Goal: Communication & Community: Answer question/provide support

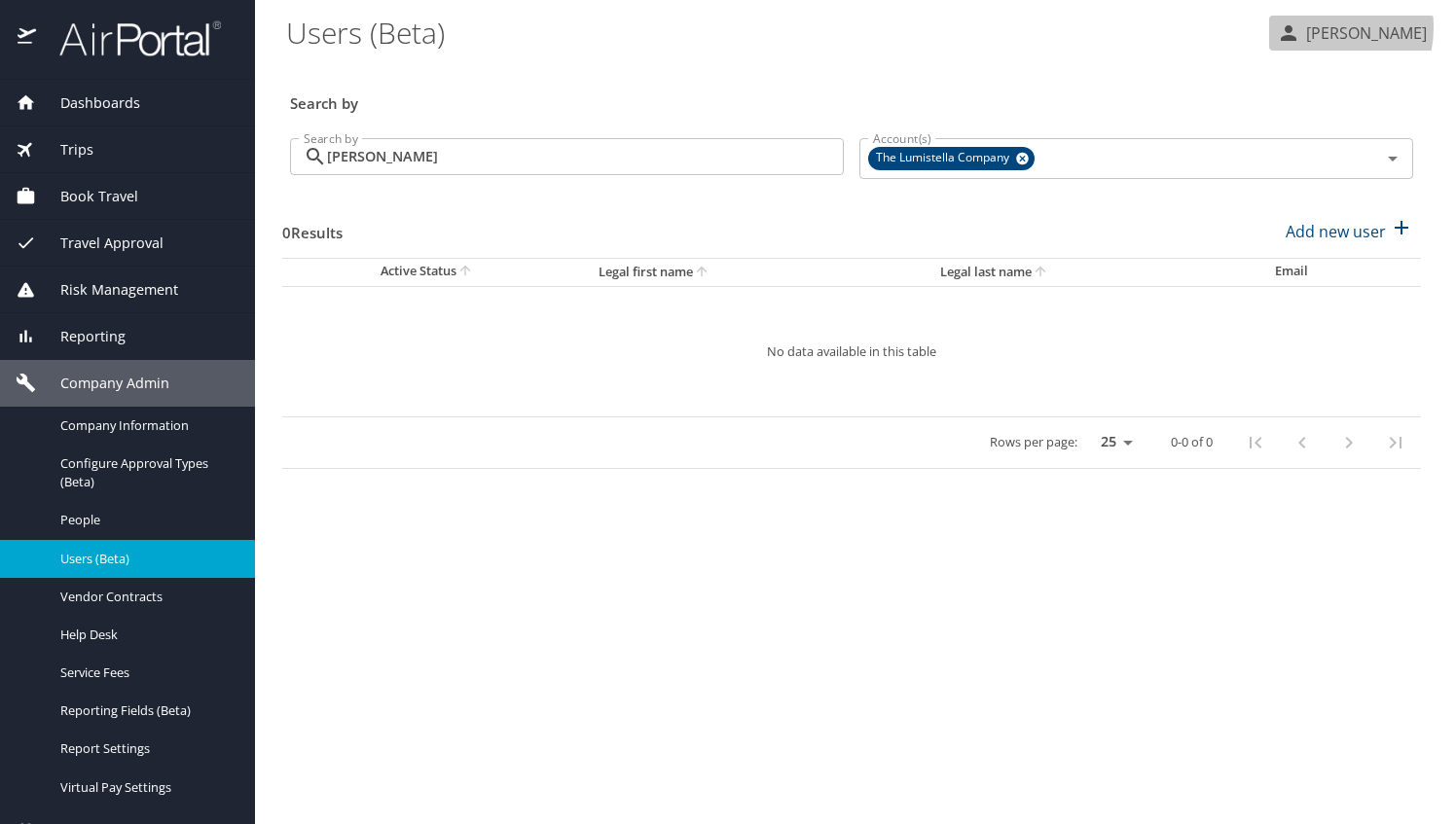
click at [1319, 27] on p "[PERSON_NAME]" at bounding box center [1363, 33] width 126 height 23
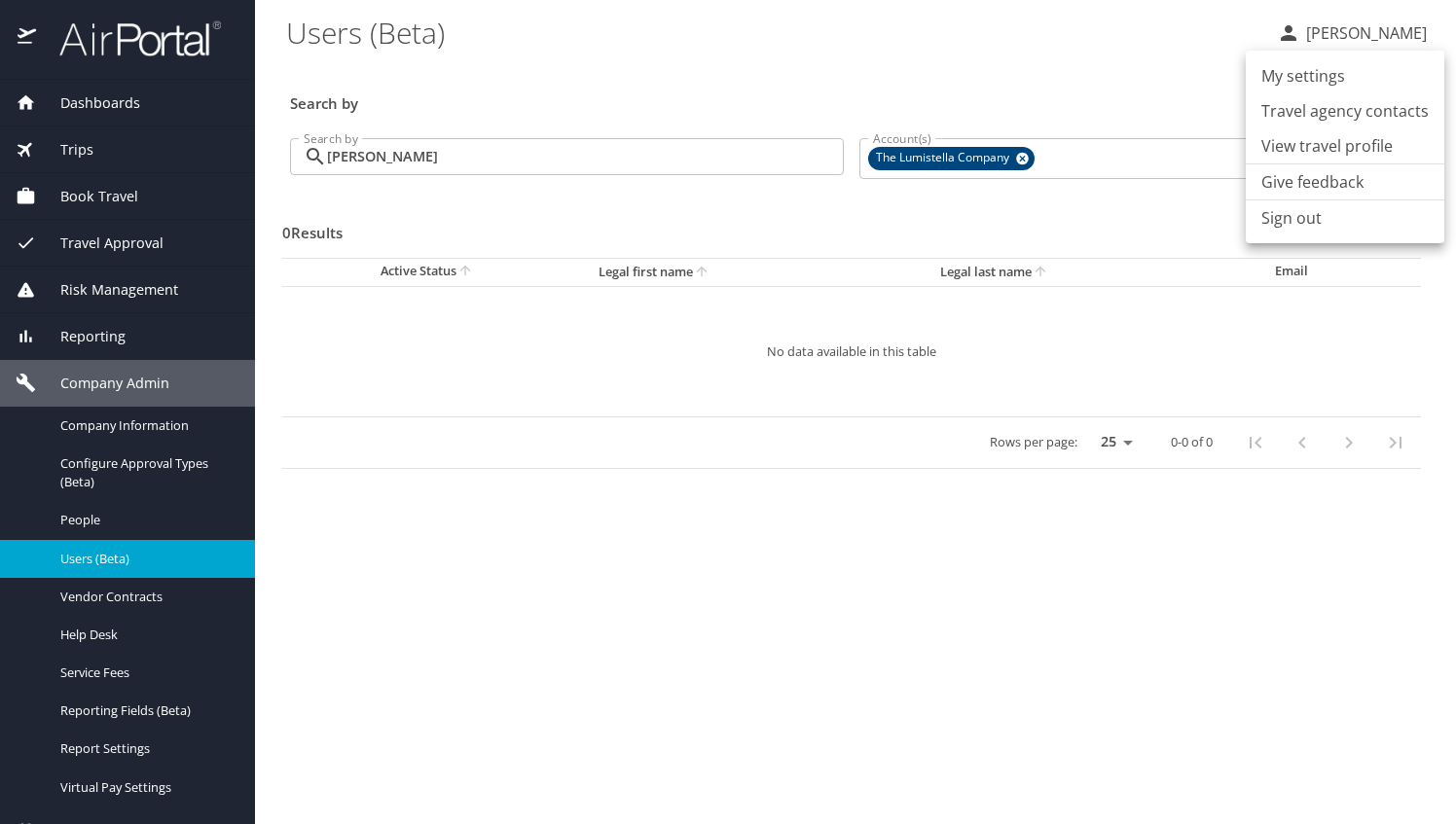
click at [1270, 147] on li "View travel profile" at bounding box center [1346, 145] width 199 height 35
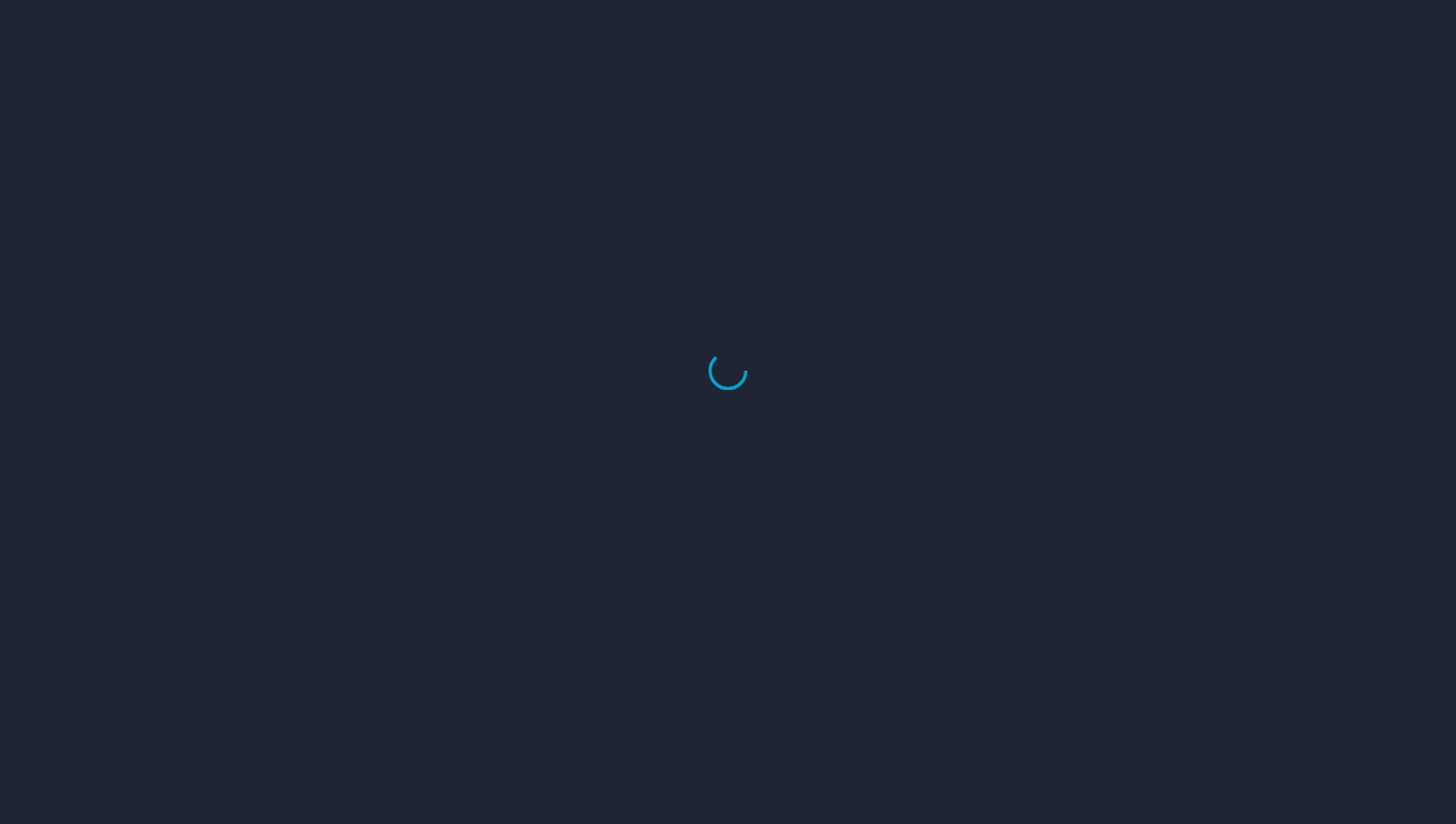
select select "US"
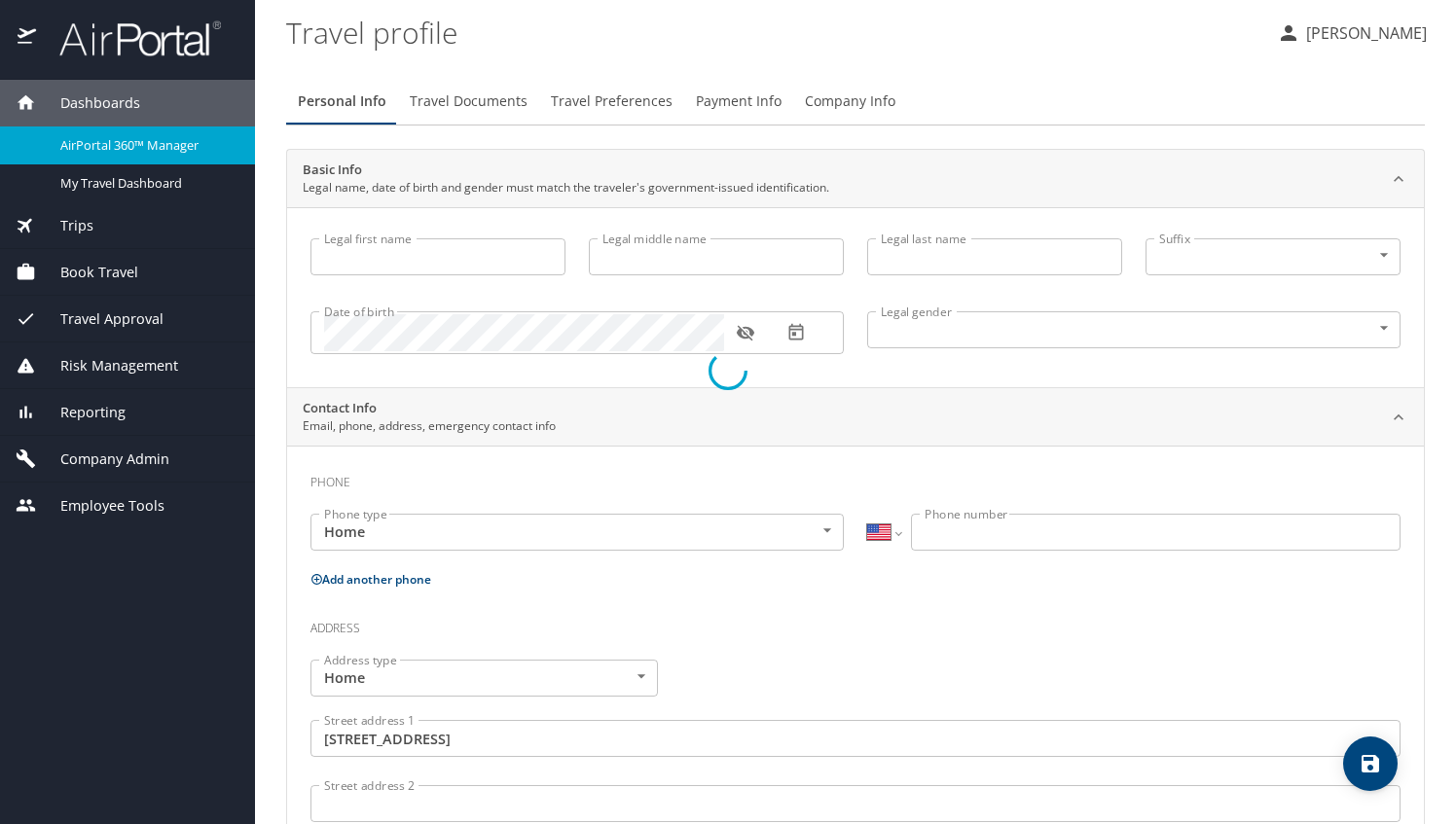
type input "[PERSON_NAME]"
type input "Hopkins"
type input "Female"
type input "David"
type input "Hopkins"
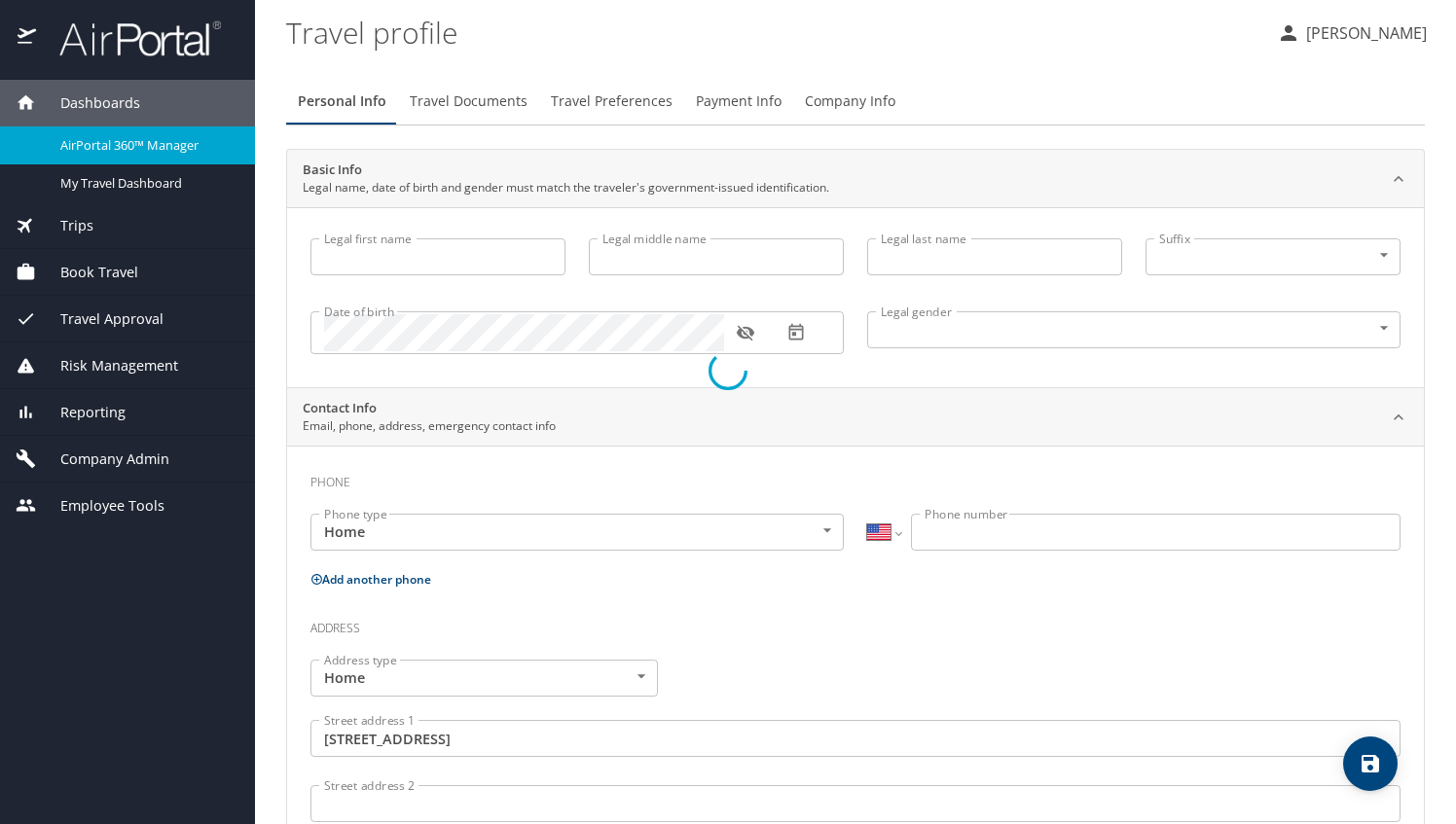
type input "(770) 843-0289"
type input "dtahop44@yahoo.com"
type input "United States of America"
type input "[US_STATE]"
type input "United States of America"
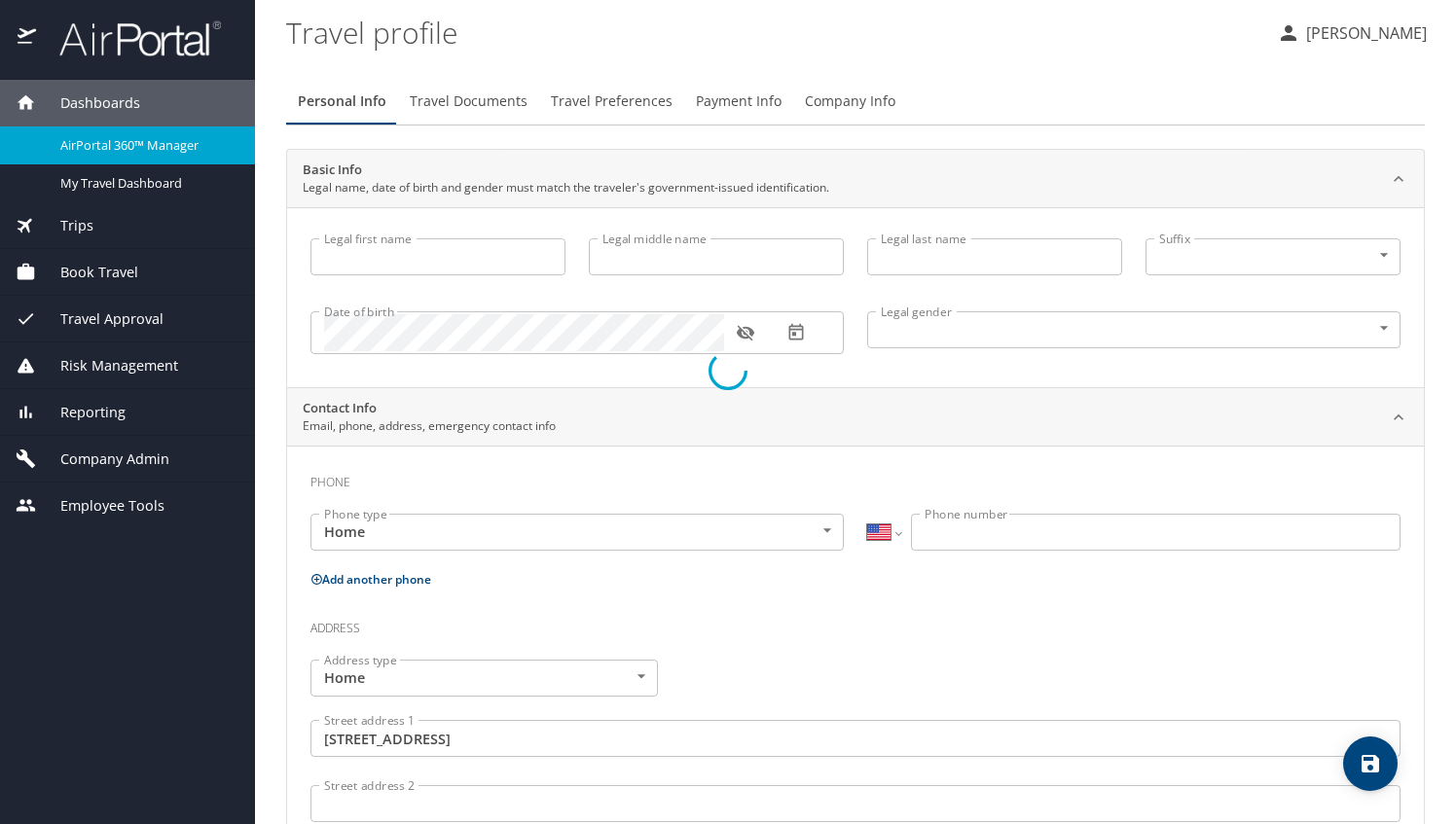
type input "[US_STATE]"
select select "US"
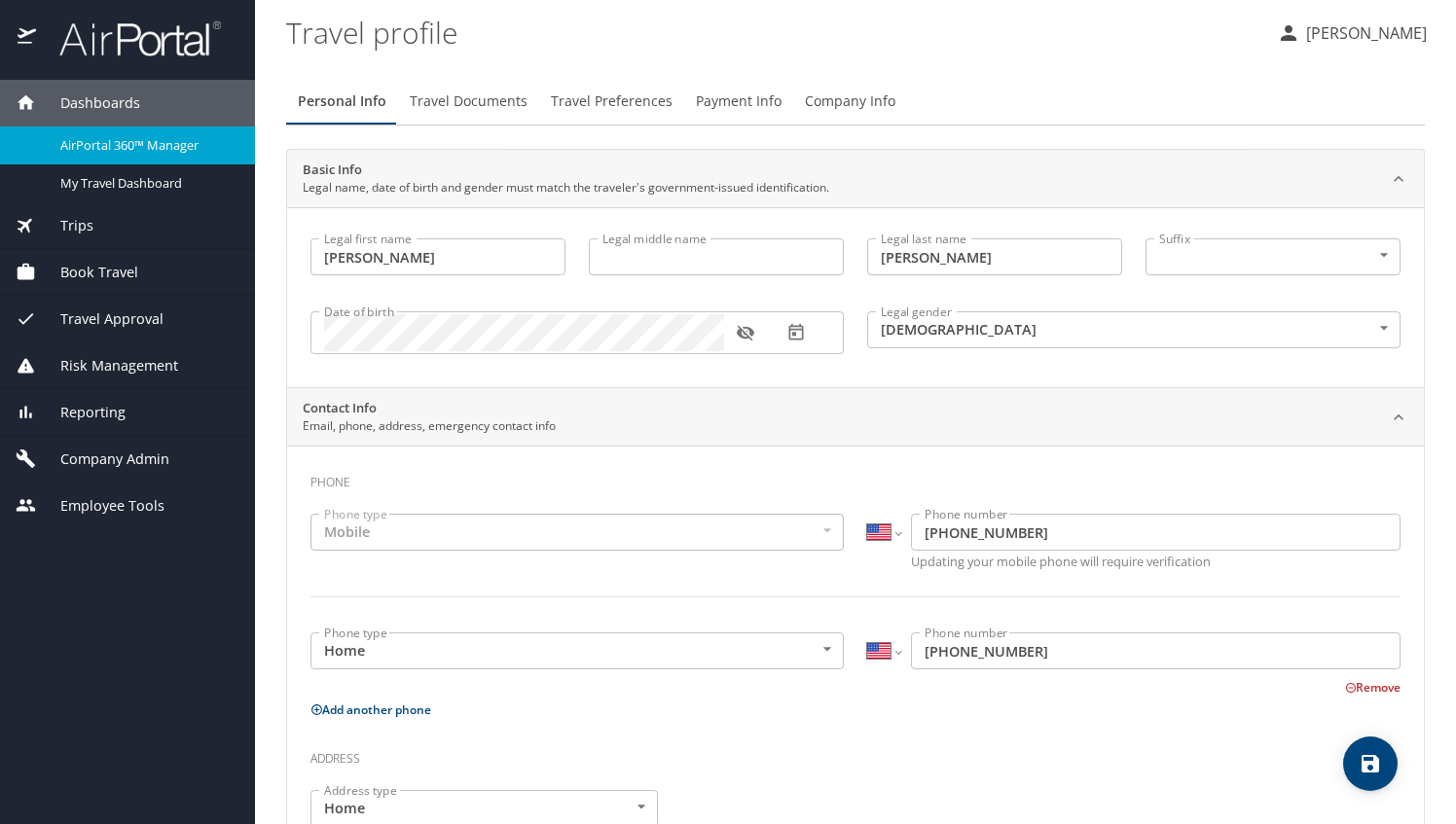
click at [113, 451] on span "Company Admin" at bounding box center [102, 459] width 133 height 22
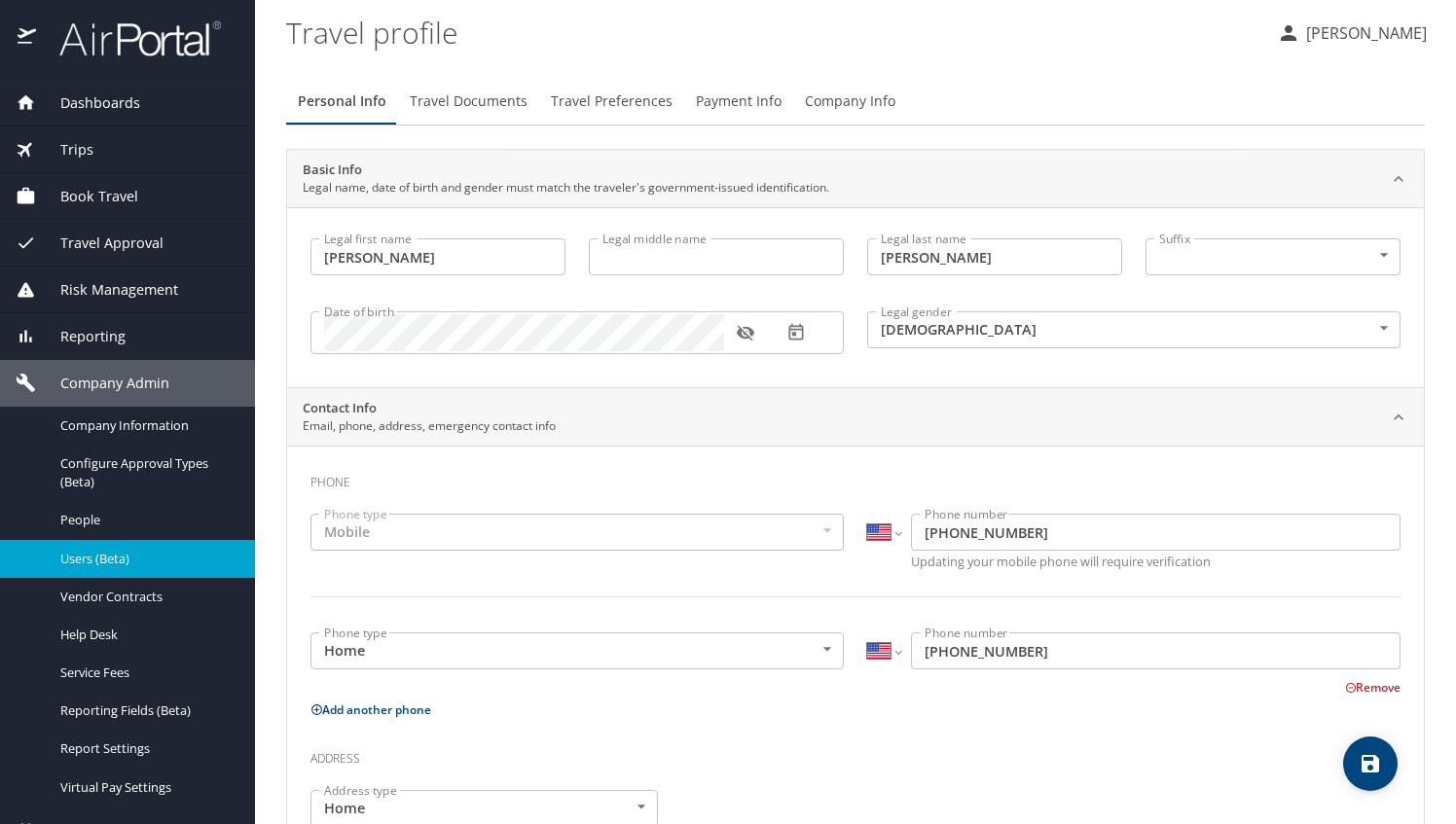
click at [107, 553] on span "Users (Beta)" at bounding box center [146, 559] width 171 height 19
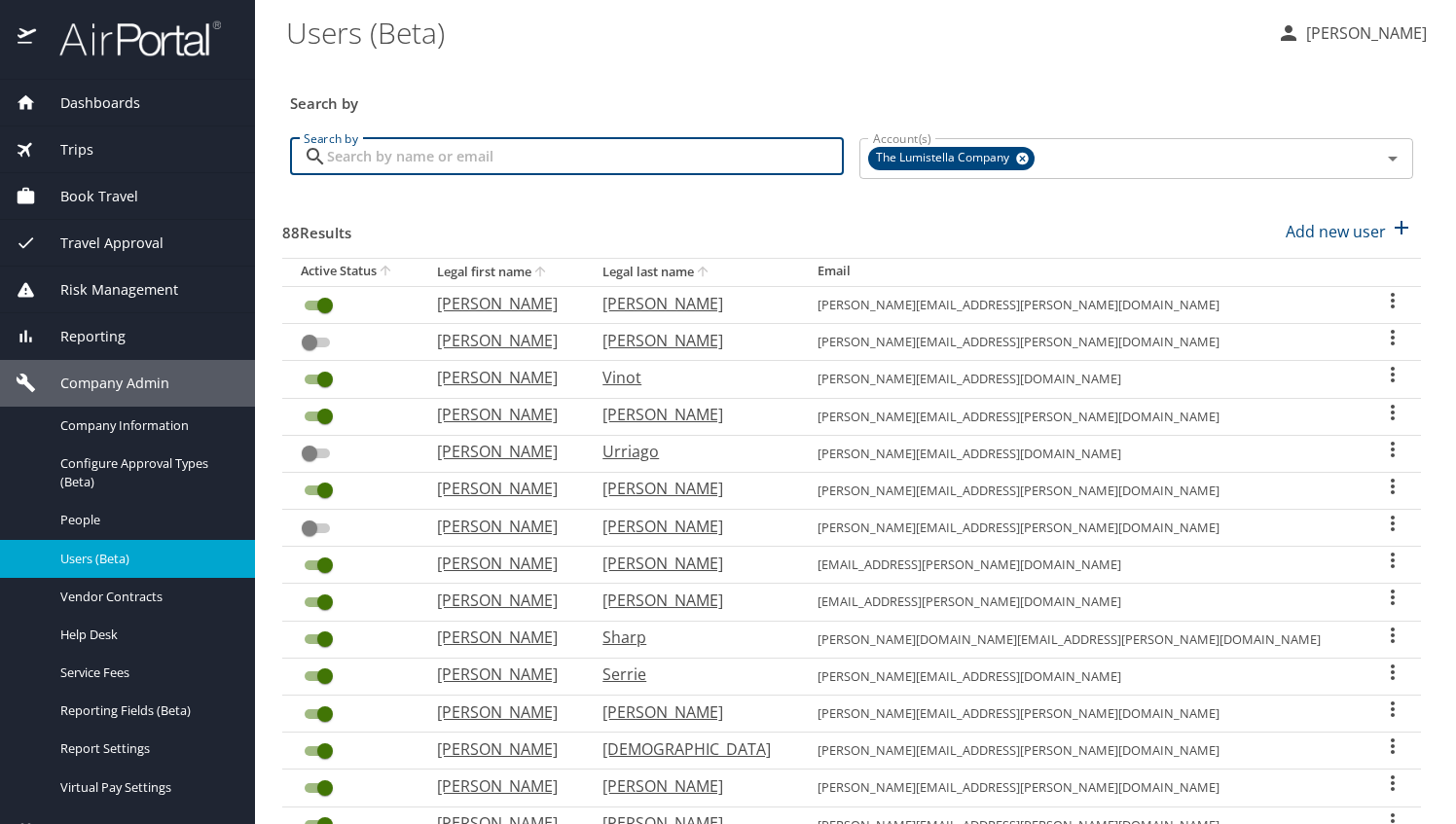
click at [673, 158] on input "Search by" at bounding box center [586, 156] width 517 height 37
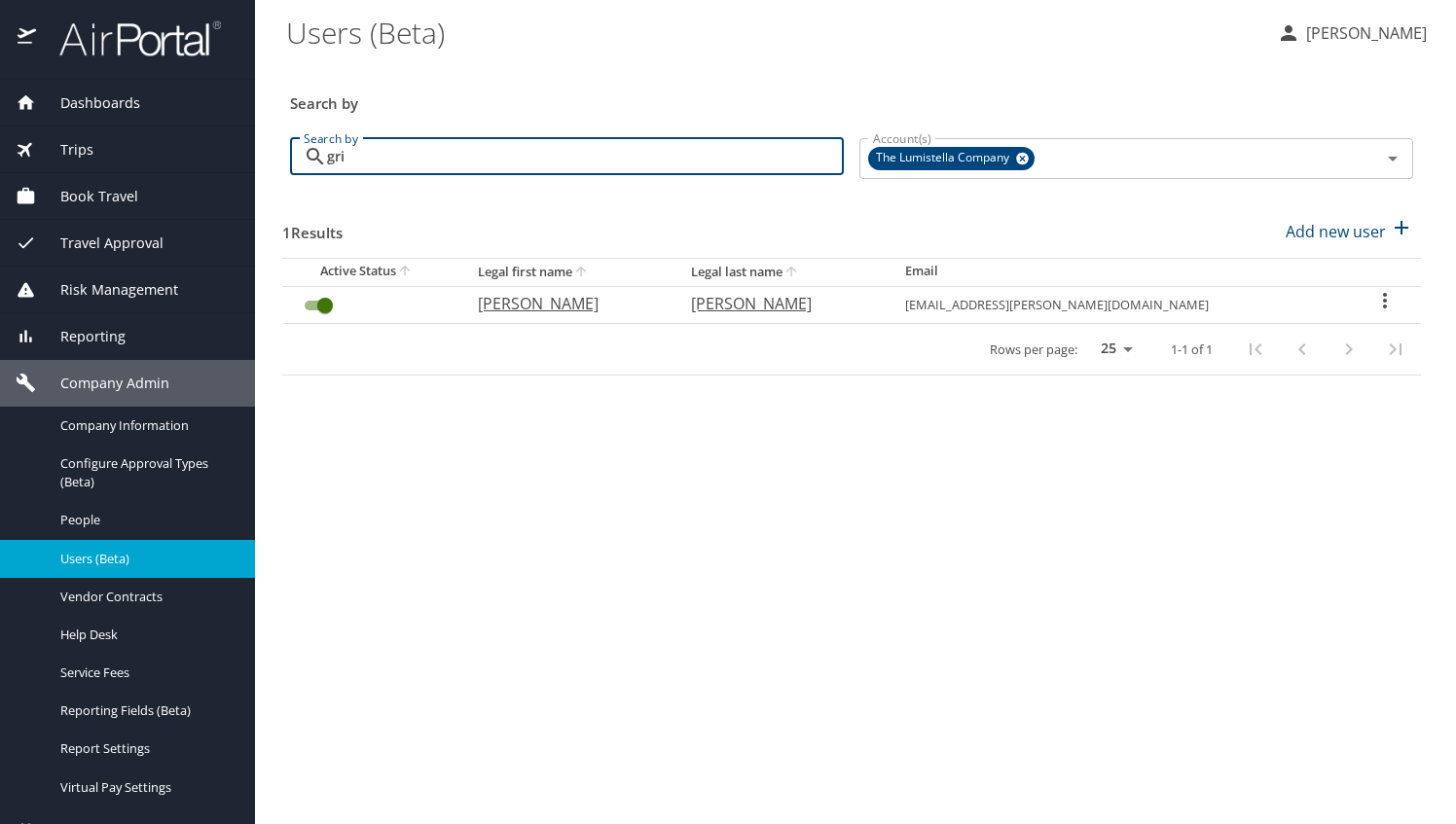
type input "gri"
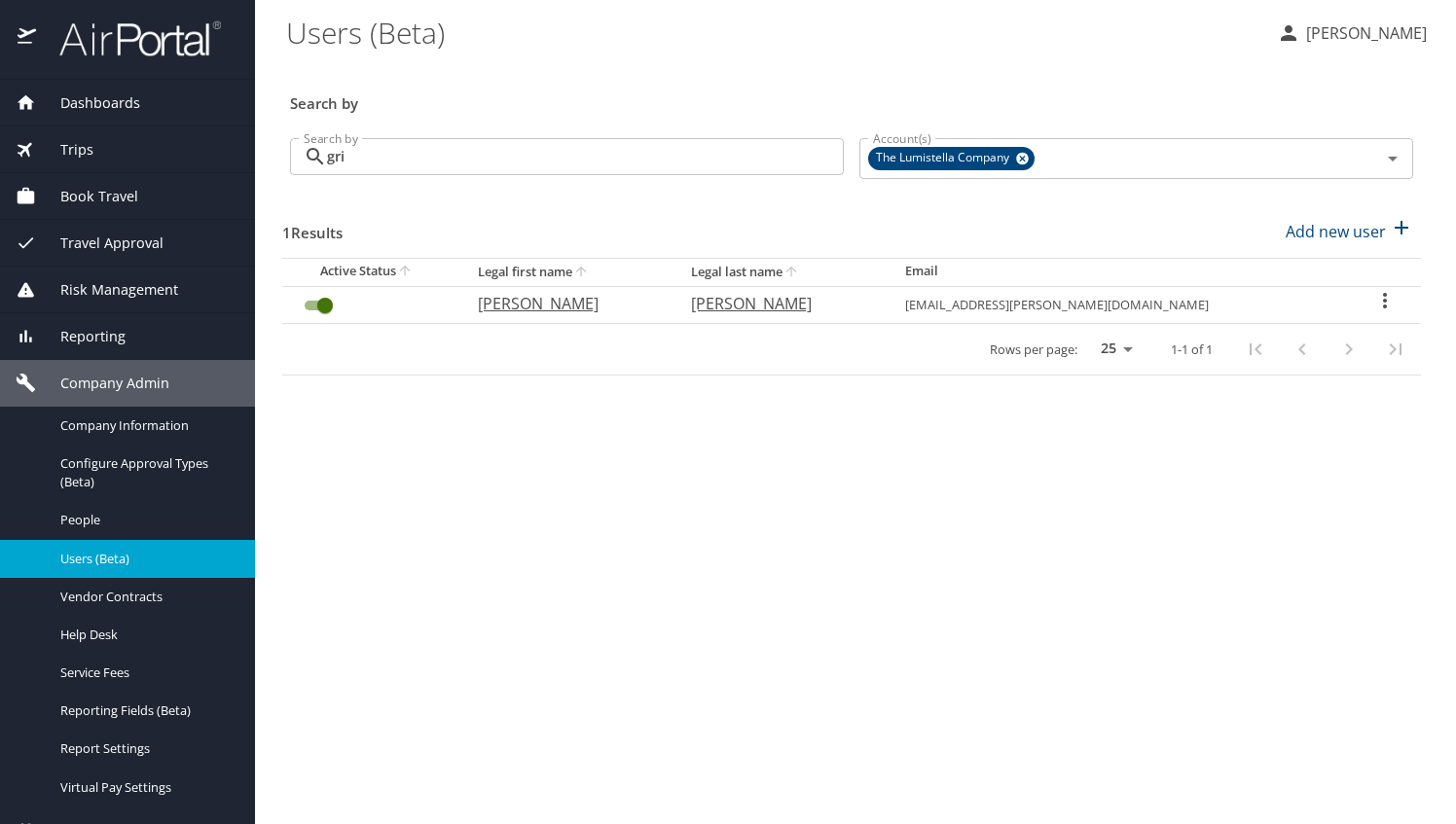
click at [592, 303] on p "Yekaterina" at bounding box center [565, 303] width 175 height 23
select select "US"
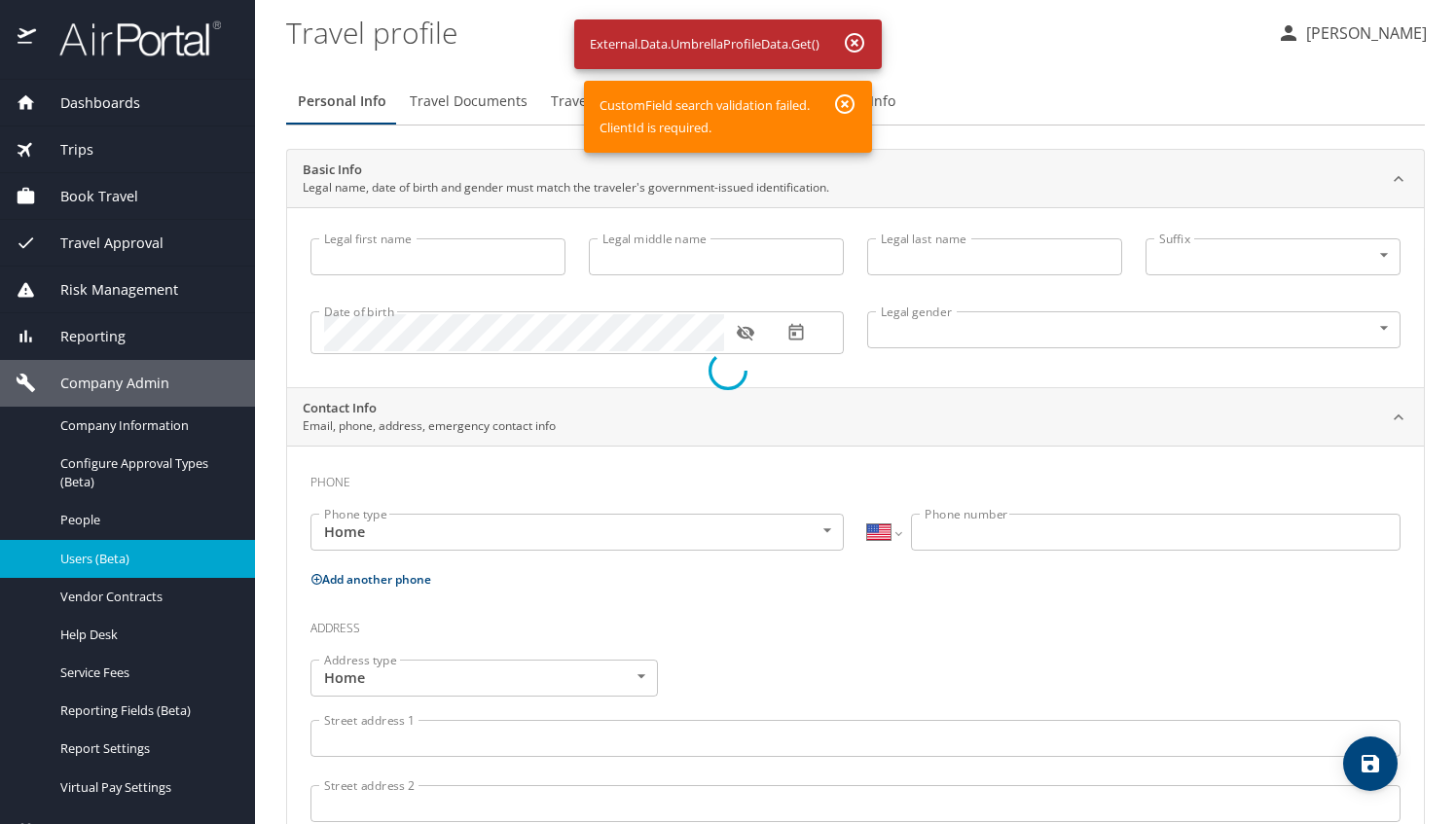
click at [846, 111] on div at bounding box center [728, 371] width 1456 height 906
click at [858, 38] on div at bounding box center [728, 371] width 1456 height 906
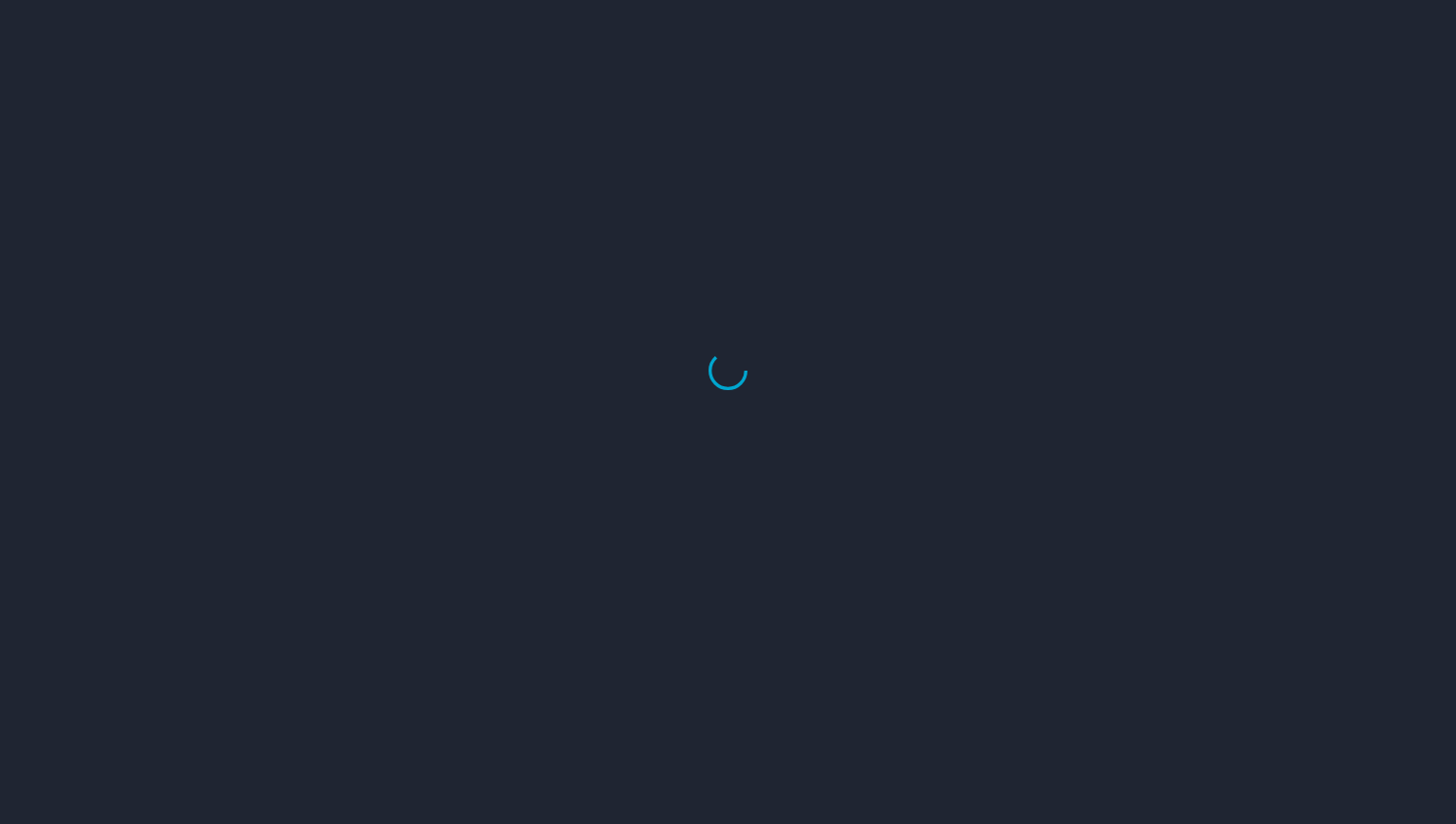
select select "US"
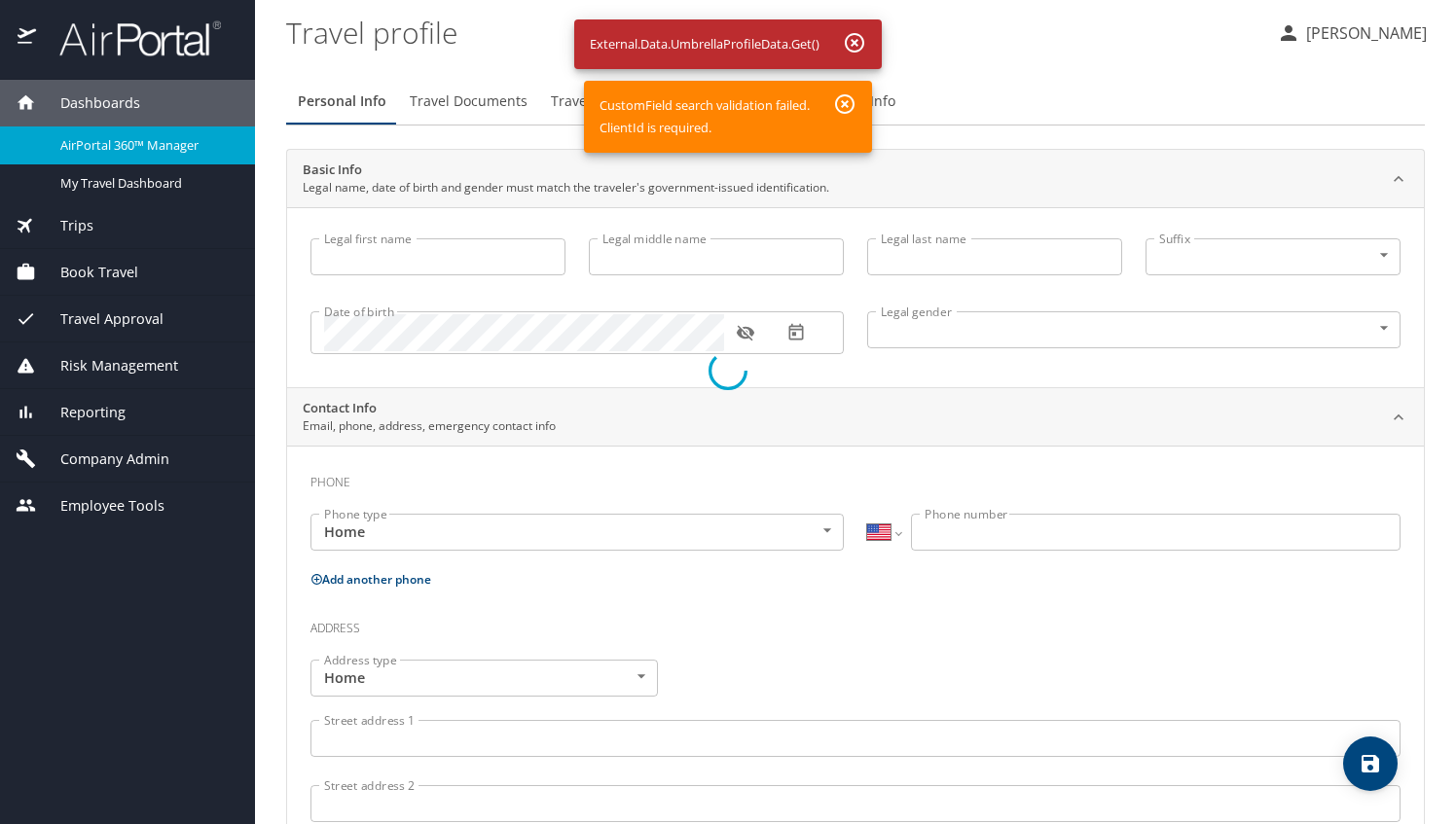
click at [467, 253] on div at bounding box center [728, 371] width 1456 height 906
click at [842, 105] on div at bounding box center [728, 371] width 1456 height 906
click at [854, 46] on div at bounding box center [728, 371] width 1456 height 906
click at [81, 413] on div at bounding box center [728, 371] width 1456 height 906
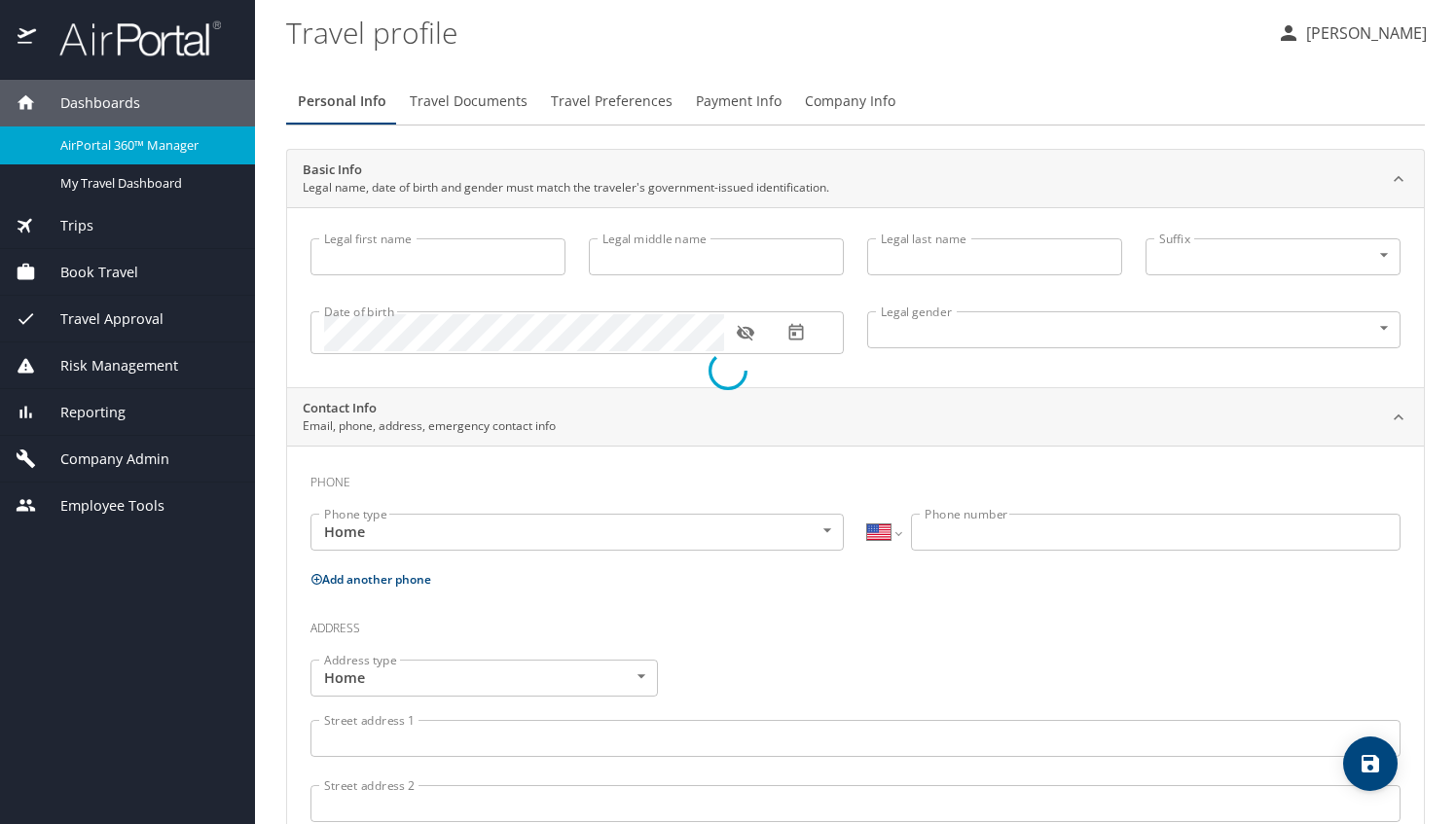
click at [94, 266] on div at bounding box center [728, 371] width 1456 height 906
click at [493, 99] on div at bounding box center [728, 371] width 1456 height 906
drag, startPoint x: 1446, startPoint y: 163, endPoint x: 1414, endPoint y: 412, distance: 251.0
click at [1414, 412] on div at bounding box center [728, 371] width 1456 height 906
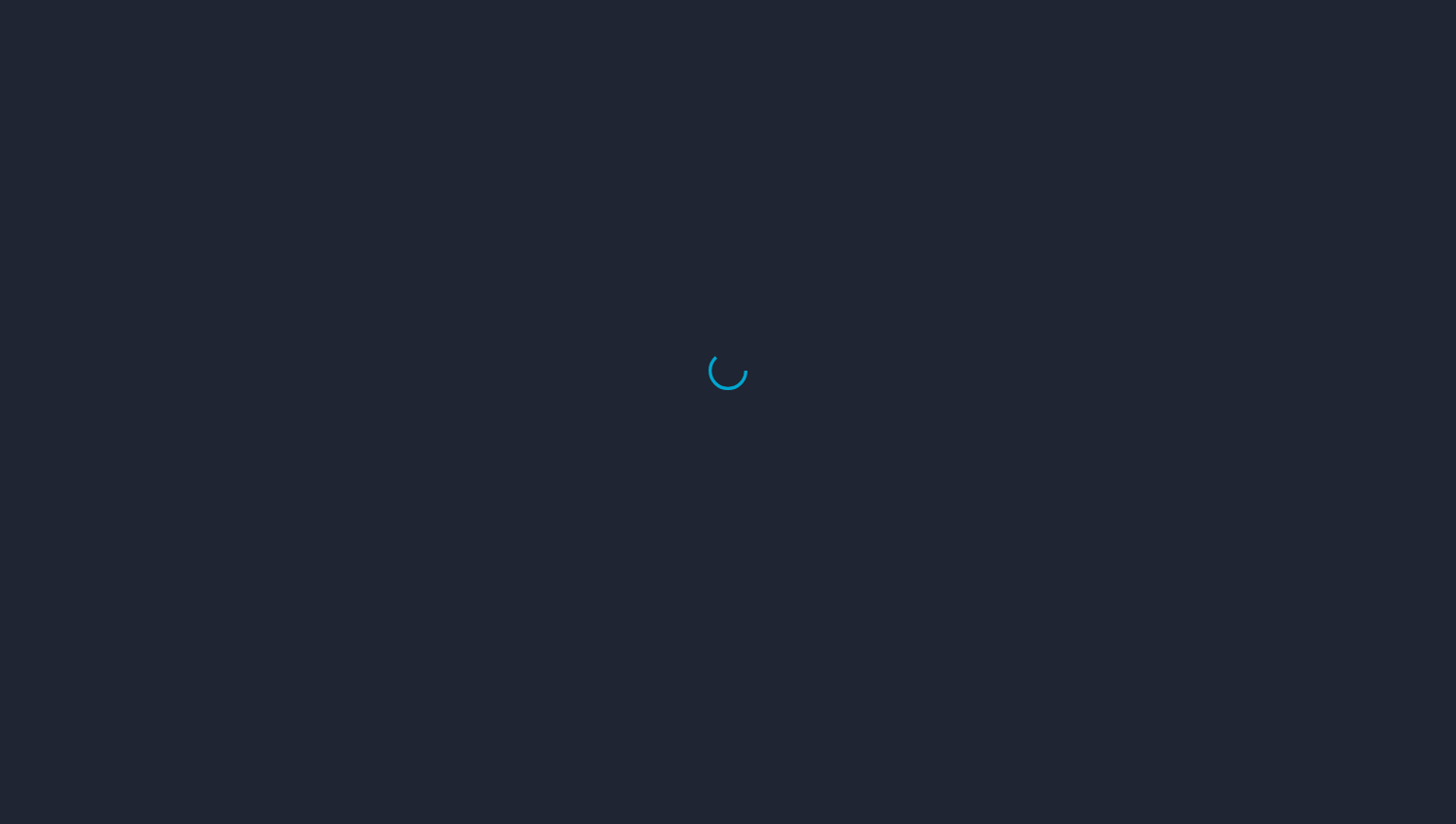
select select "US"
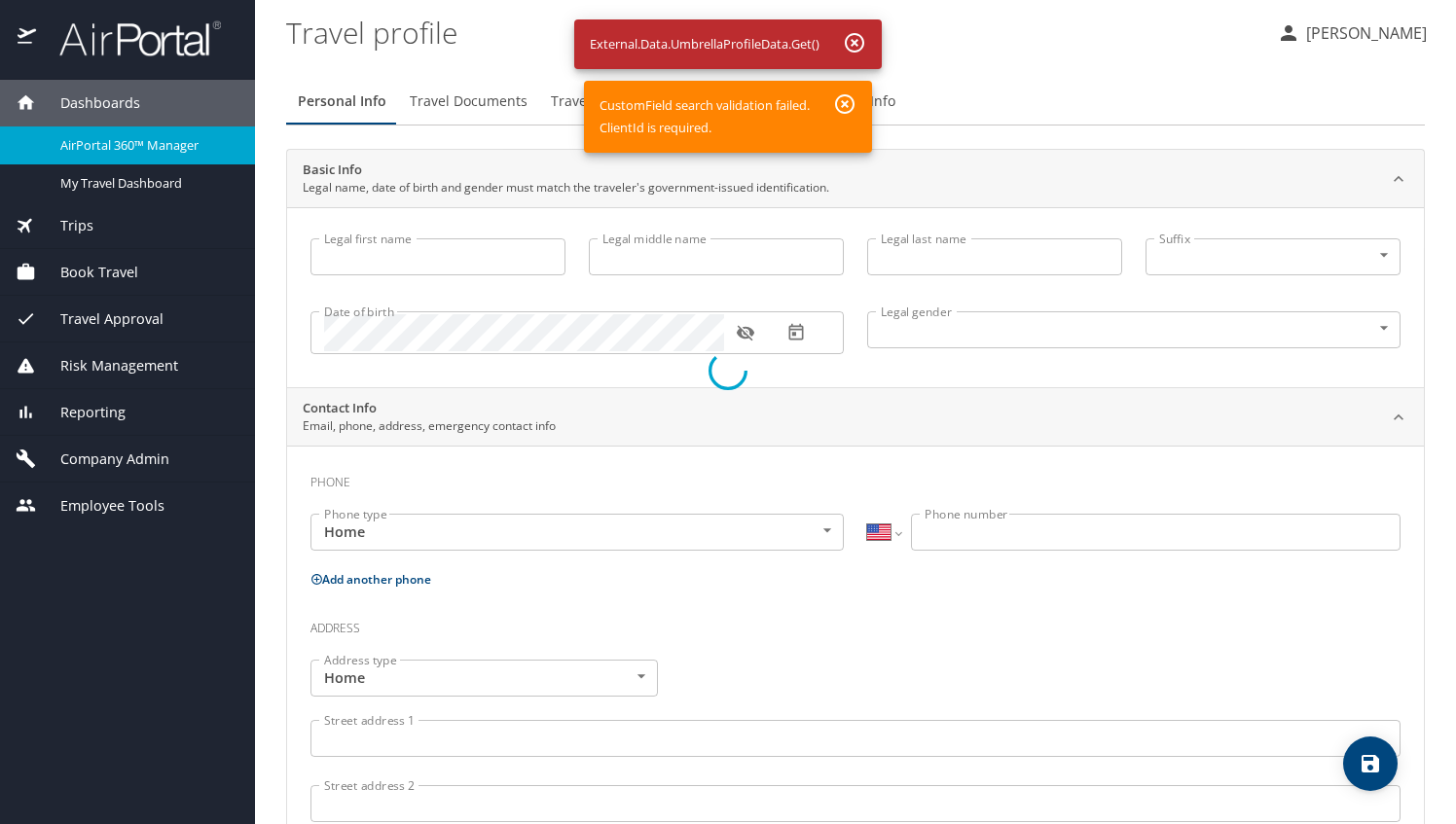
click at [846, 100] on div at bounding box center [728, 371] width 1456 height 906
click at [856, 43] on div at bounding box center [728, 371] width 1456 height 906
click at [115, 455] on div at bounding box center [728, 371] width 1456 height 906
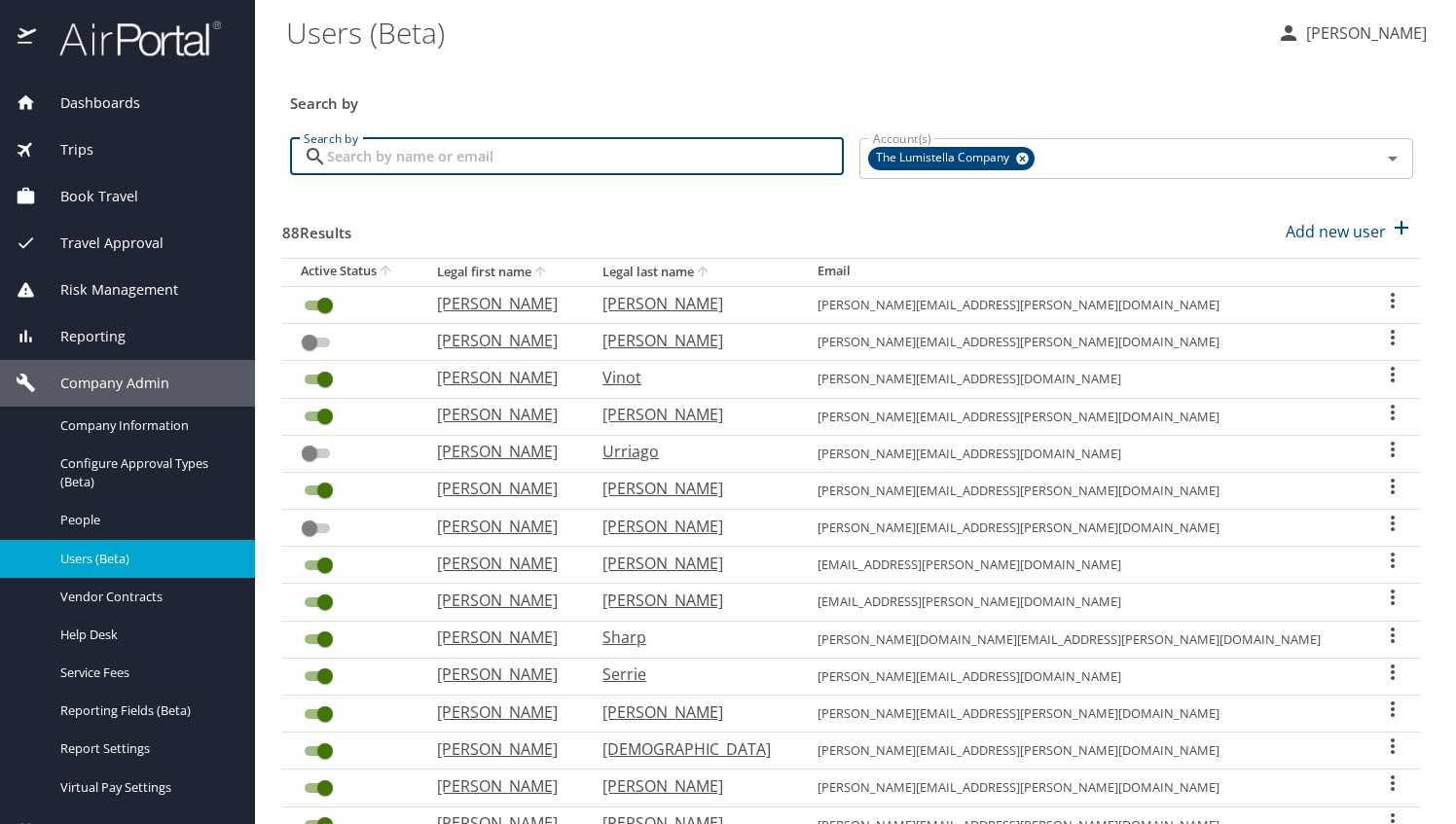
click at [701, 171] on input "Search by" at bounding box center [586, 156] width 517 height 37
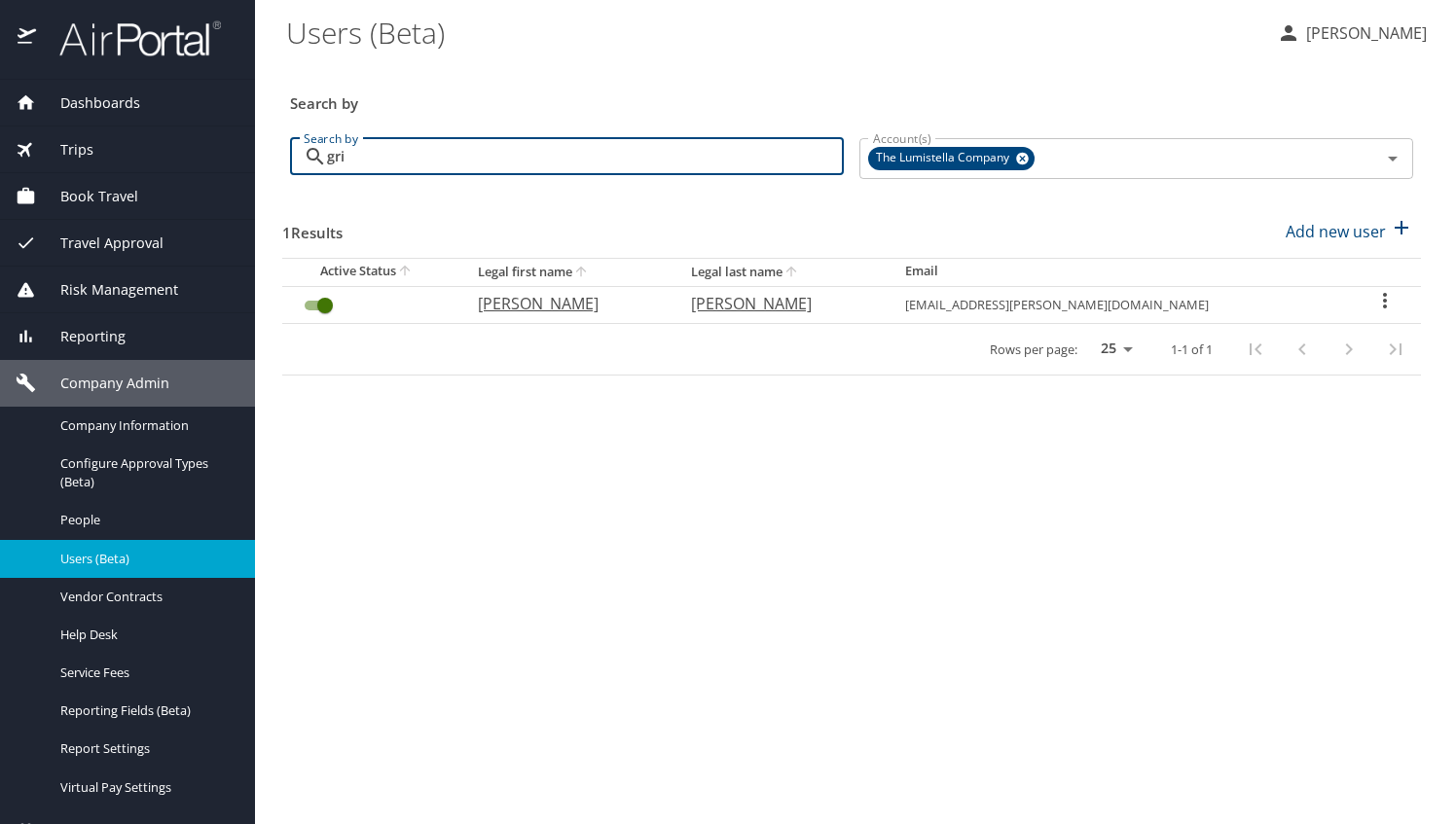
type input "gri"
click at [1381, 301] on icon "User Search Table" at bounding box center [1384, 300] width 23 height 23
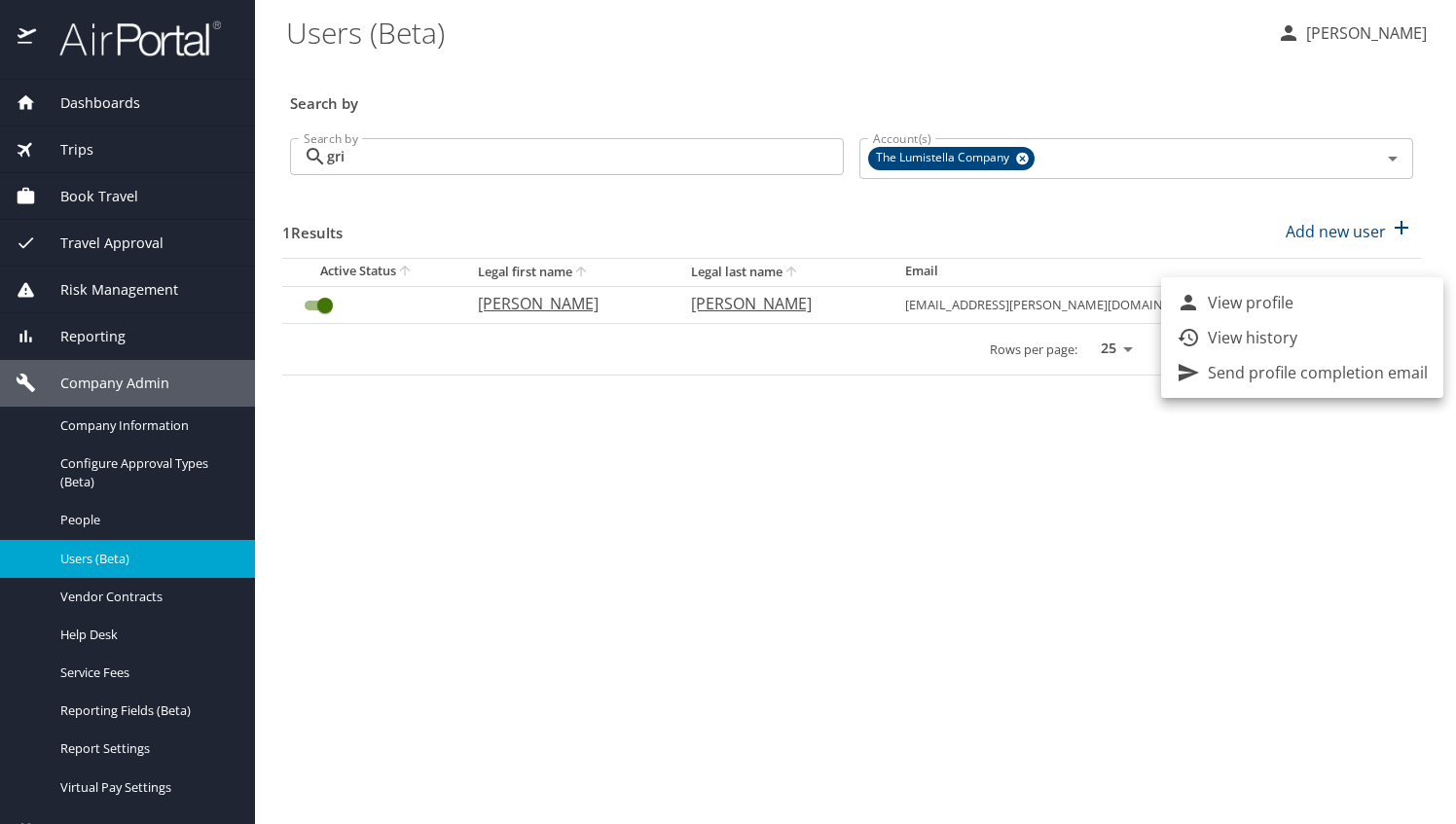
click at [1265, 310] on p "View profile" at bounding box center [1250, 302] width 86 height 23
select select "US"
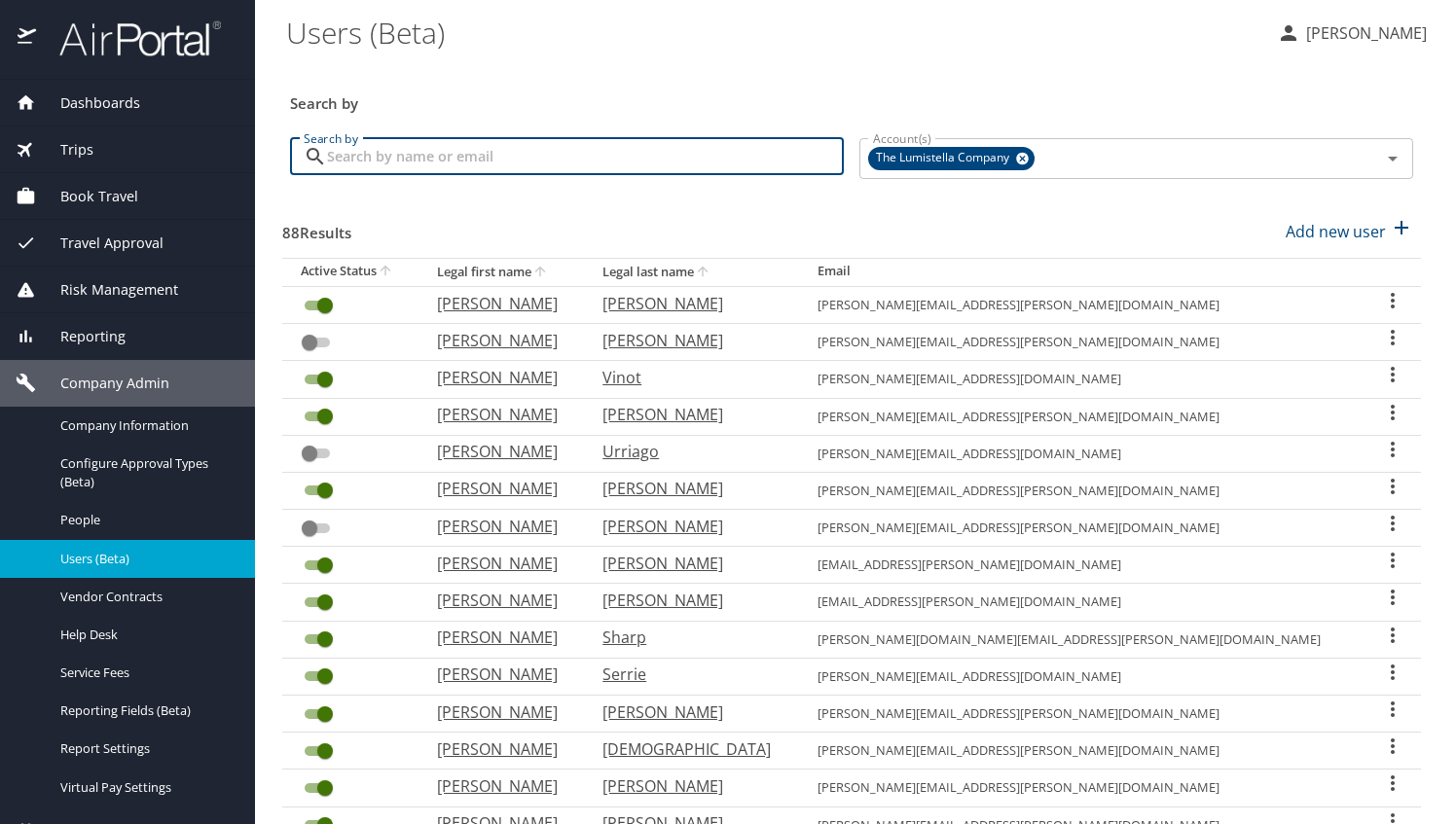
click at [592, 150] on input "Search by" at bounding box center [586, 156] width 517 height 37
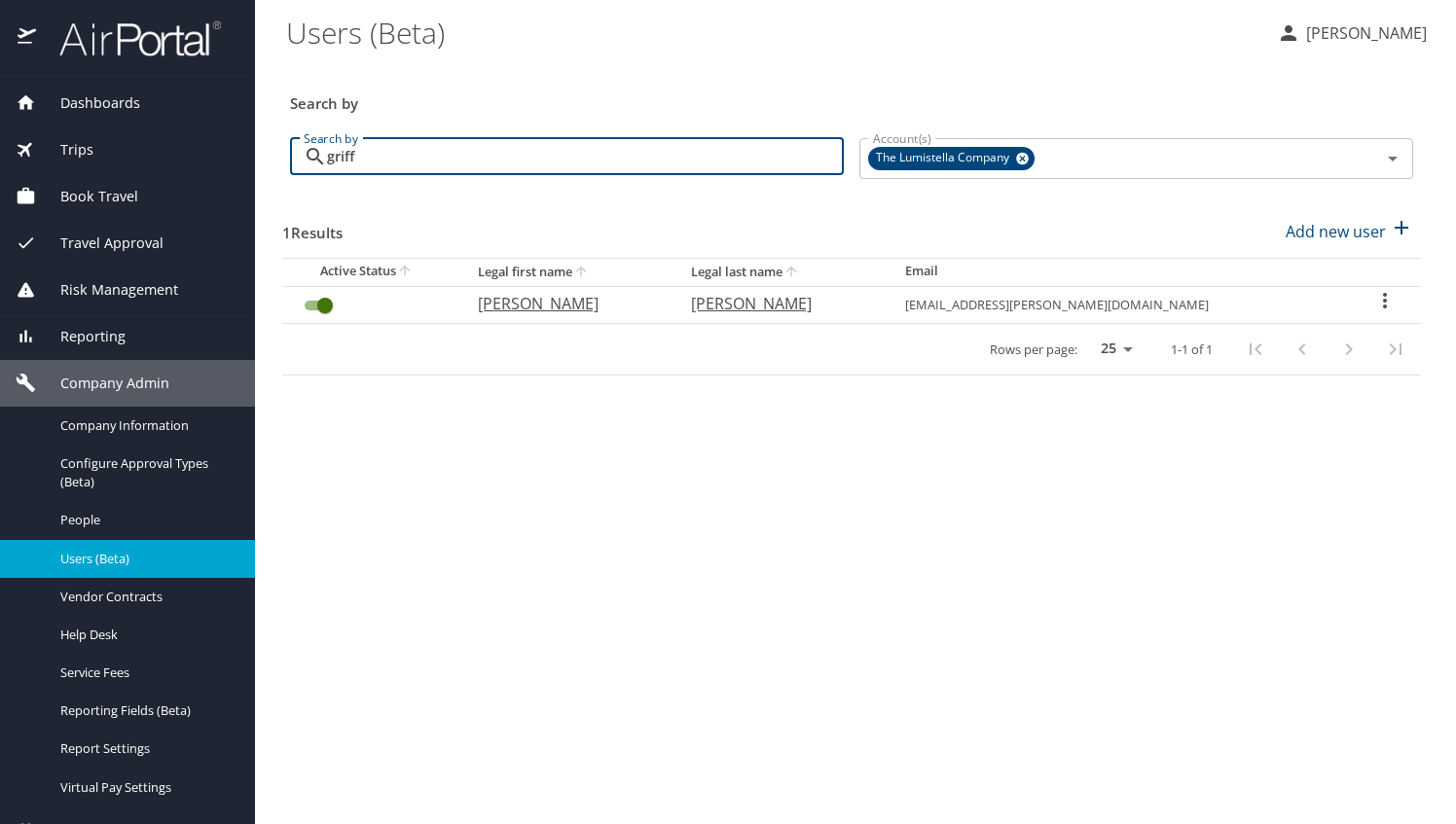
type input "griff"
click at [1375, 301] on icon "User Search Table" at bounding box center [1384, 300] width 23 height 23
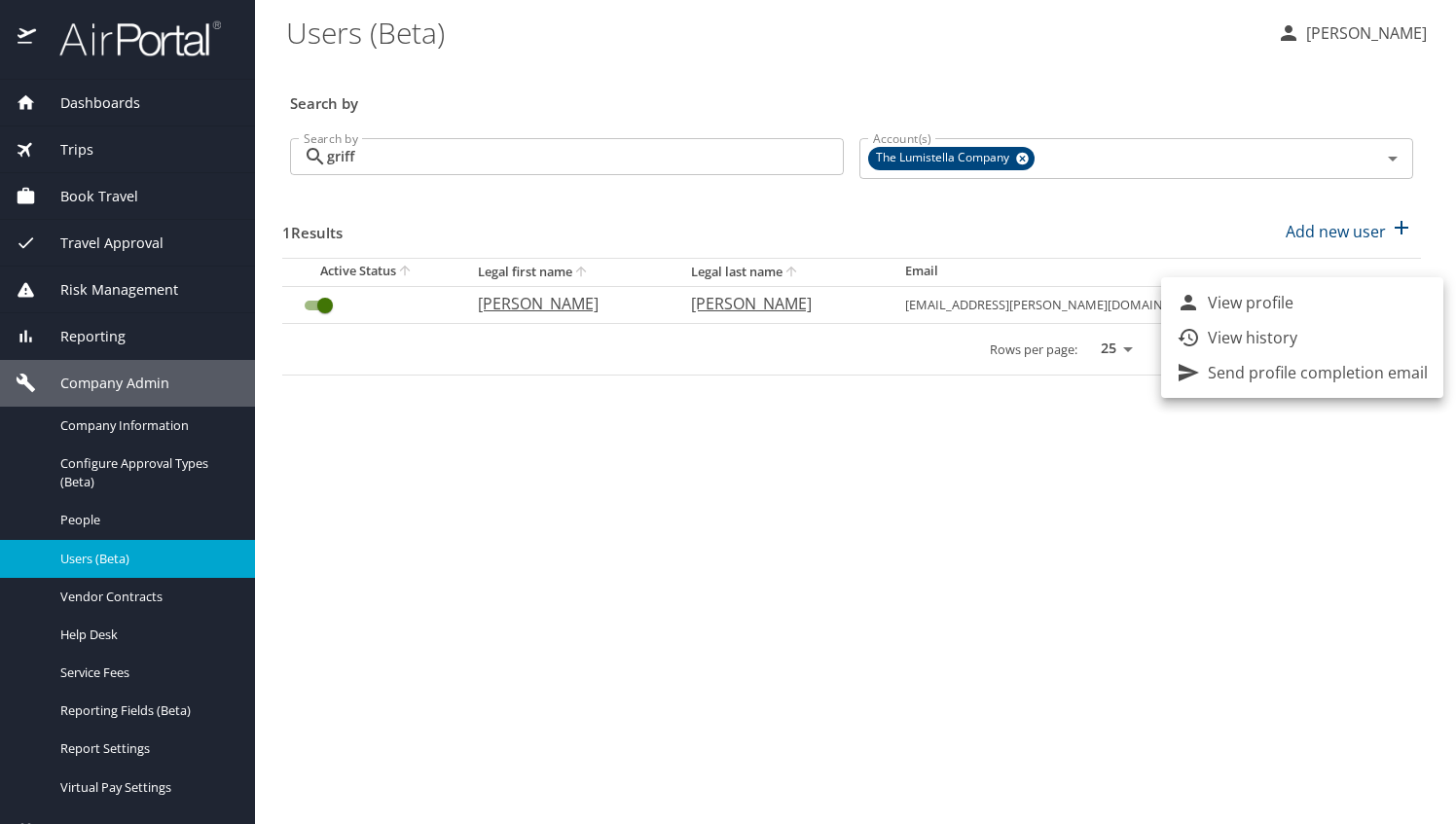
click at [1269, 307] on p "View profile" at bounding box center [1250, 302] width 86 height 23
select select "US"
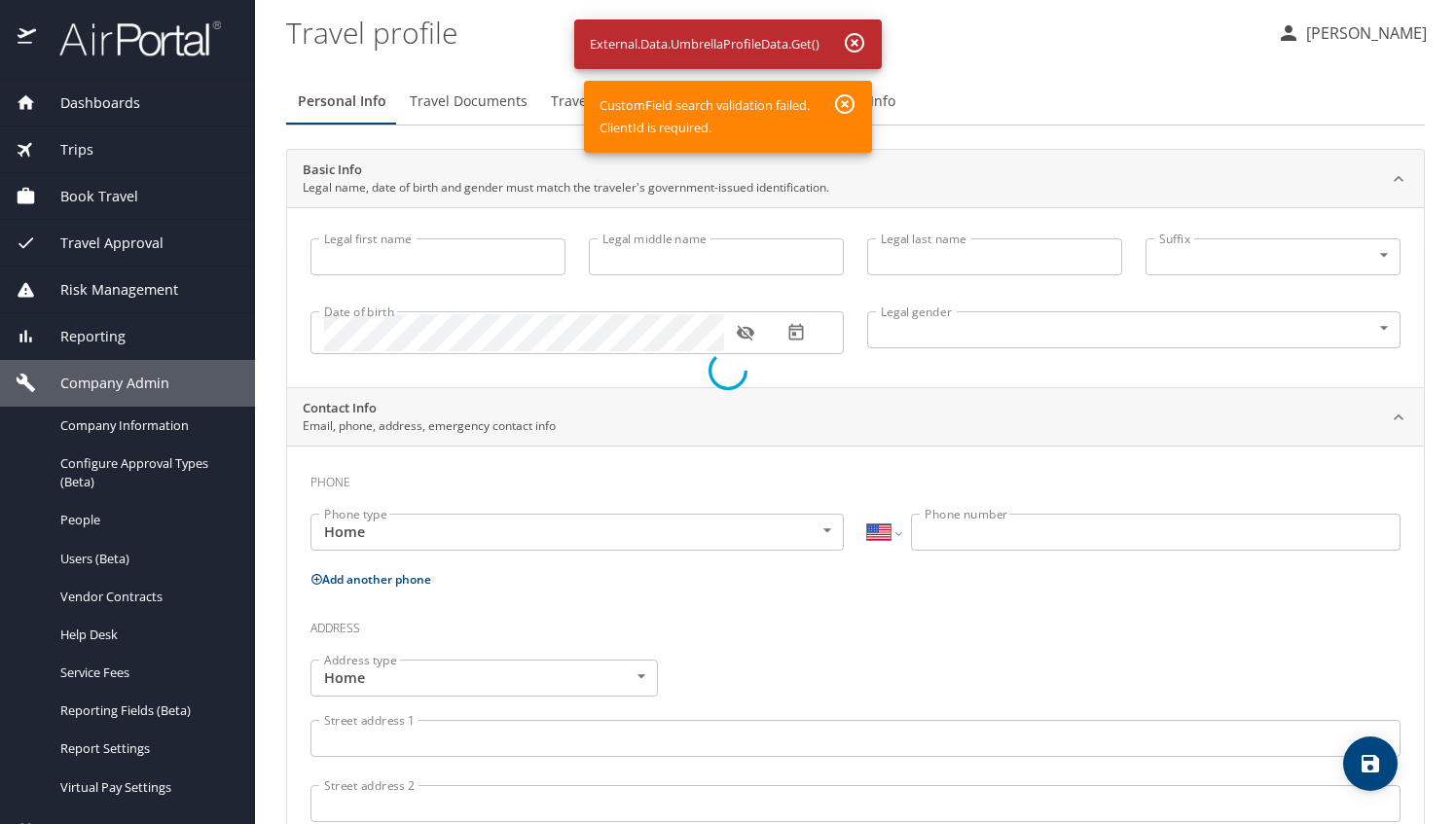
click at [846, 99] on div at bounding box center [728, 371] width 1456 height 906
click at [858, 41] on div at bounding box center [728, 371] width 1456 height 906
click at [853, 35] on div at bounding box center [728, 371] width 1456 height 906
click at [849, 102] on div at bounding box center [728, 371] width 1456 height 906
click at [83, 529] on div at bounding box center [728, 371] width 1456 height 906
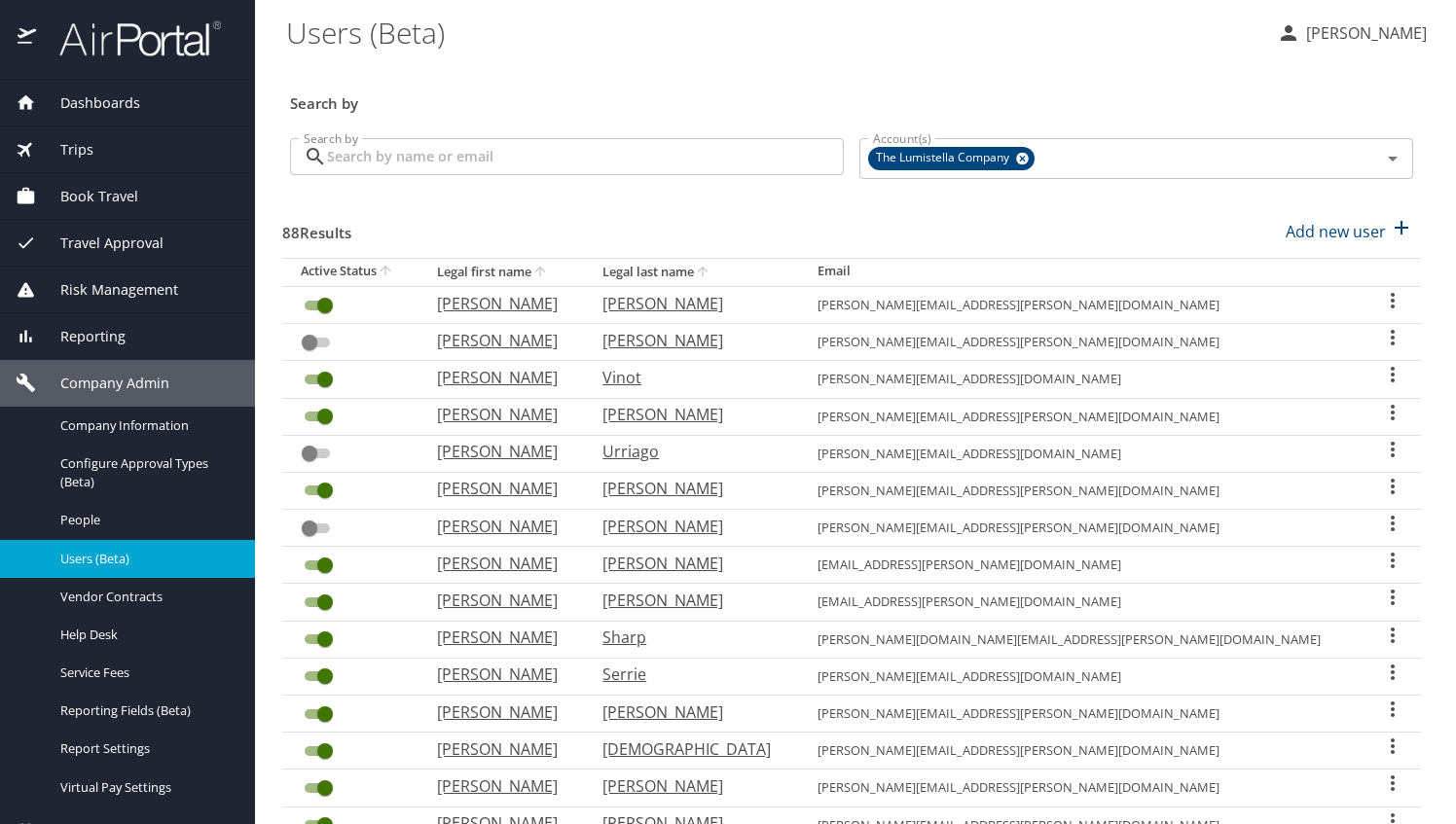
click at [722, 159] on input "Search by" at bounding box center [586, 156] width 517 height 37
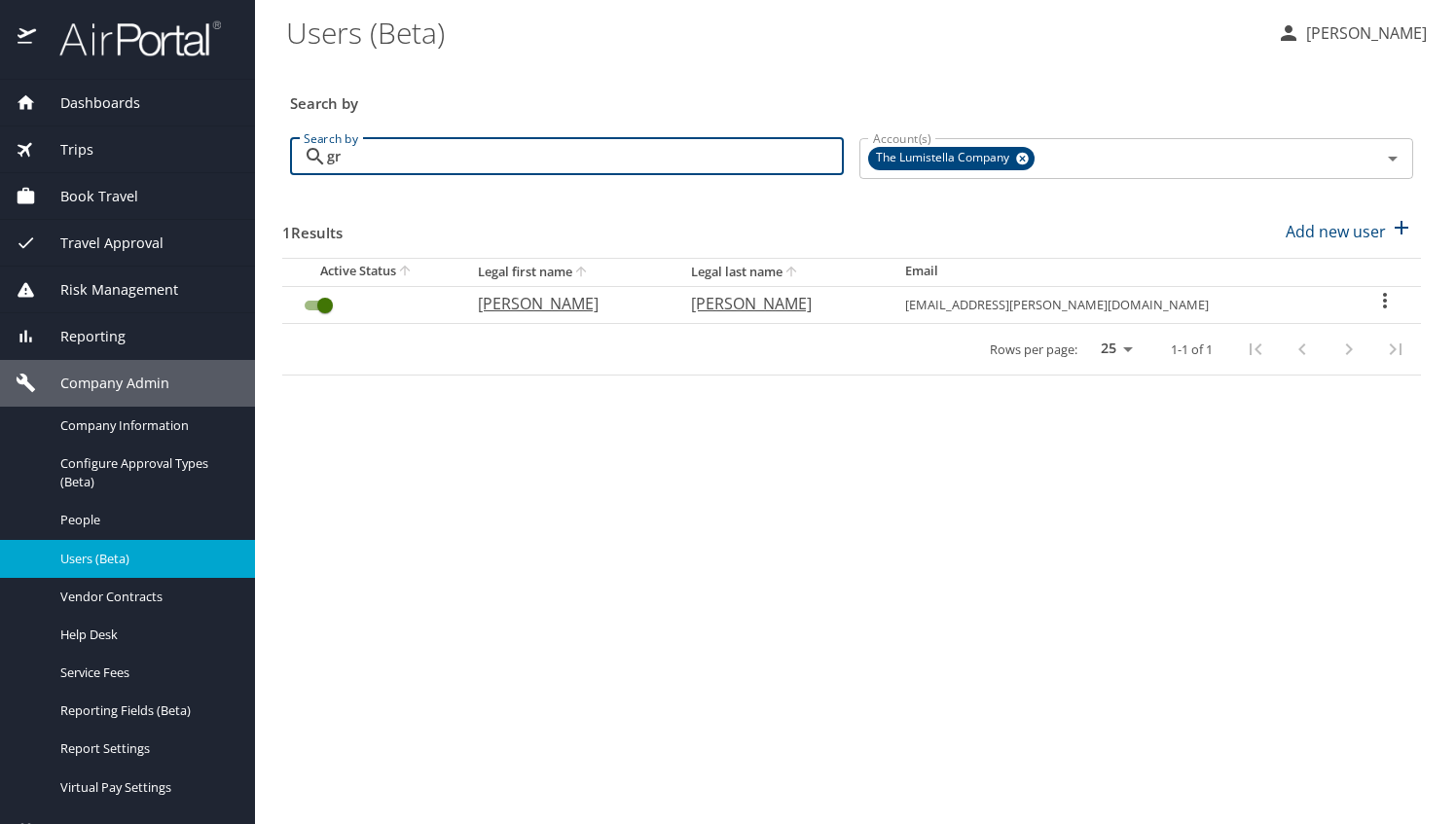
type input "gr"
click at [104, 103] on span "Dashboards" at bounding box center [88, 103] width 104 height 22
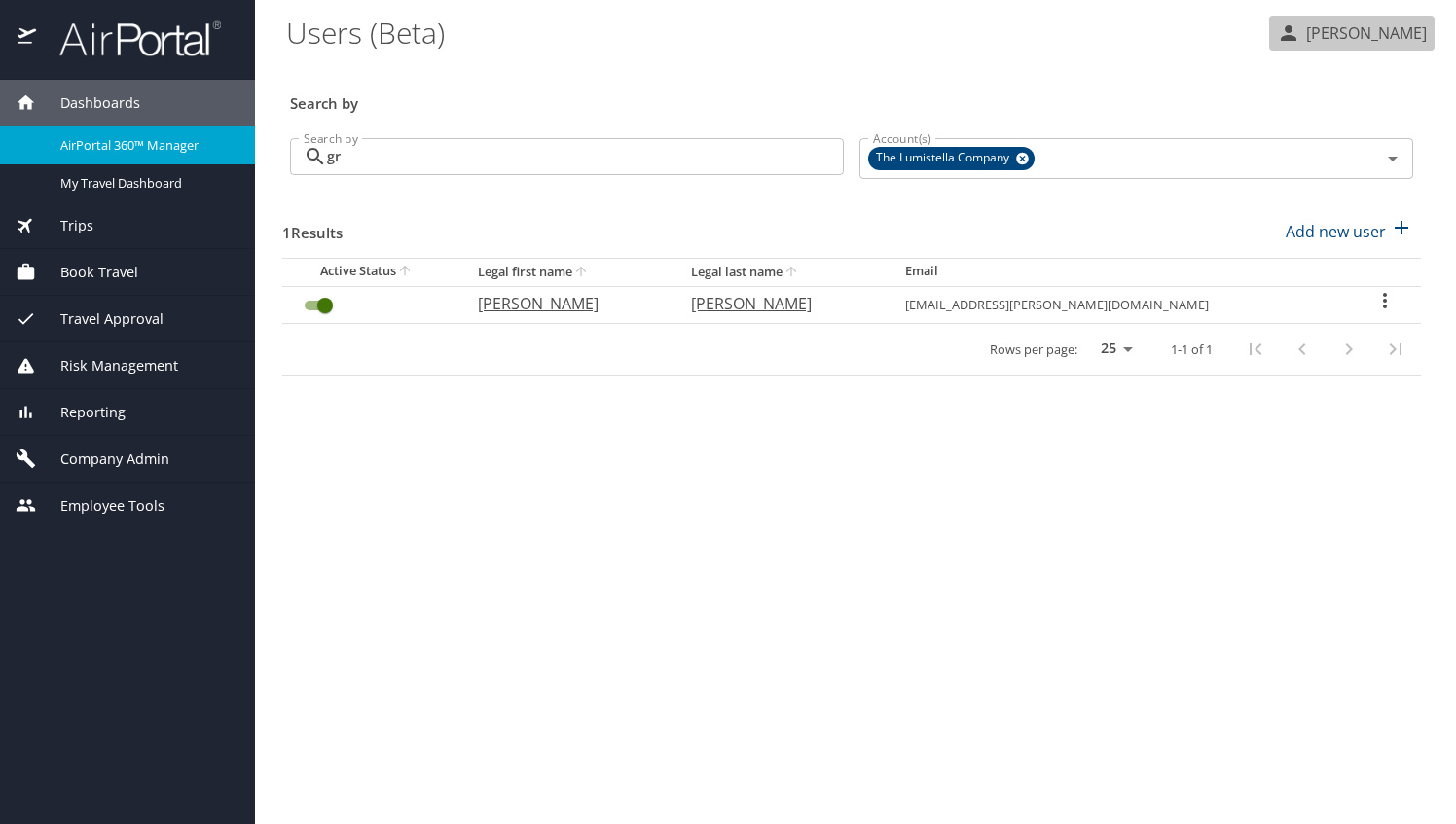
click at [1356, 24] on p "[PERSON_NAME]" at bounding box center [1363, 33] width 126 height 23
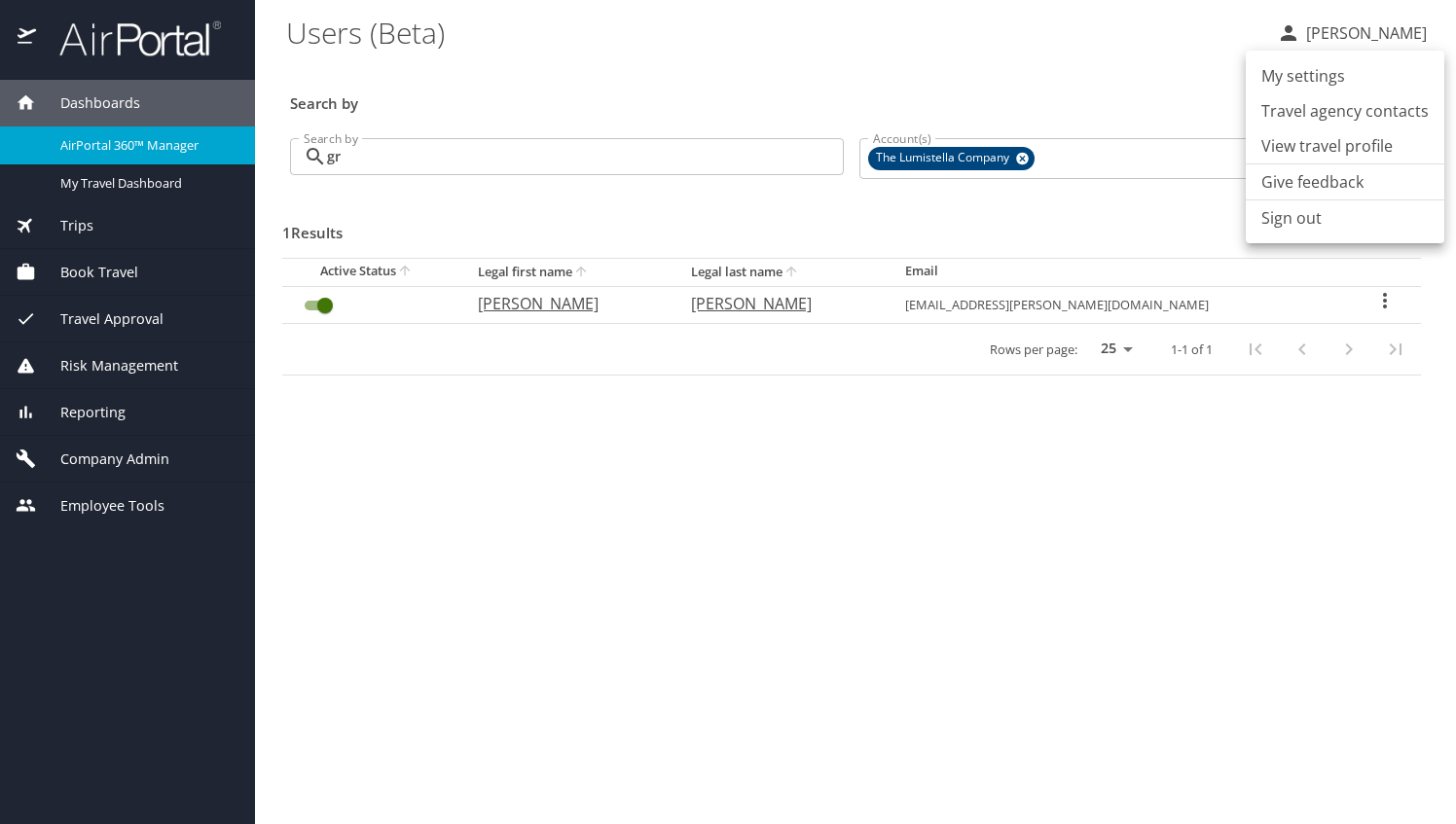
click at [1326, 148] on li "View travel profile" at bounding box center [1346, 145] width 199 height 35
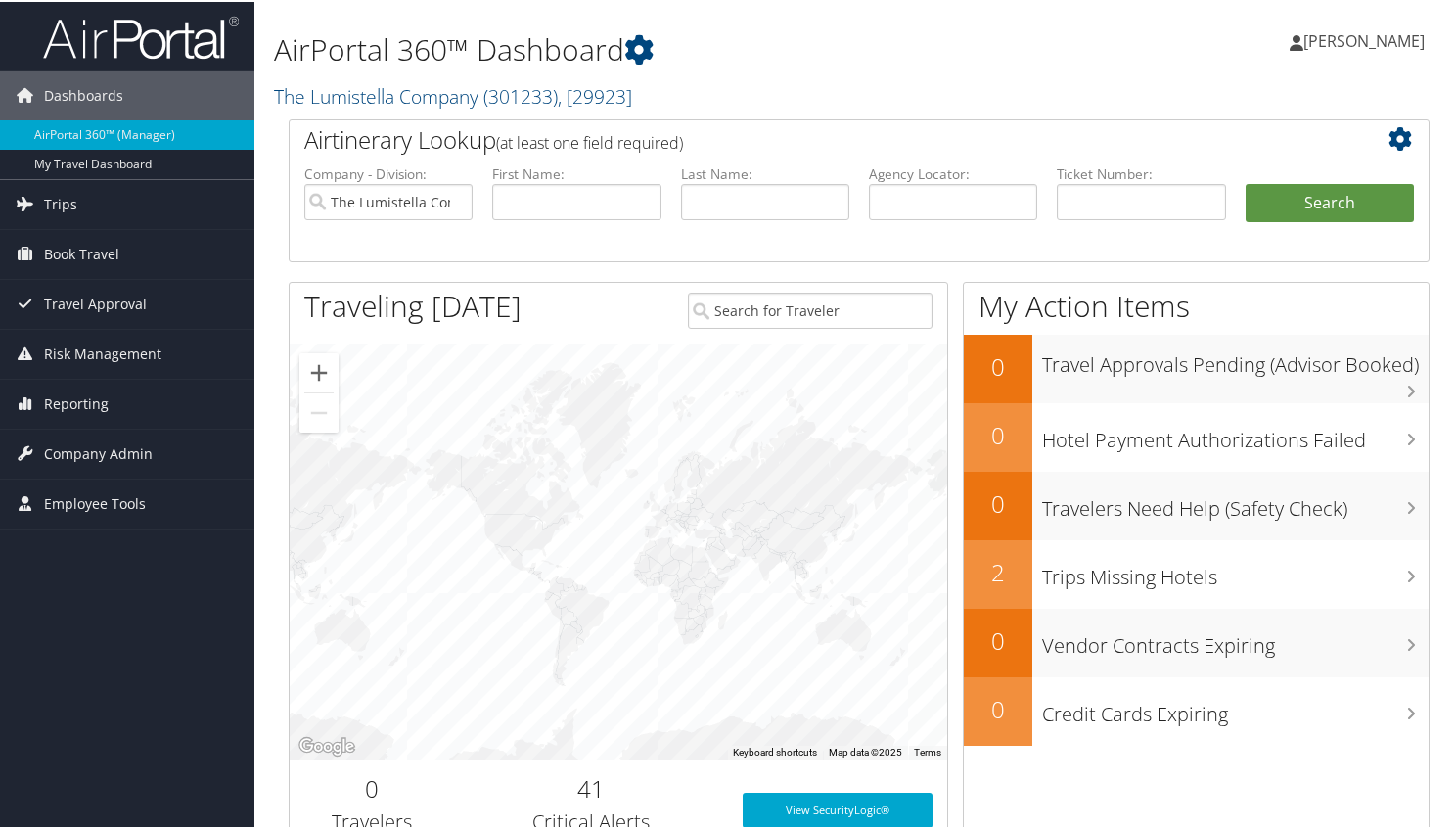
click at [1377, 39] on span "[PERSON_NAME]" at bounding box center [1364, 39] width 121 height 22
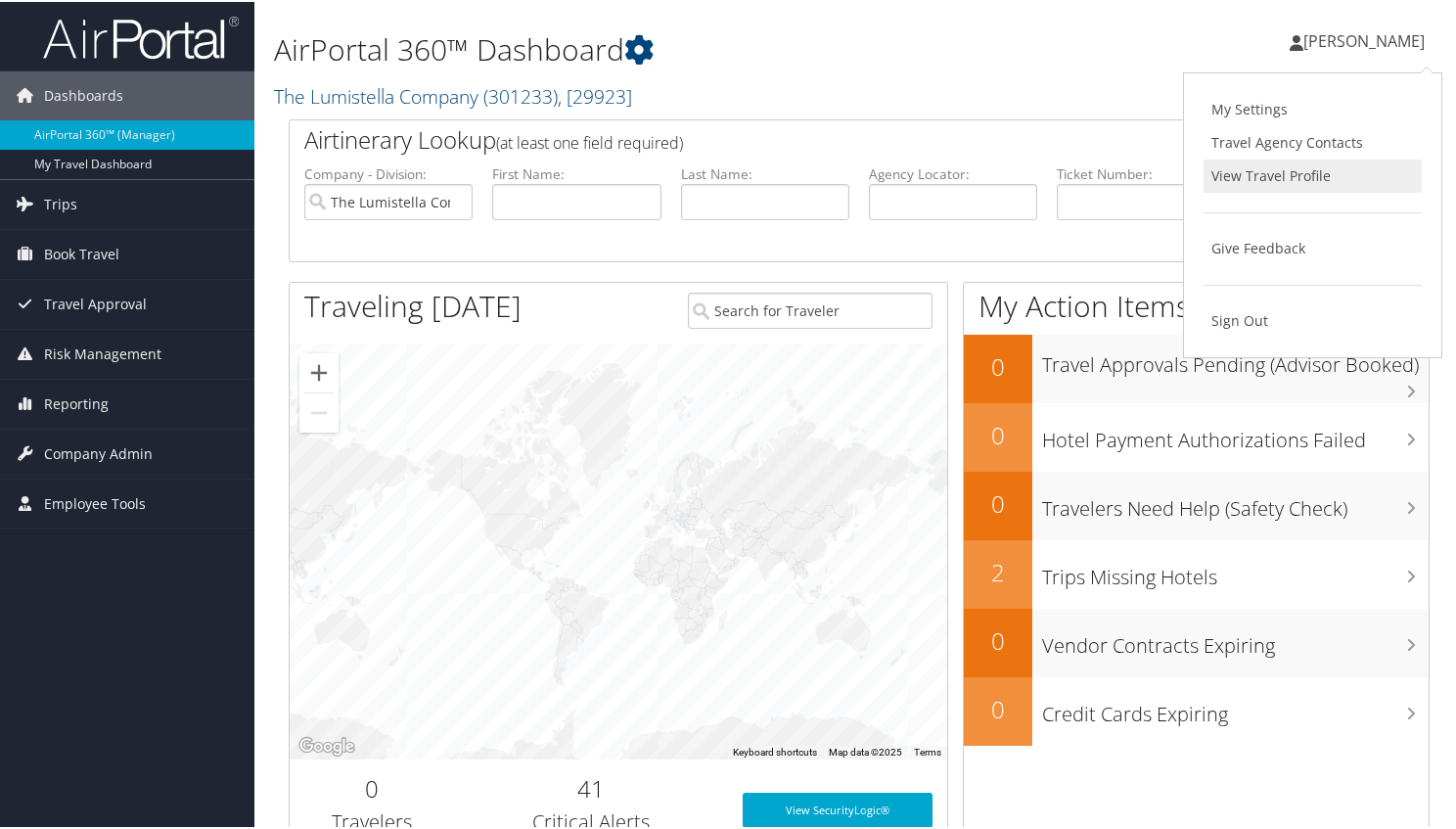
click at [1302, 174] on link "View Travel Profile" at bounding box center [1313, 174] width 218 height 33
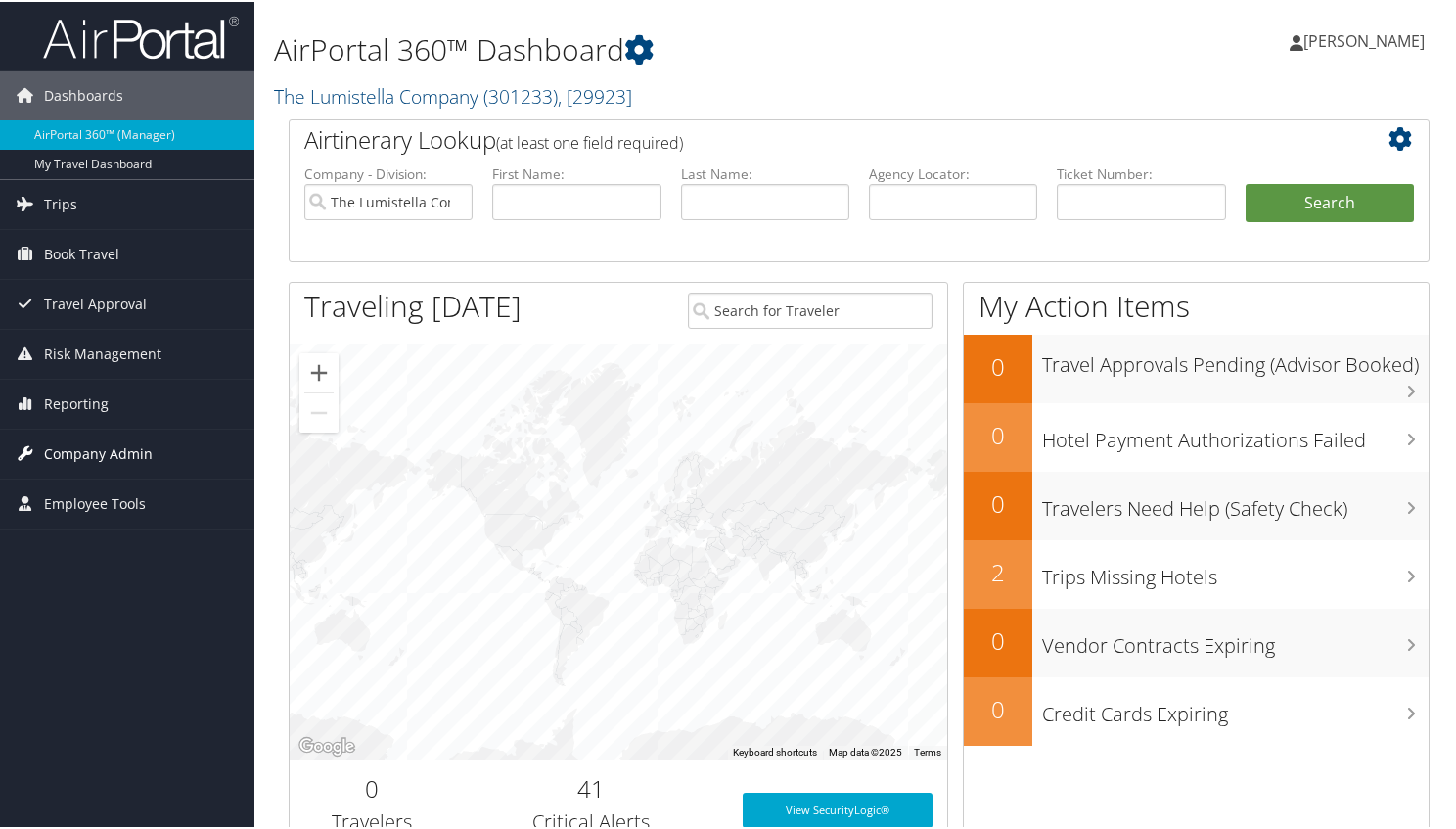
click at [101, 454] on span "Company Admin" at bounding box center [98, 452] width 109 height 49
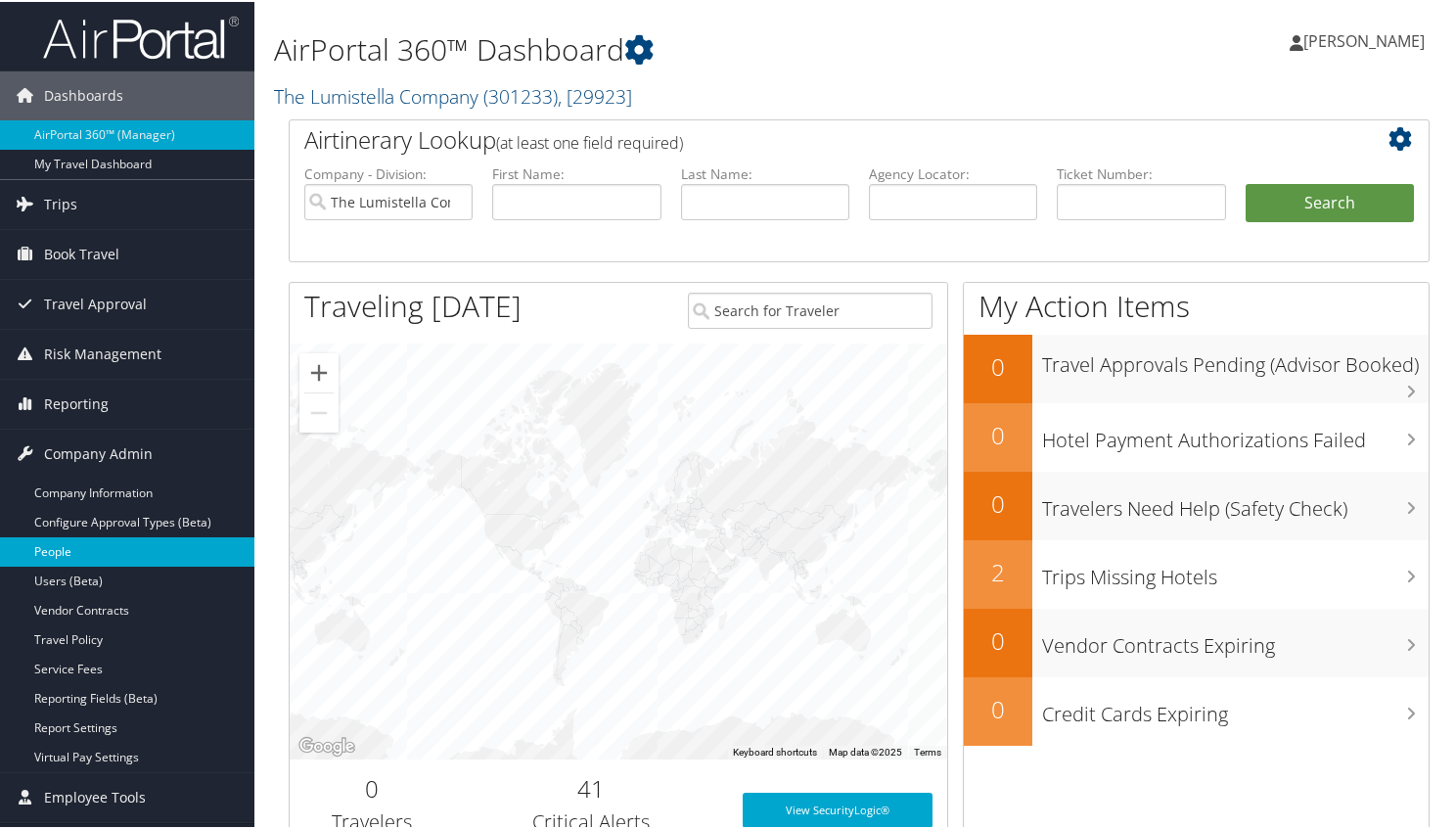
click at [67, 550] on link "People" at bounding box center [127, 549] width 254 height 29
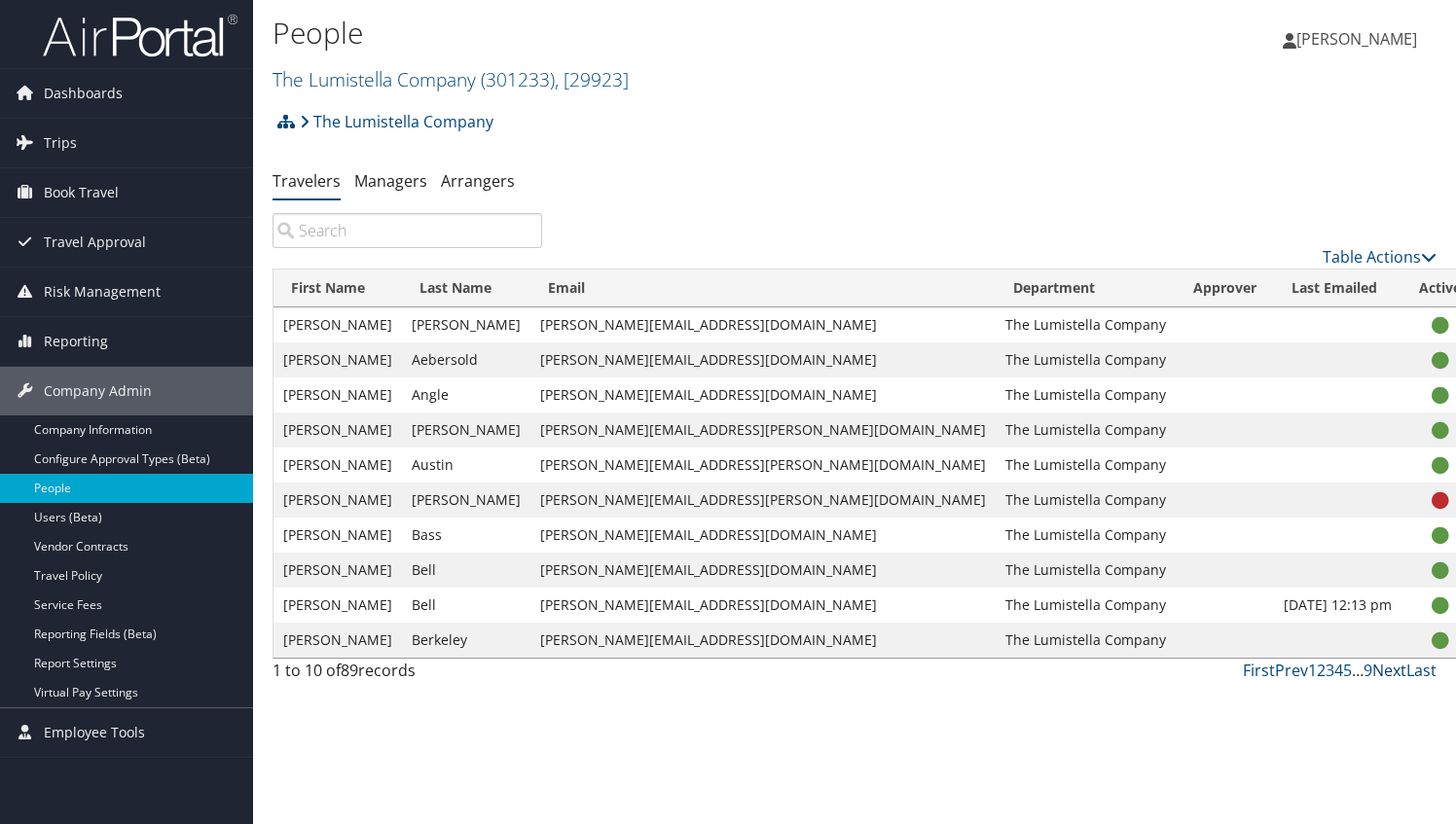
click at [1390, 669] on link "Next" at bounding box center [1389, 670] width 34 height 22
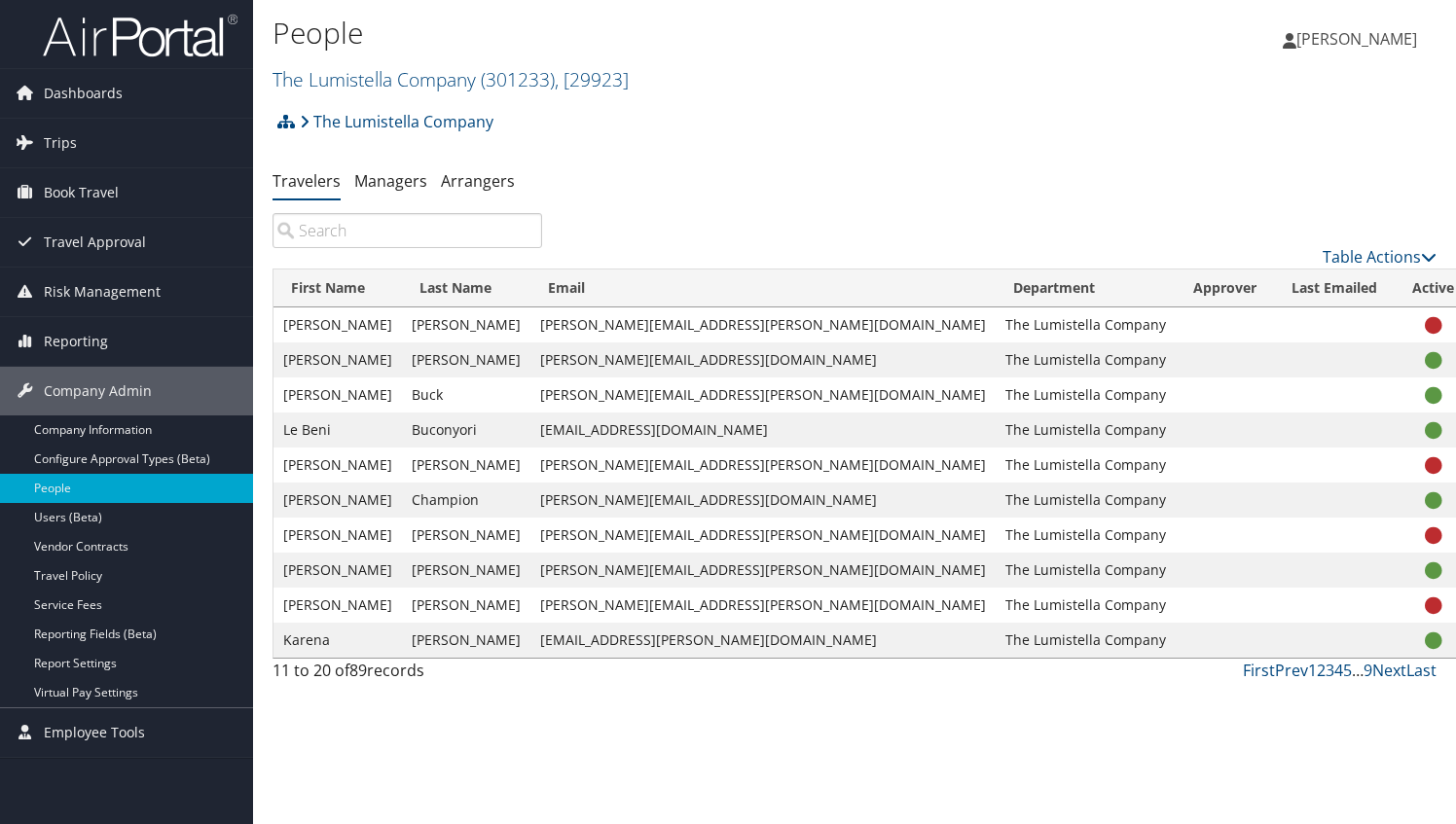
click at [1425, 361] on icon at bounding box center [1434, 361] width 18 height 1
click at [1286, 424] on link "View Profile" at bounding box center [1317, 420] width 179 height 33
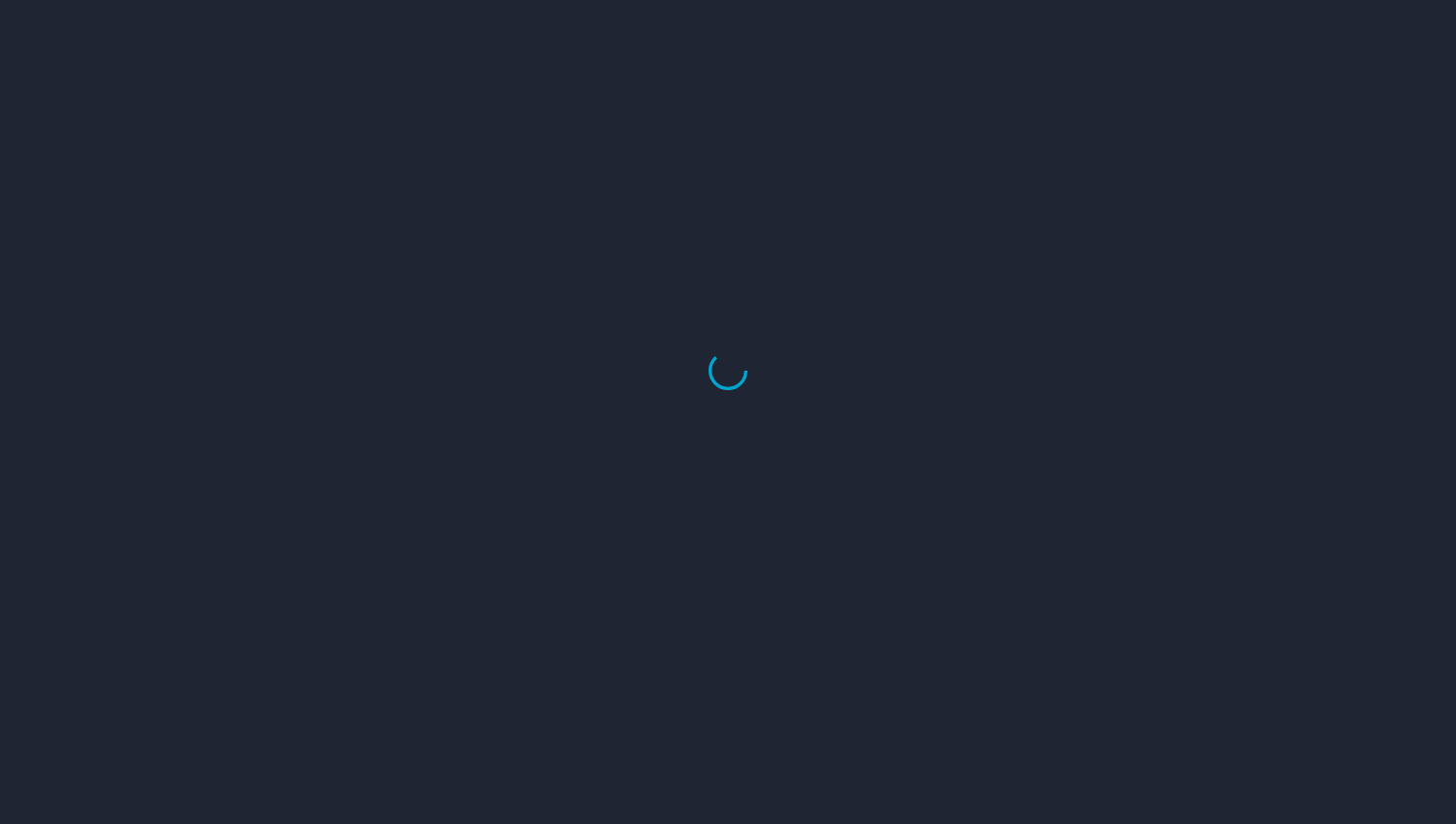
select select "US"
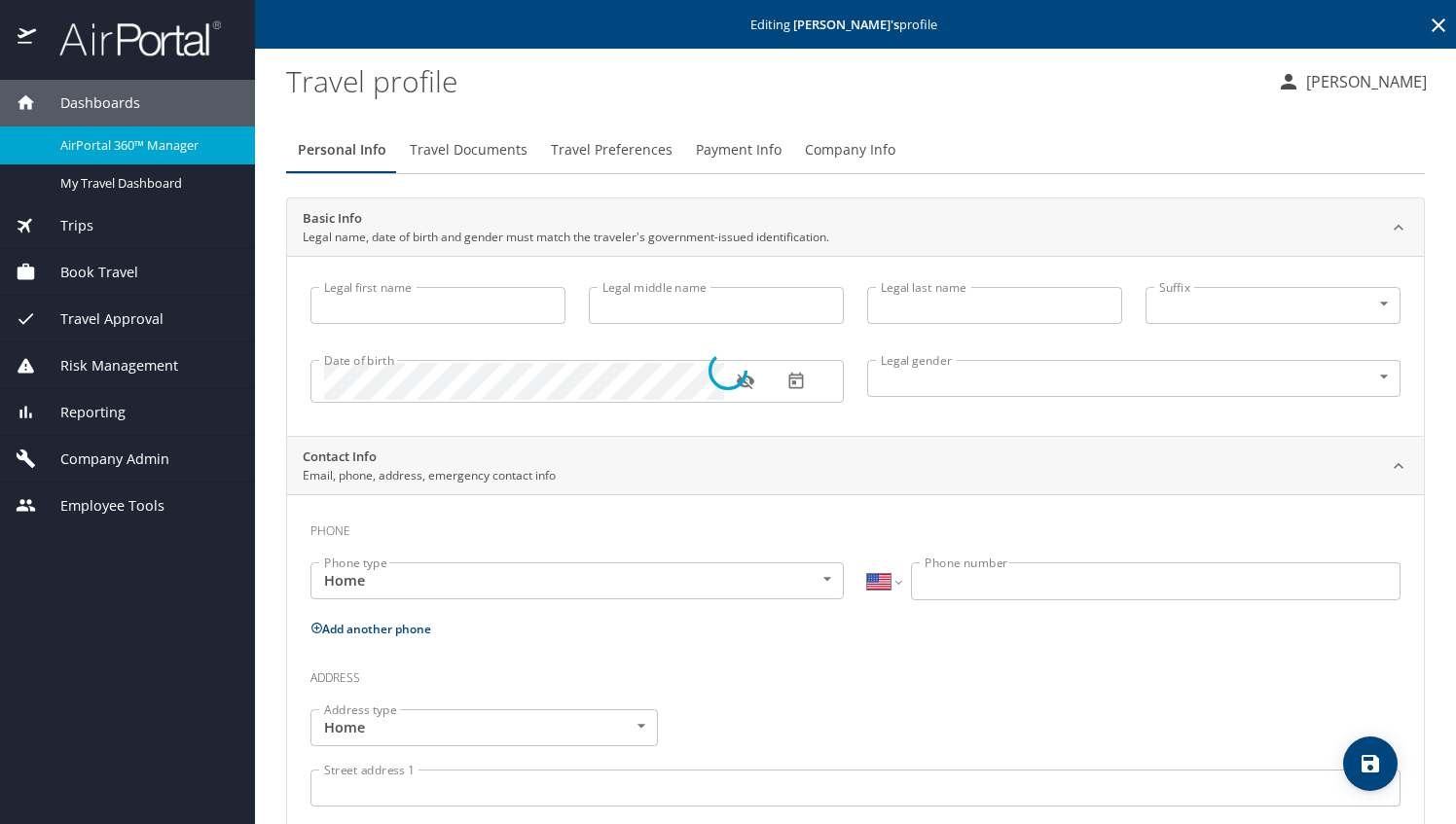
type input "[PERSON_NAME]"
type input "Patricia"
type input "[PERSON_NAME]"
type input "Female"
select select "US"
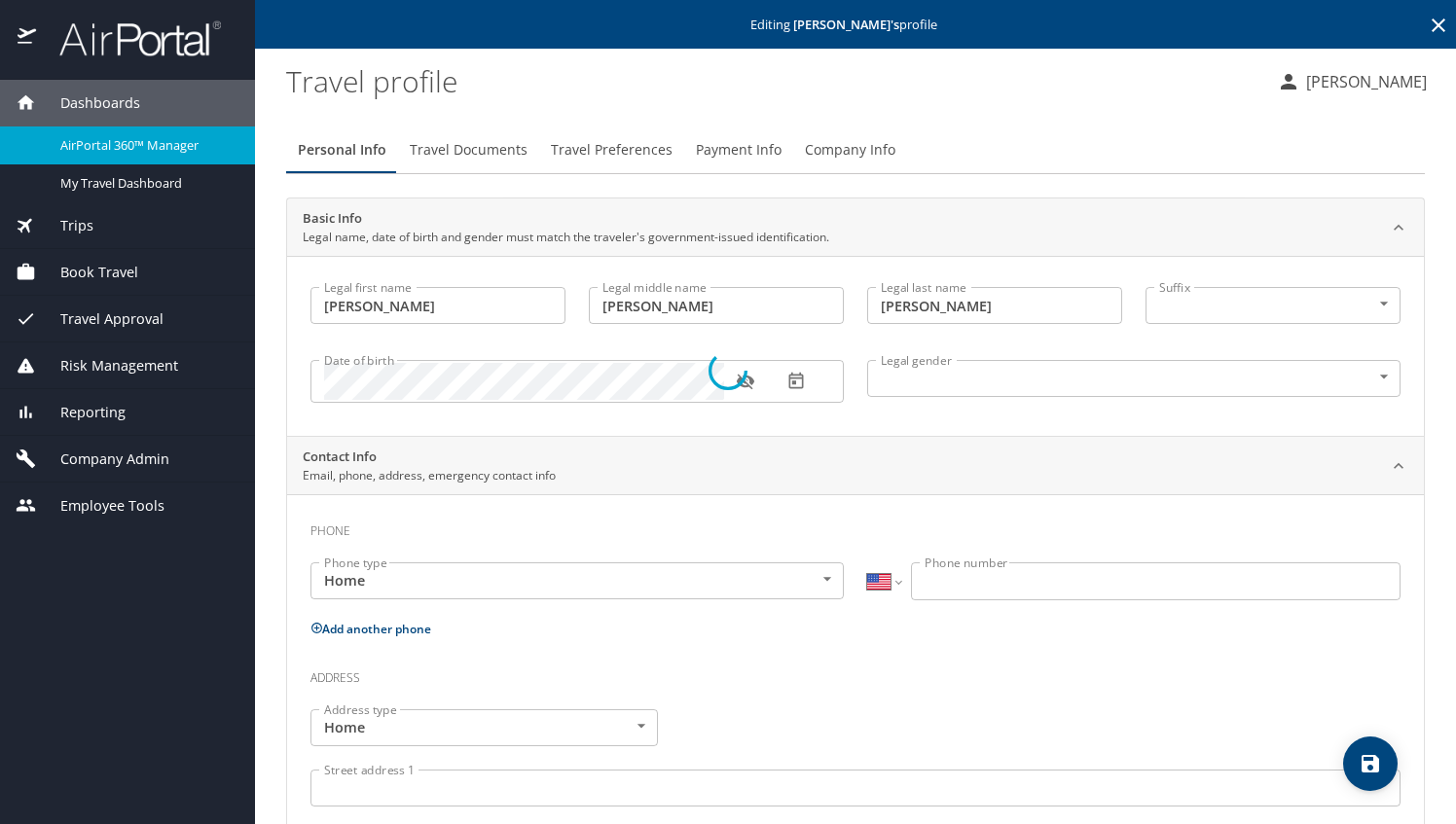
select select "EG"
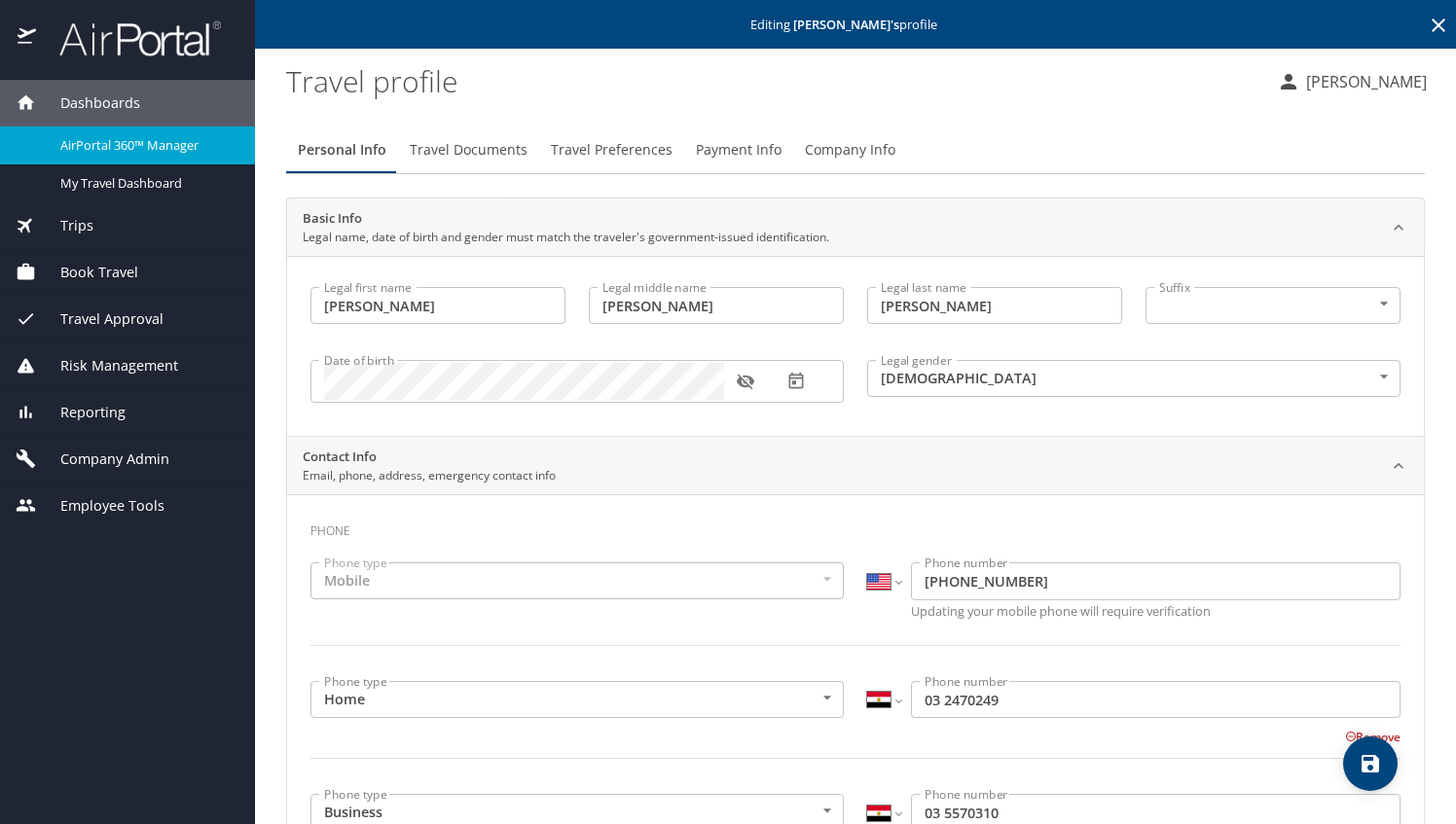
click at [1432, 23] on icon at bounding box center [1439, 26] width 14 height 14
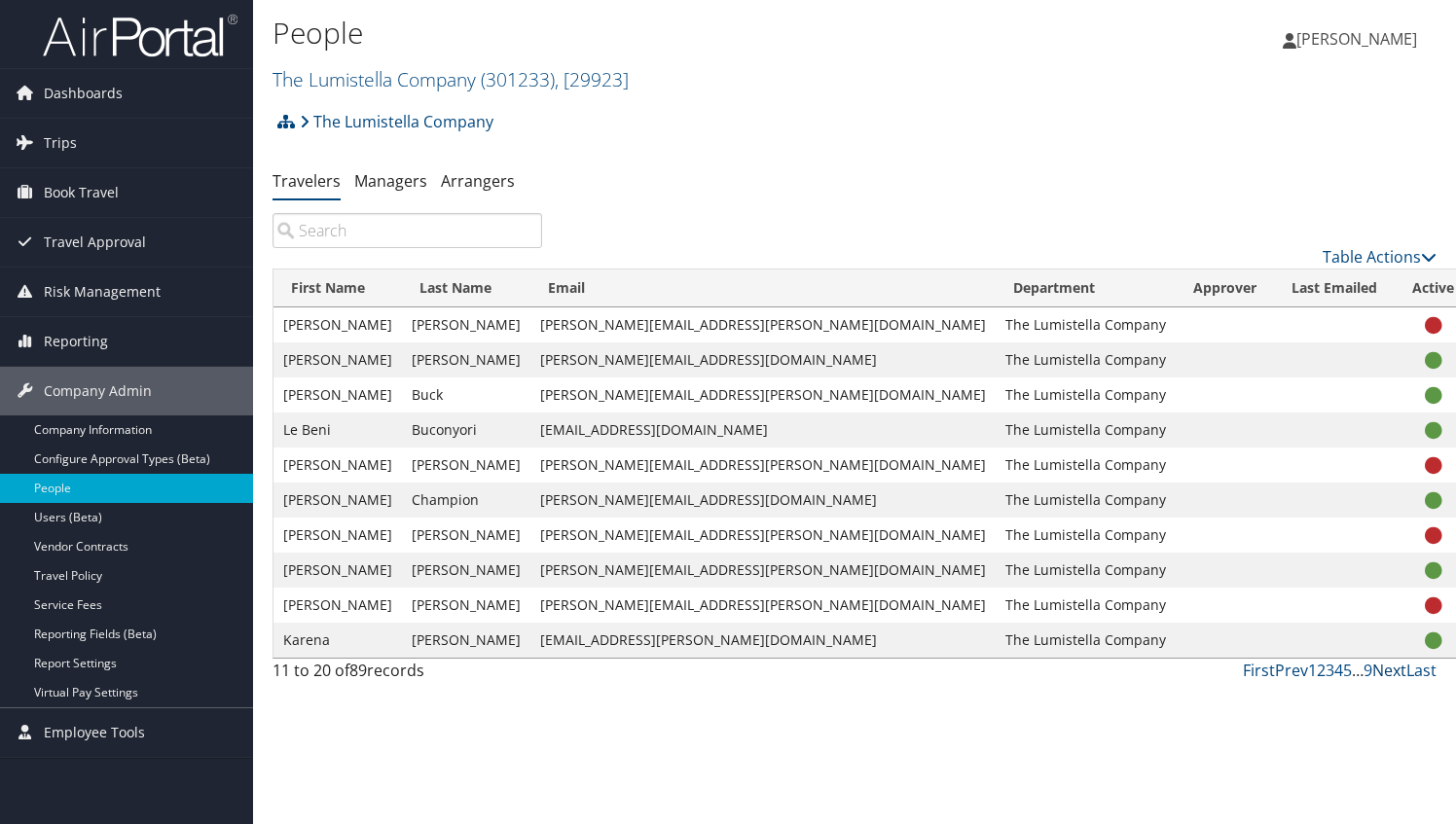
click at [1386, 673] on link "Next" at bounding box center [1389, 670] width 34 height 22
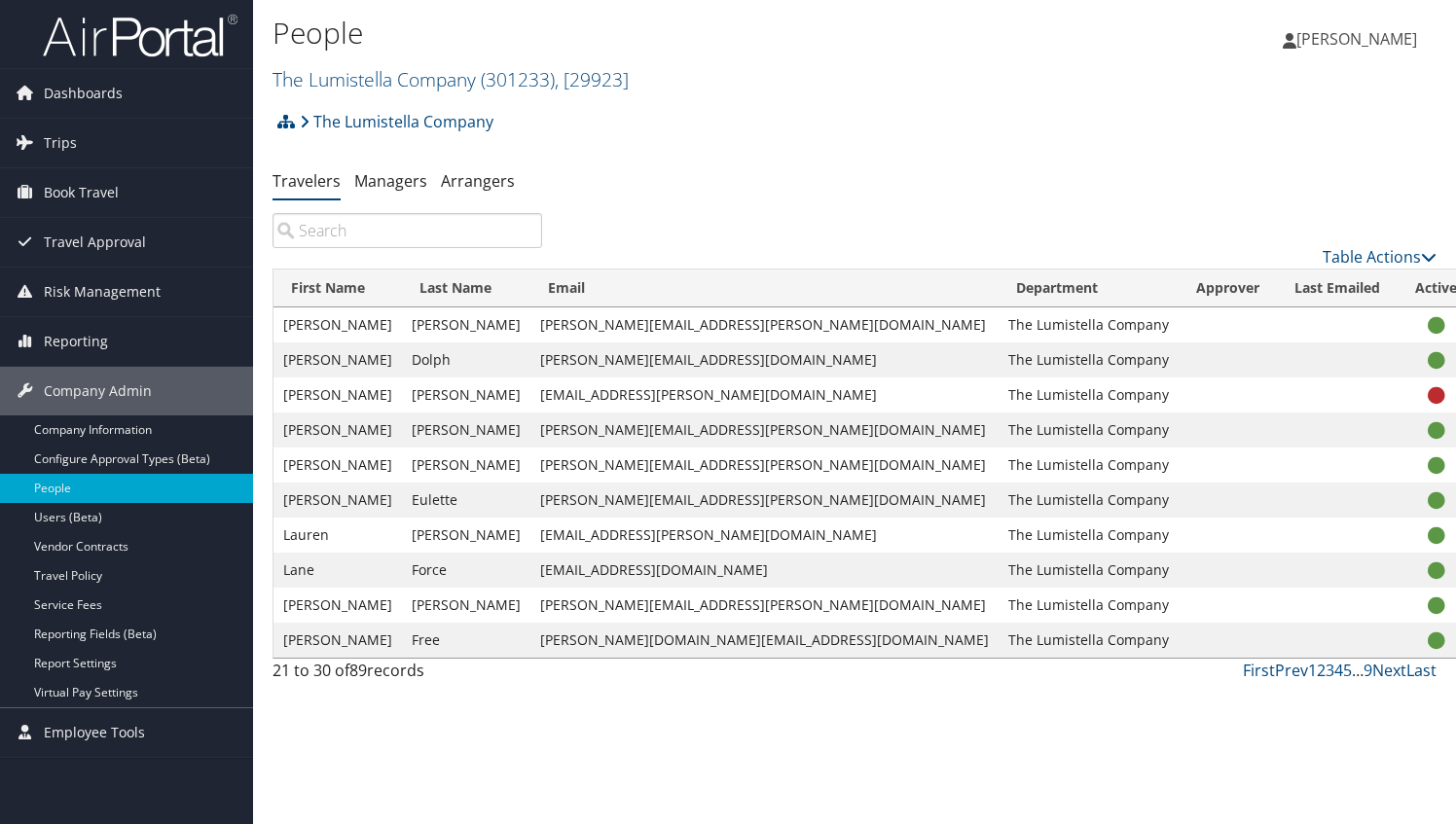
click at [1428, 501] on icon at bounding box center [1437, 501] width 18 height 1
click at [72, 511] on link "Users (Beta)" at bounding box center [126, 517] width 253 height 29
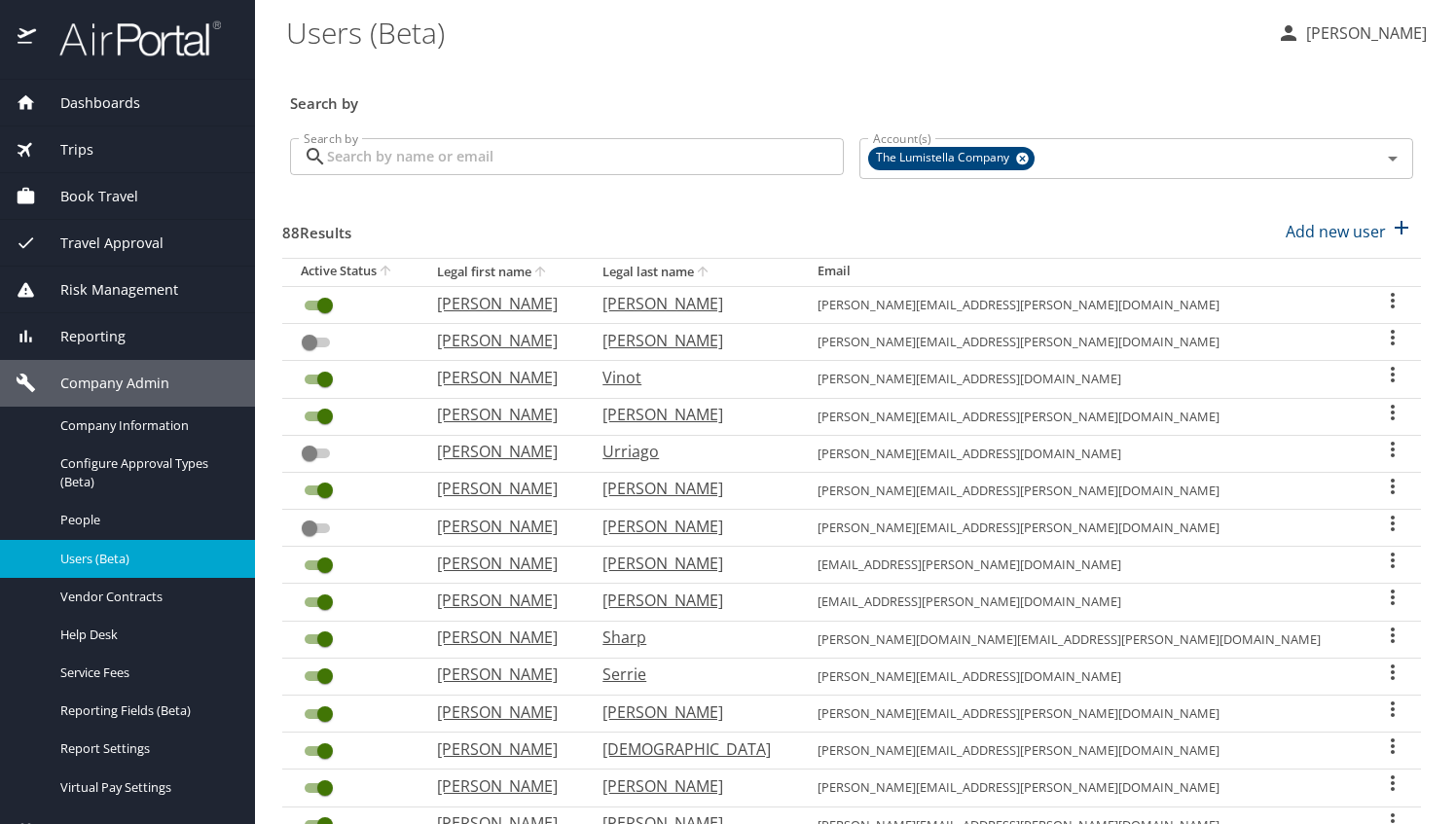
scroll to position [128, 0]
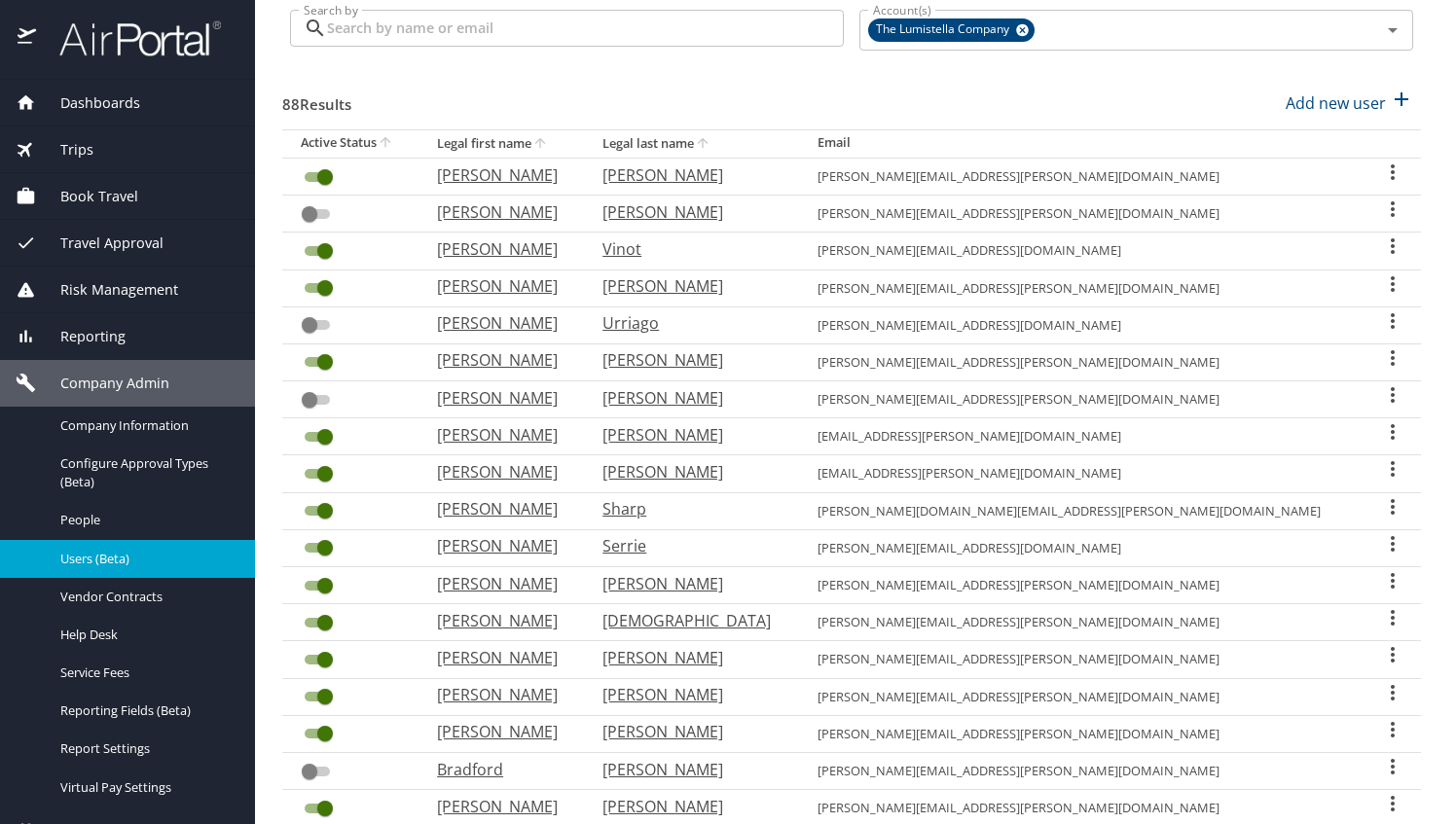
click at [327, 172] on input "User Search Table" at bounding box center [325, 176] width 70 height 23
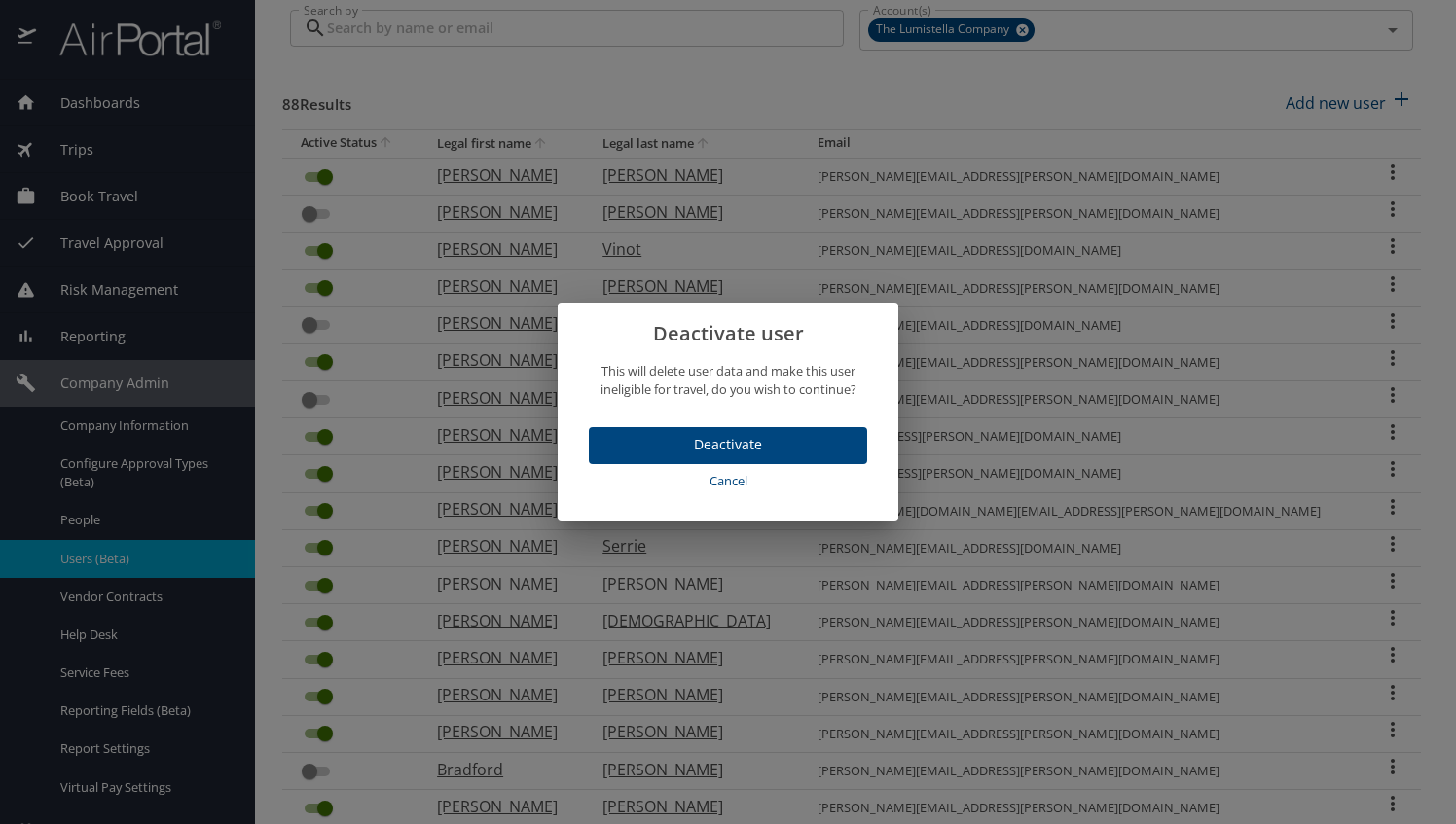
click at [742, 452] on span "Deactivate" at bounding box center [728, 444] width 248 height 24
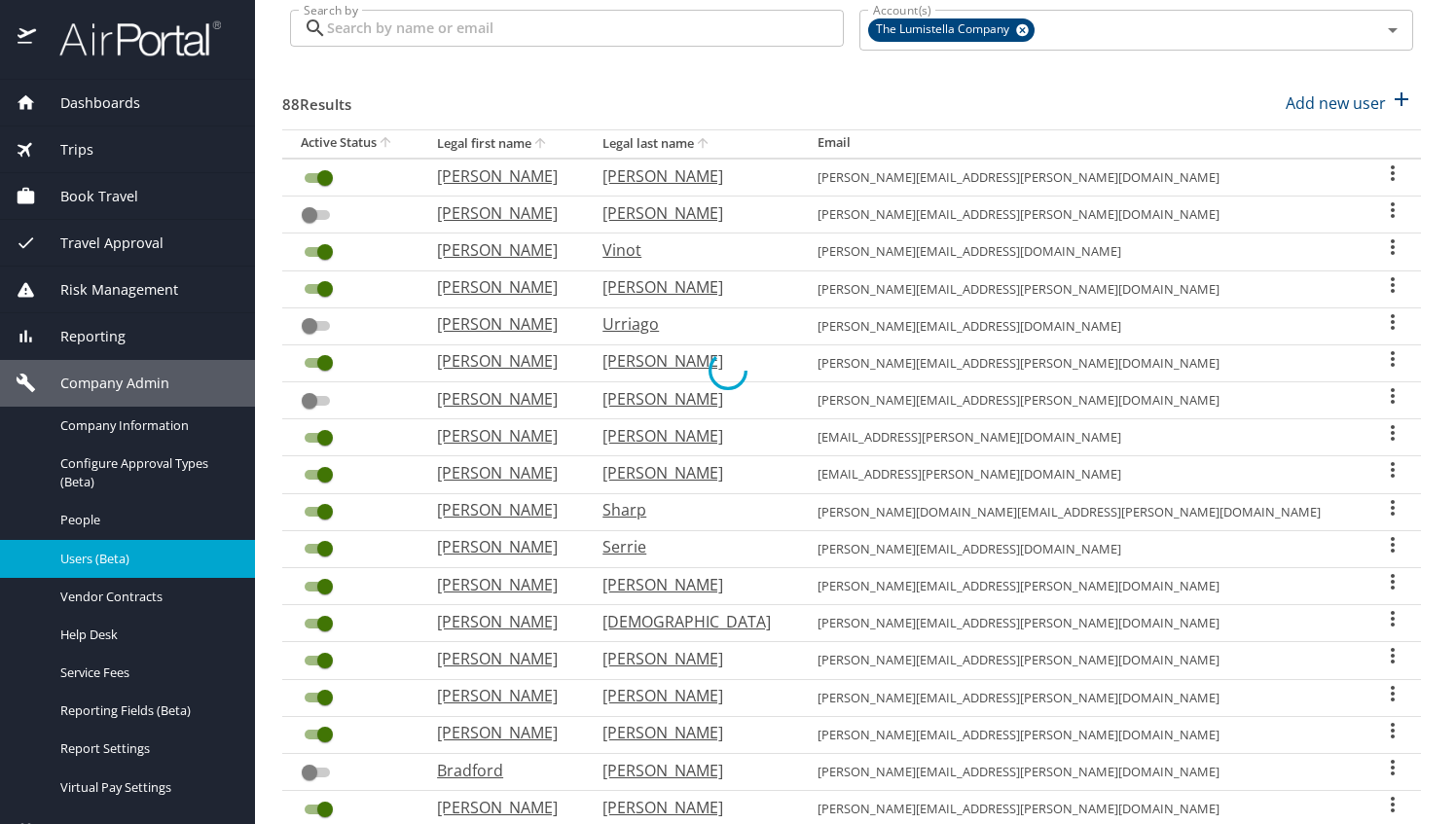
checkbox input "false"
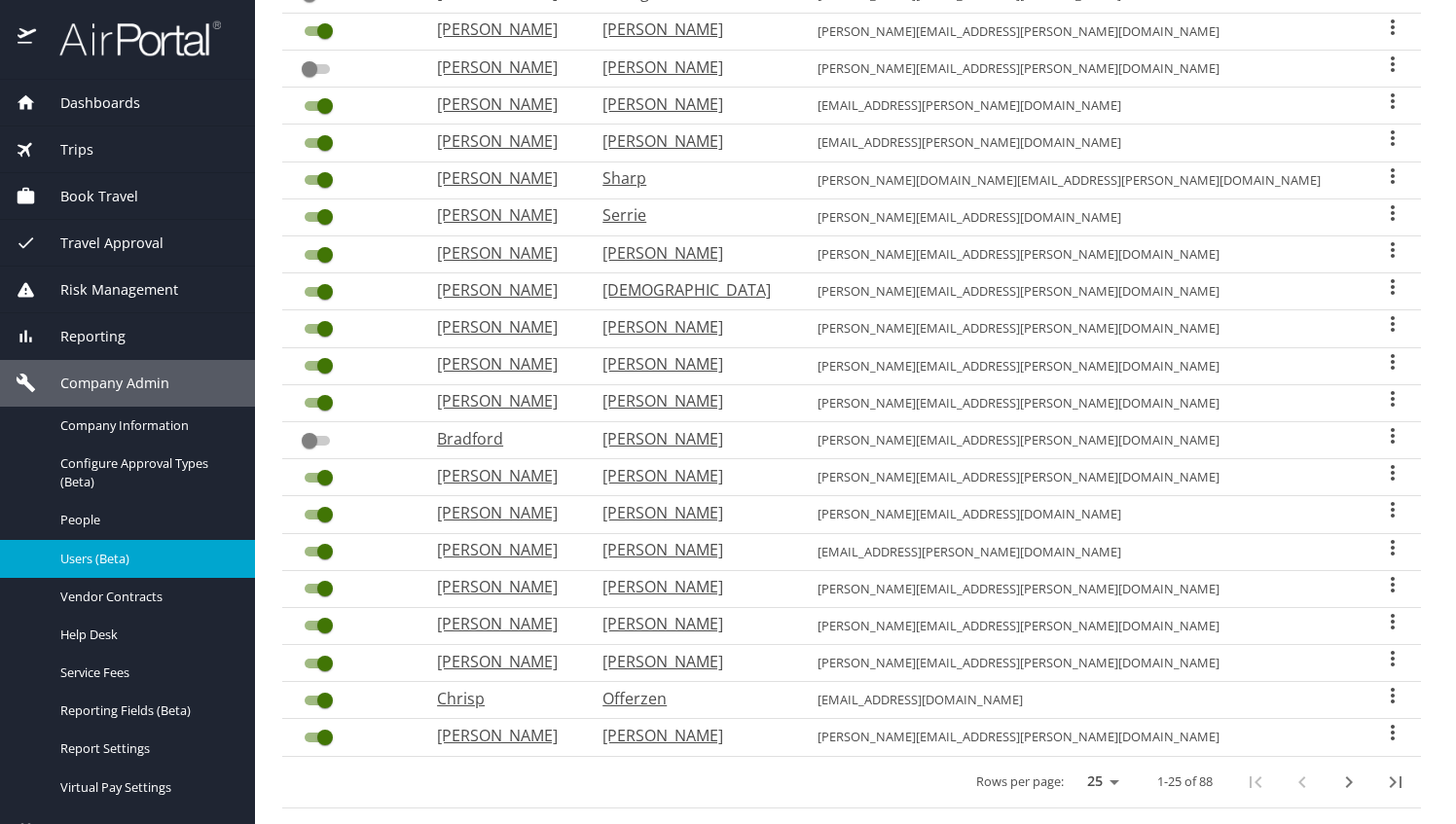
scroll to position [463, 0]
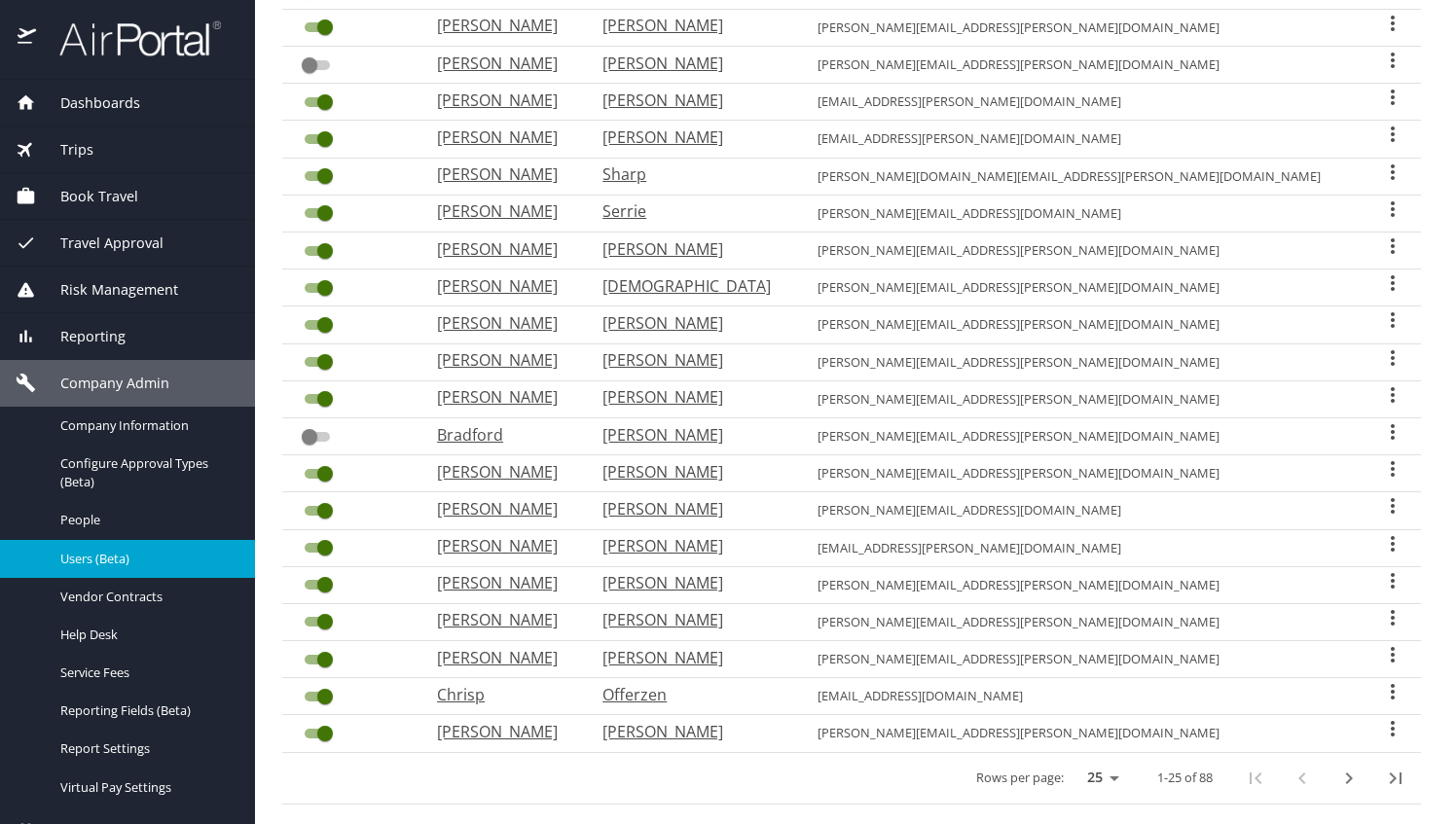
click at [325, 574] on input "User Search Table" at bounding box center [325, 583] width 70 height 23
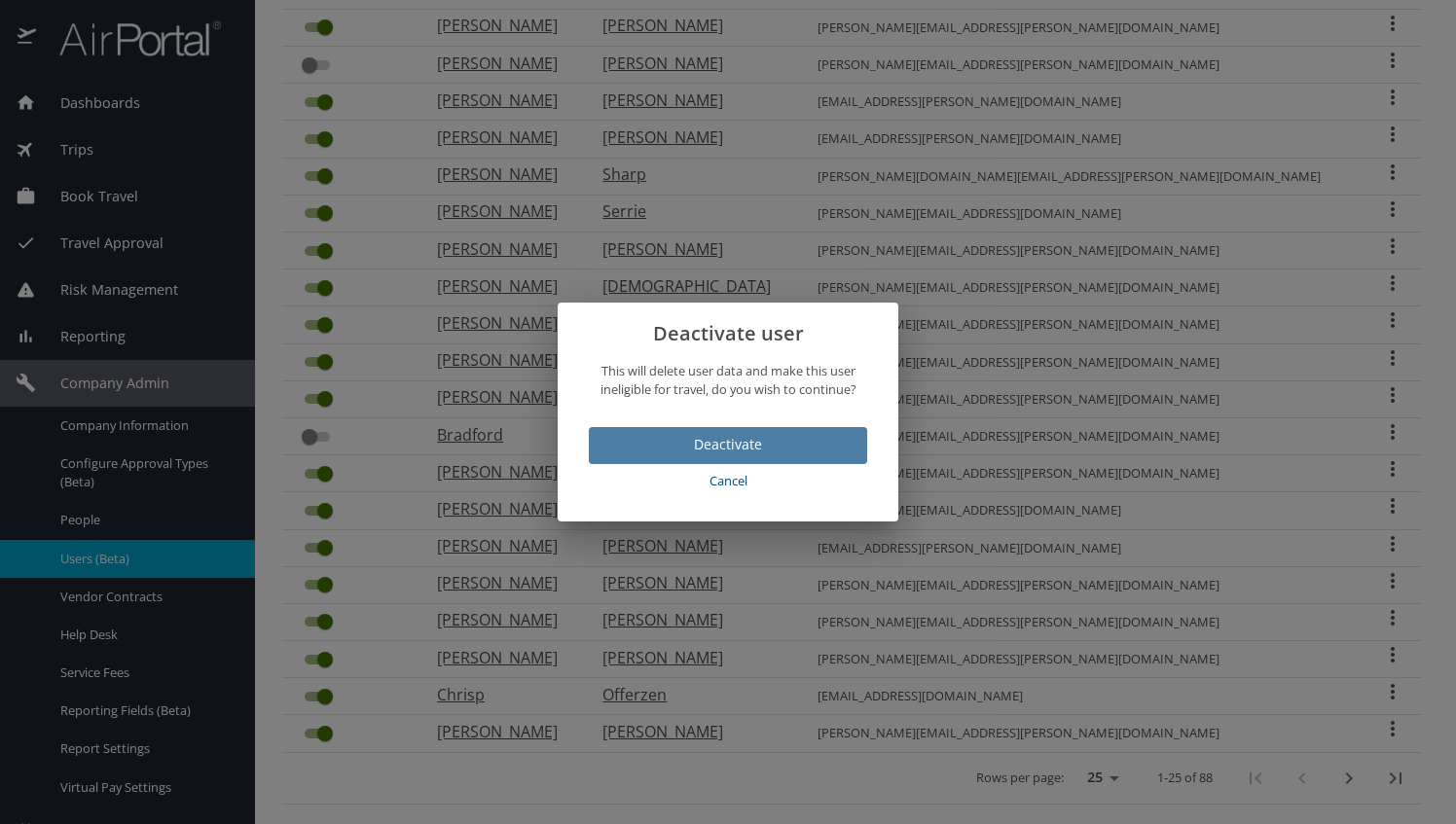
click at [731, 448] on span "Deactivate" at bounding box center [728, 444] width 248 height 24
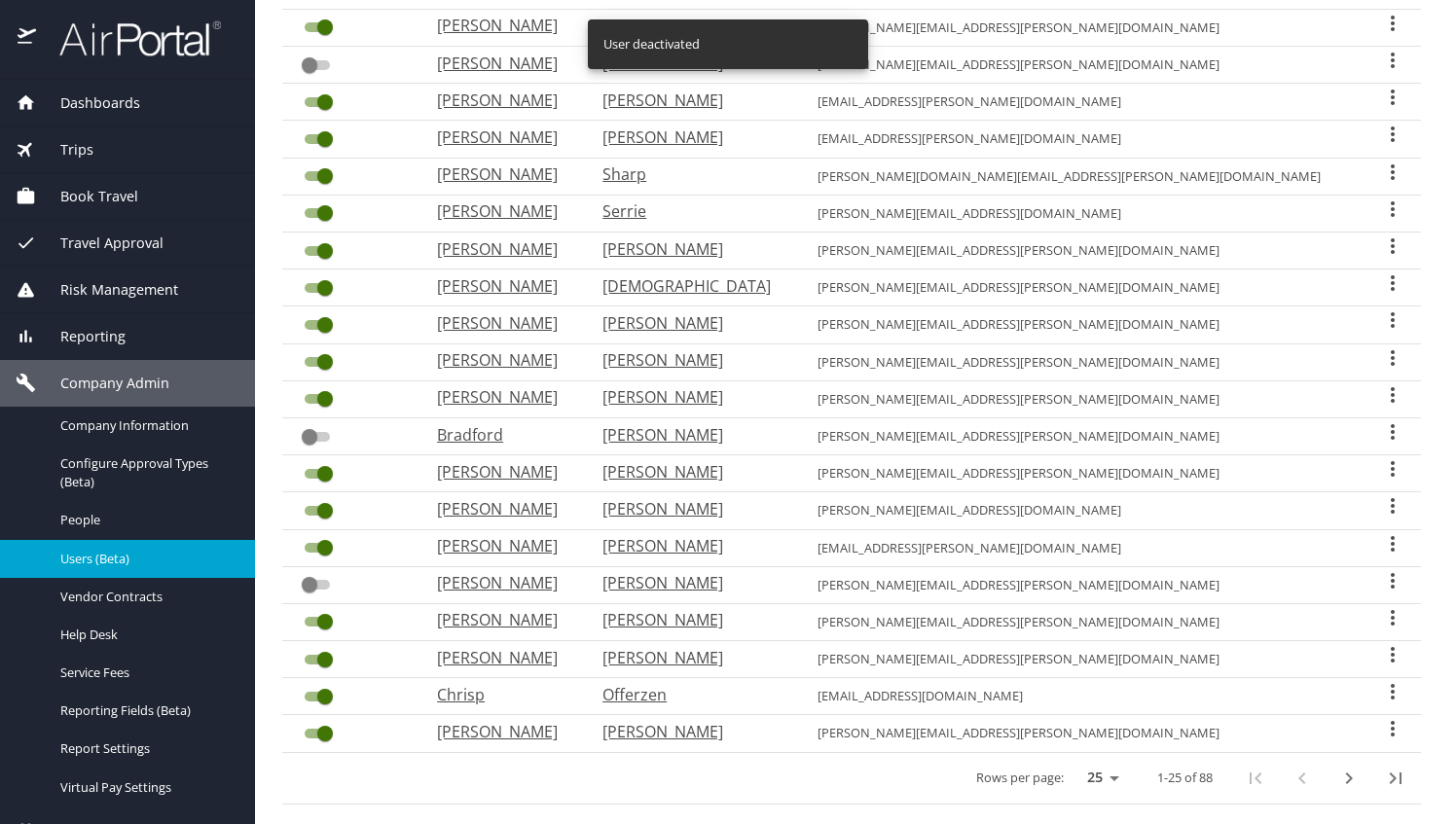
checkbox input "false"
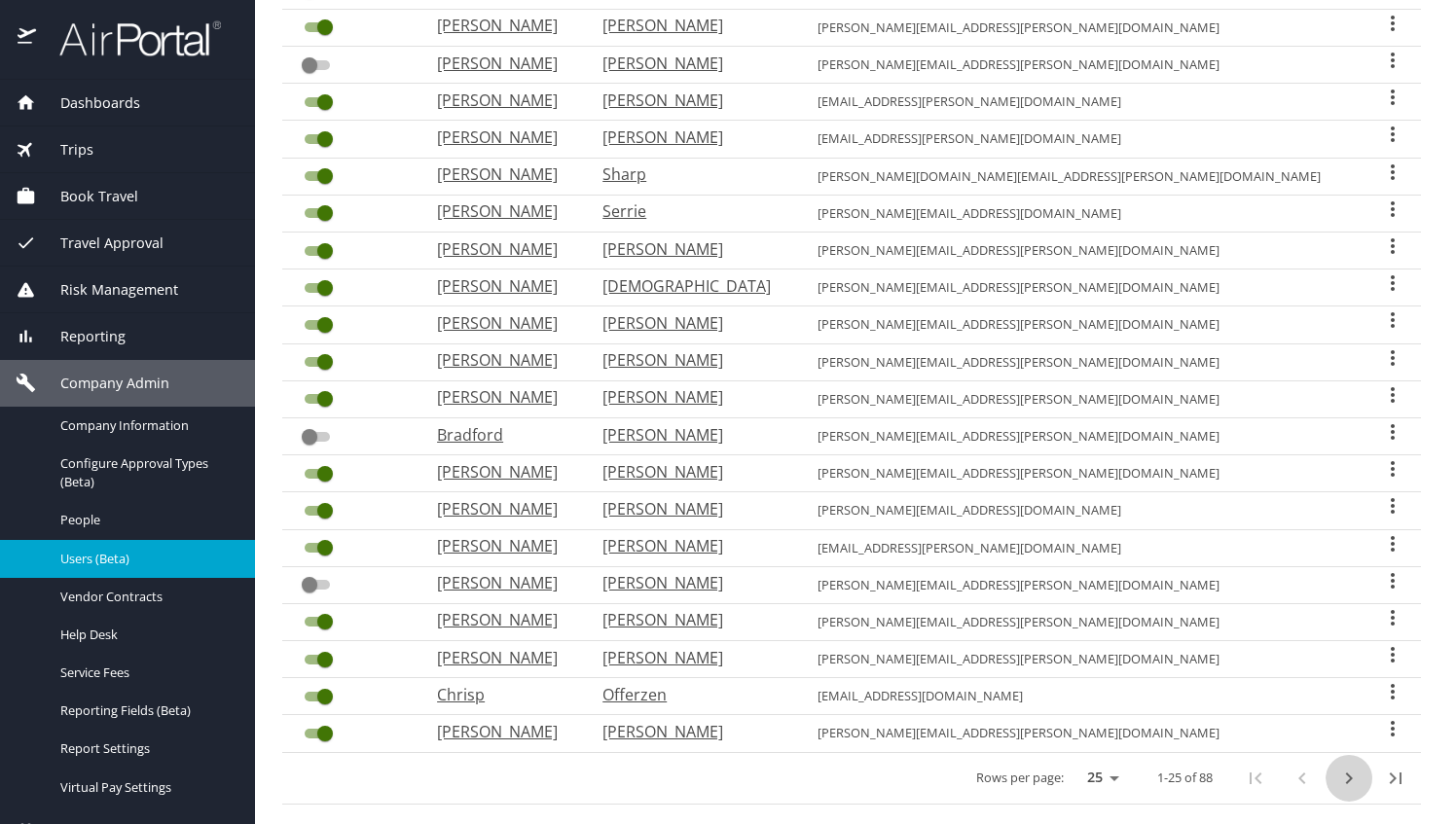
click at [1338, 769] on icon "next page" at bounding box center [1349, 777] width 23 height 23
checkbox input "true"
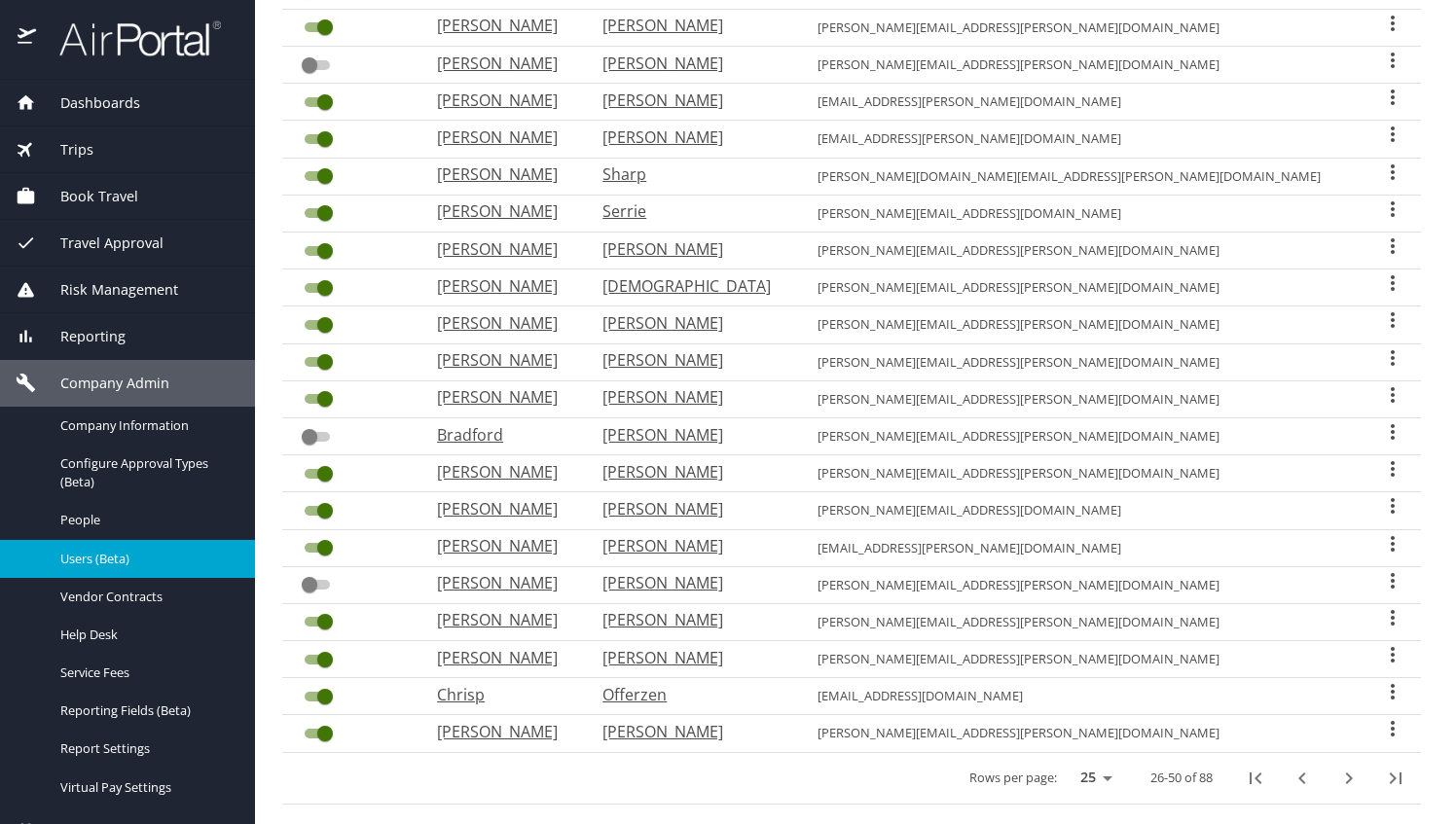
checkbox input "false"
checkbox input "true"
checkbox input "false"
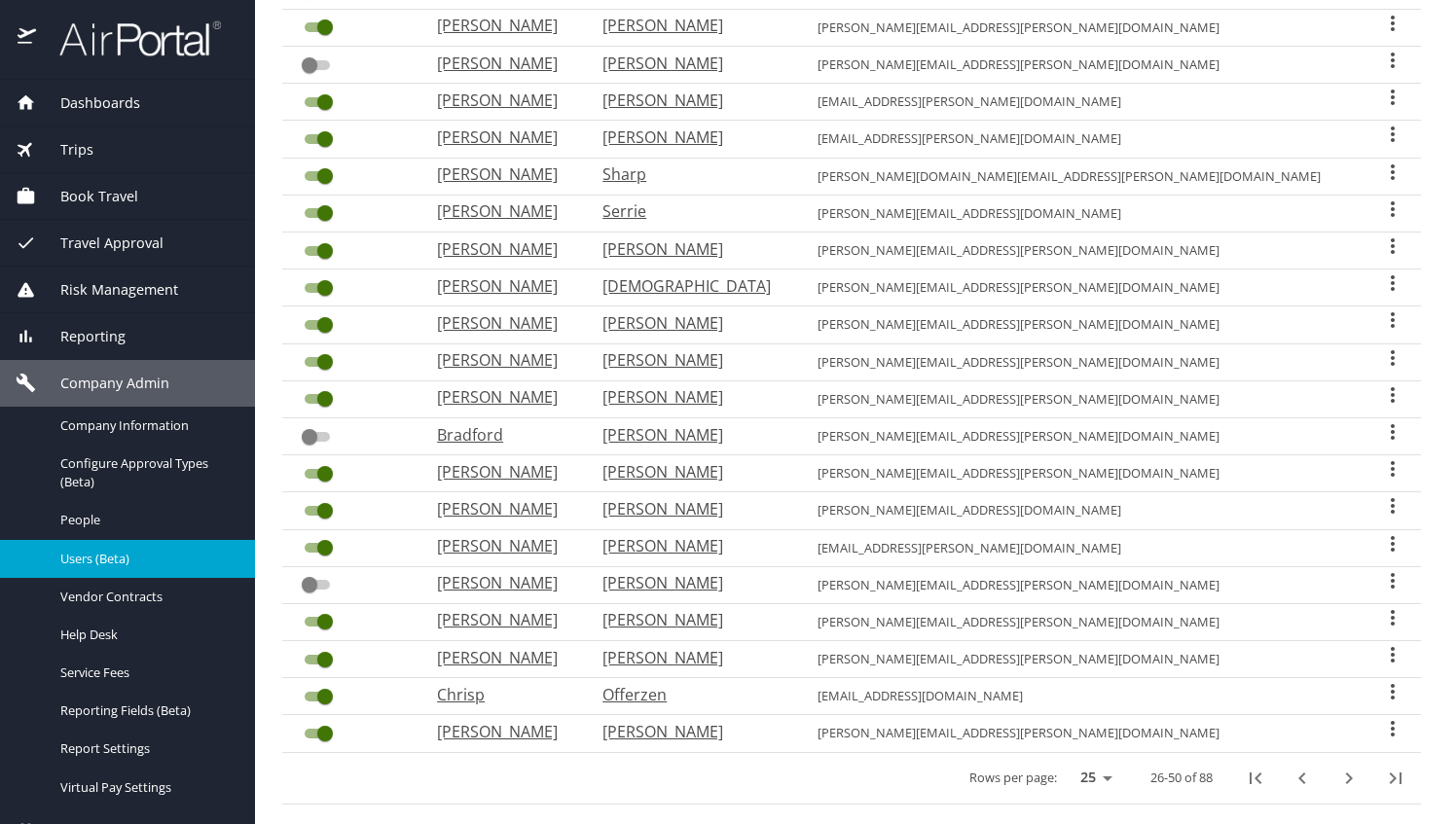
checkbox input "false"
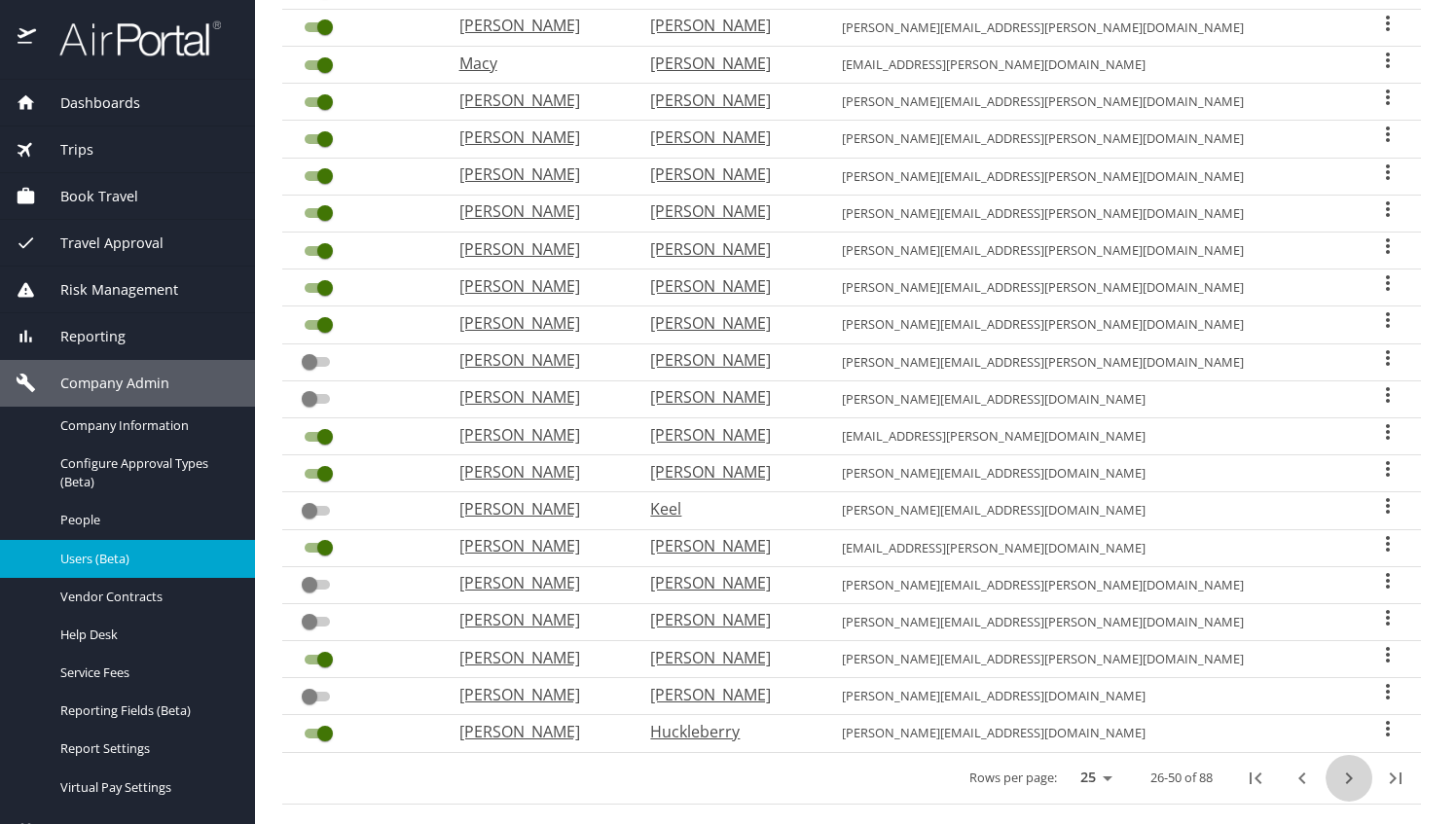
click at [1338, 770] on icon "next page" at bounding box center [1349, 777] width 23 height 23
checkbox input "false"
checkbox input "true"
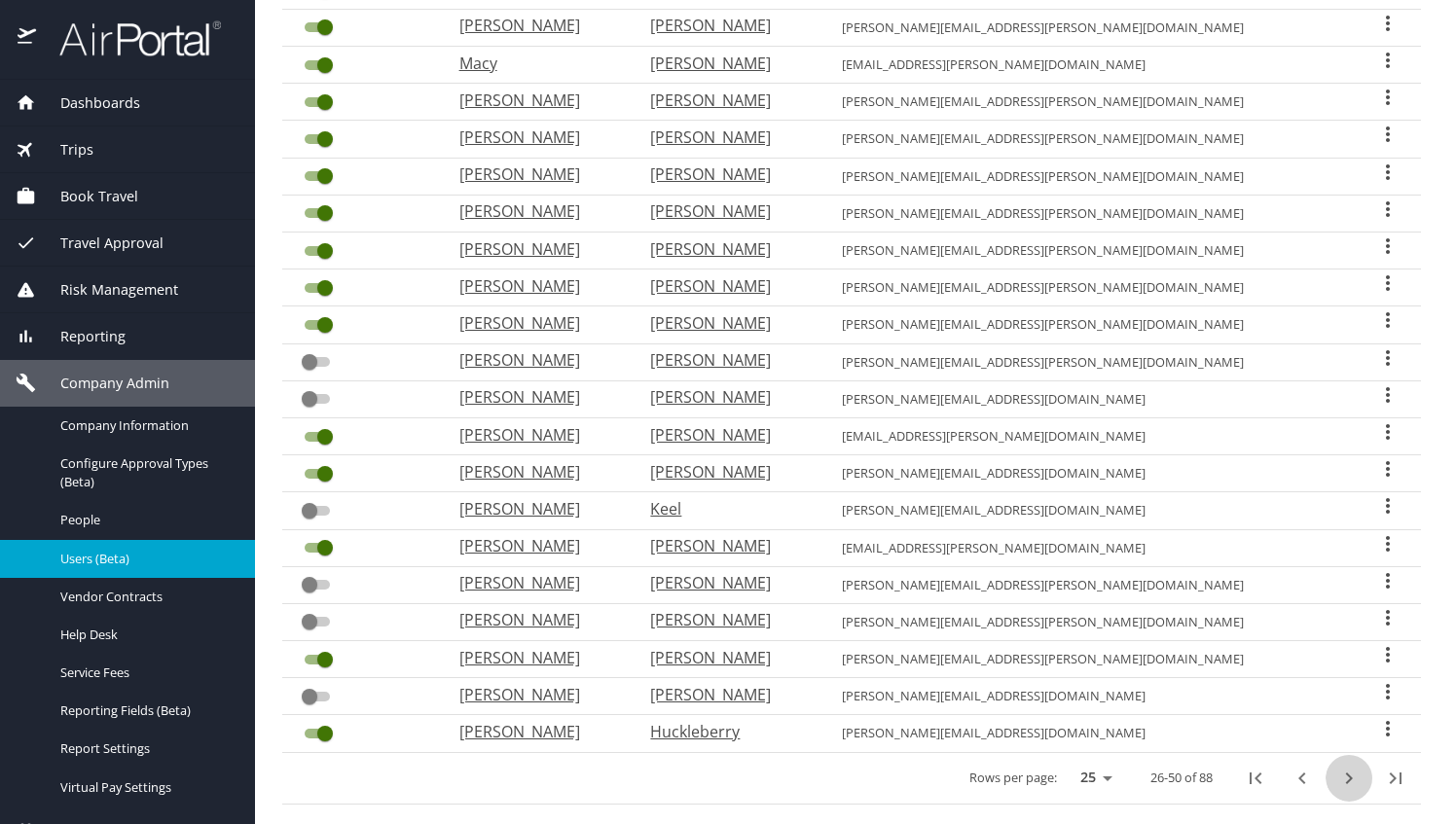
checkbox input "false"
checkbox input "true"
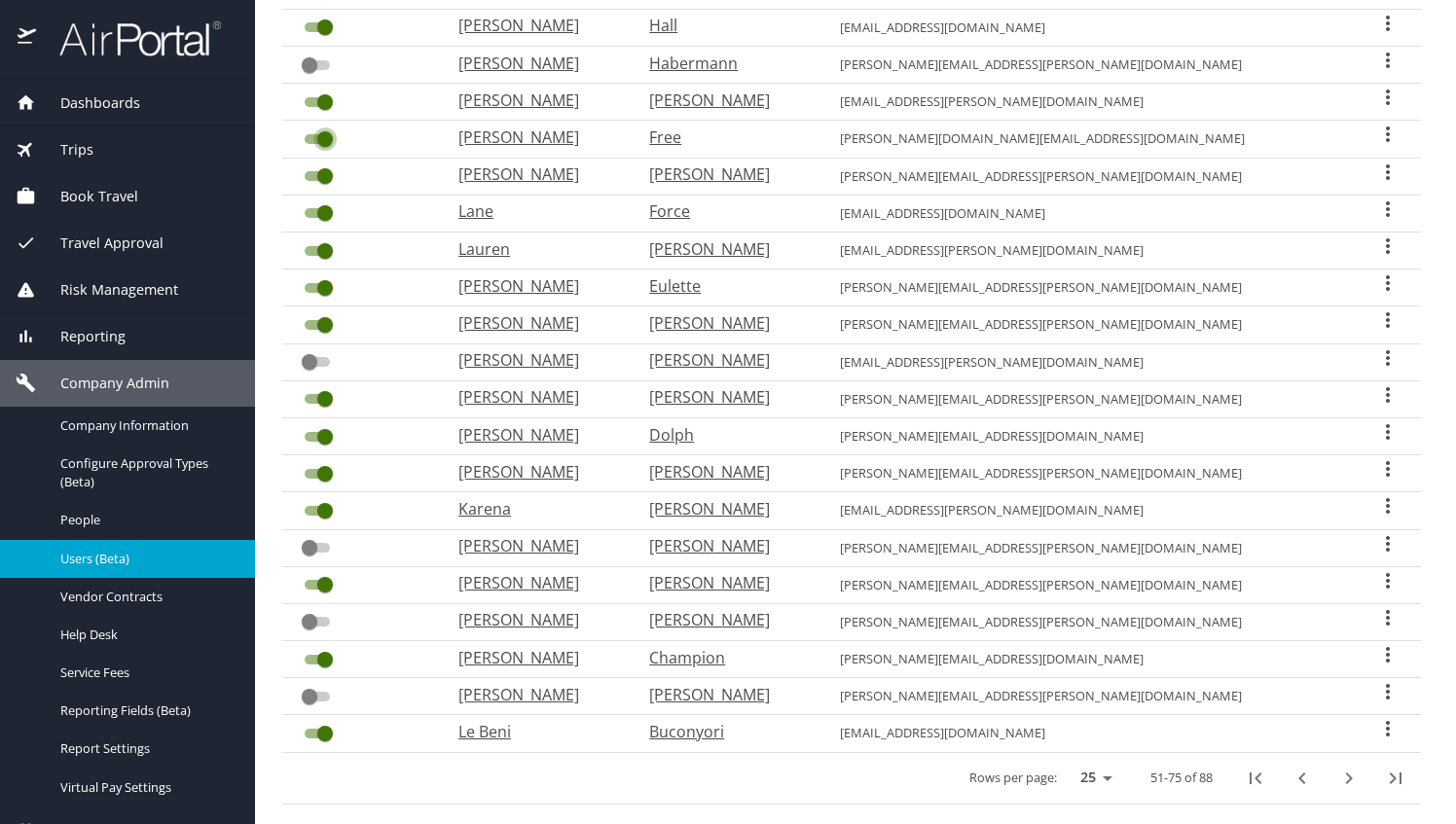
click at [324, 132] on input "User Search Table" at bounding box center [325, 138] width 70 height 23
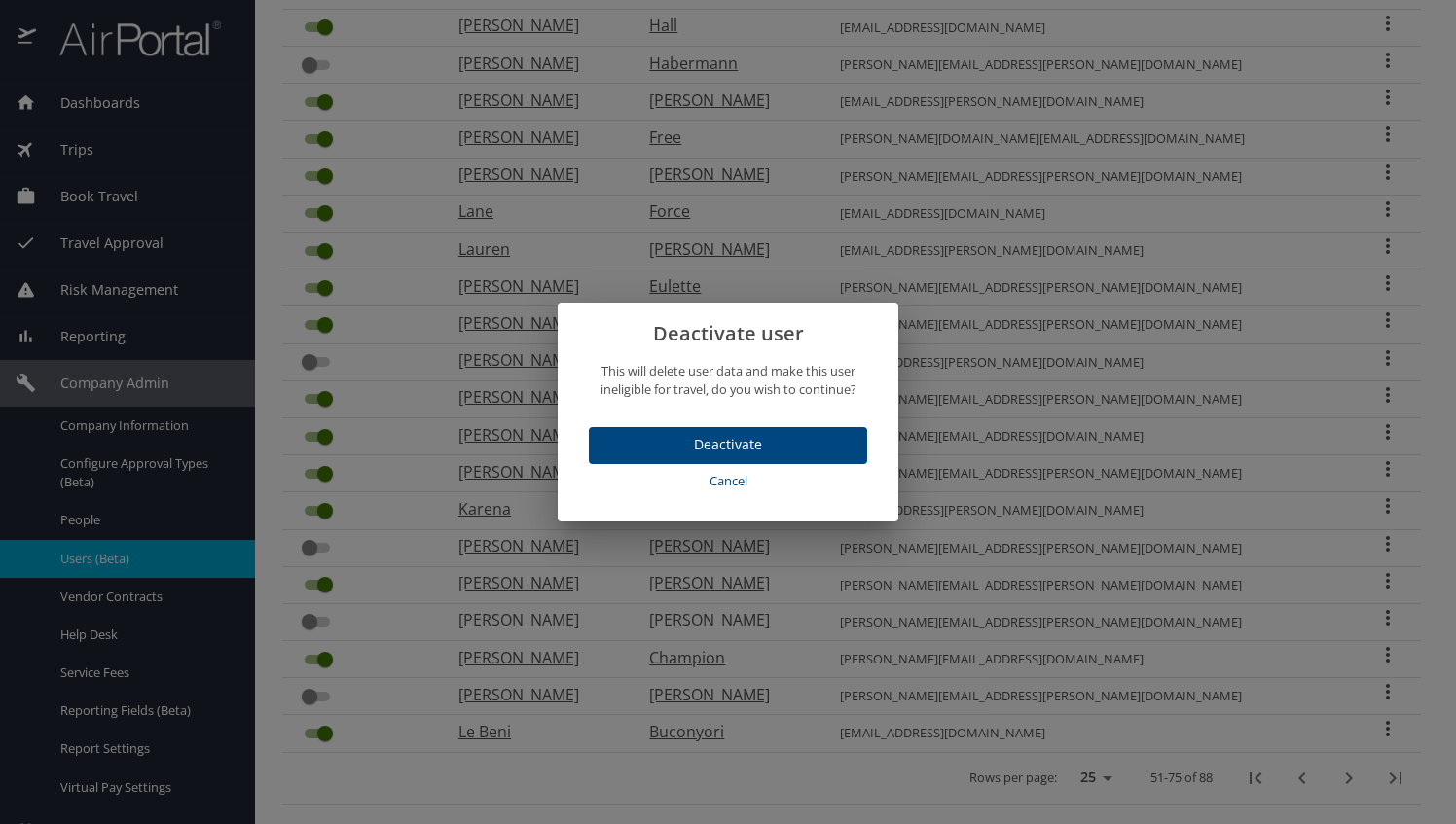
click at [754, 444] on span "Deactivate" at bounding box center [728, 444] width 248 height 24
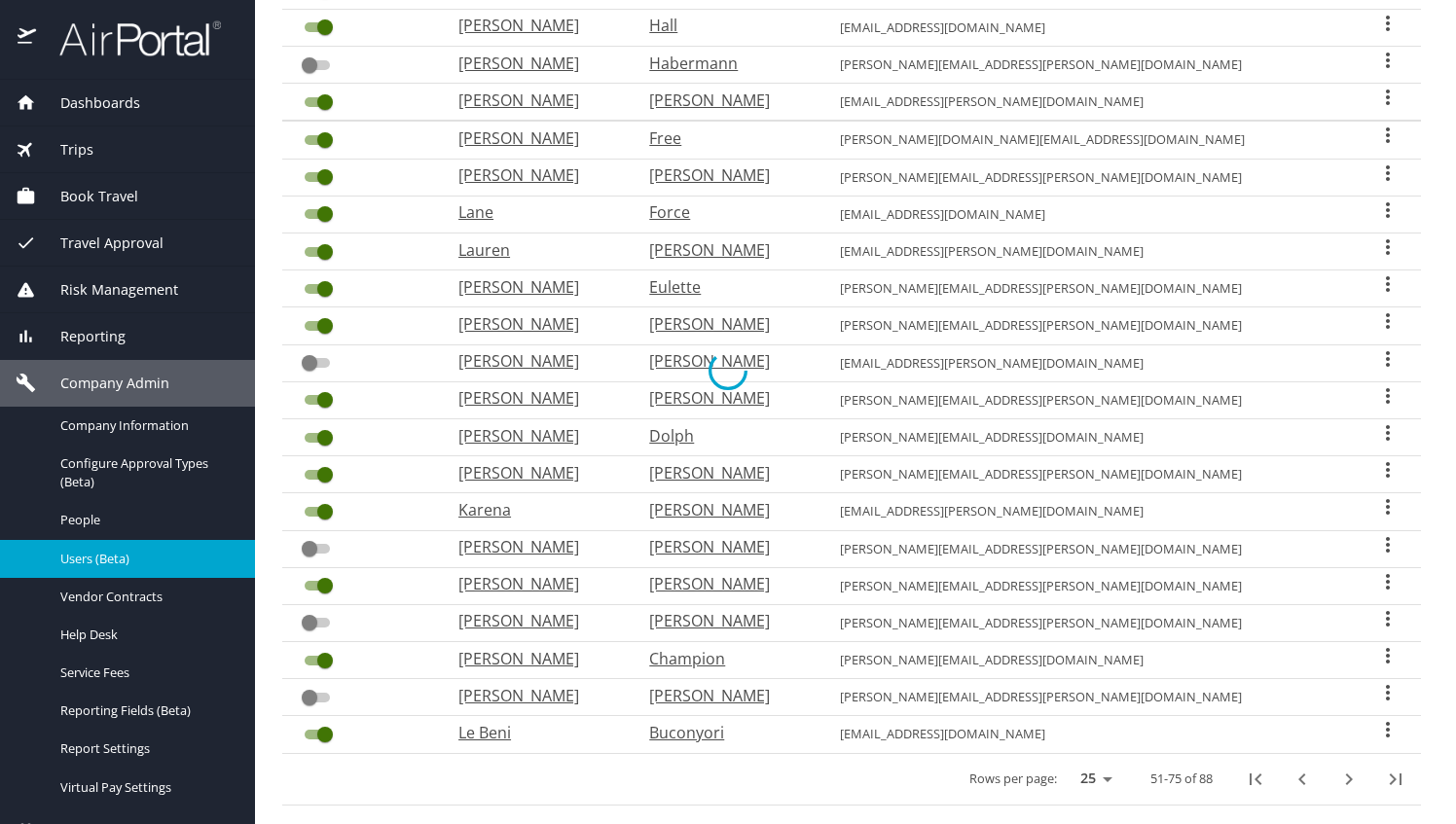
checkbox input "false"
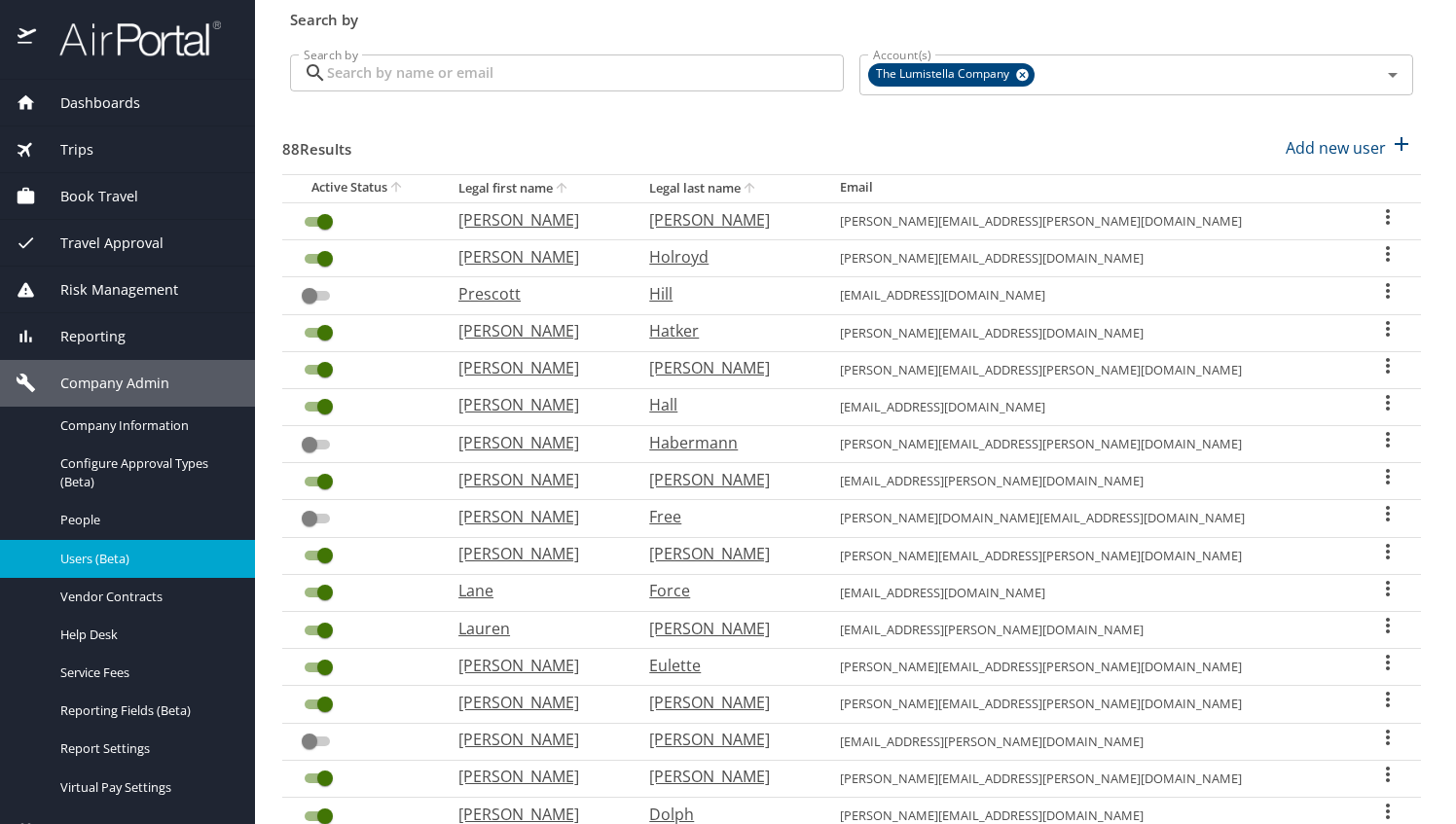
scroll to position [80, 0]
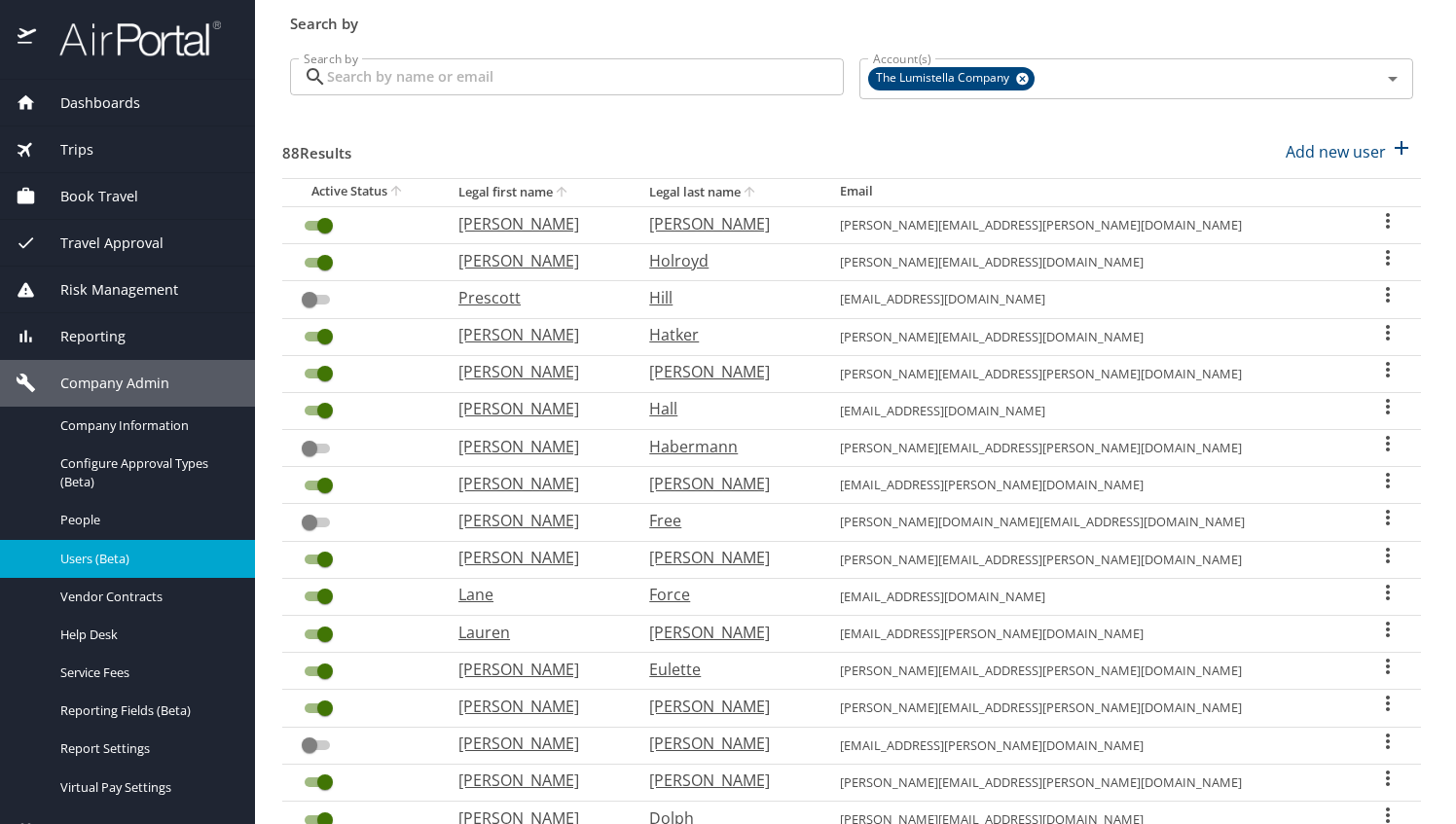
click at [323, 410] on input "User Search Table" at bounding box center [325, 410] width 70 height 23
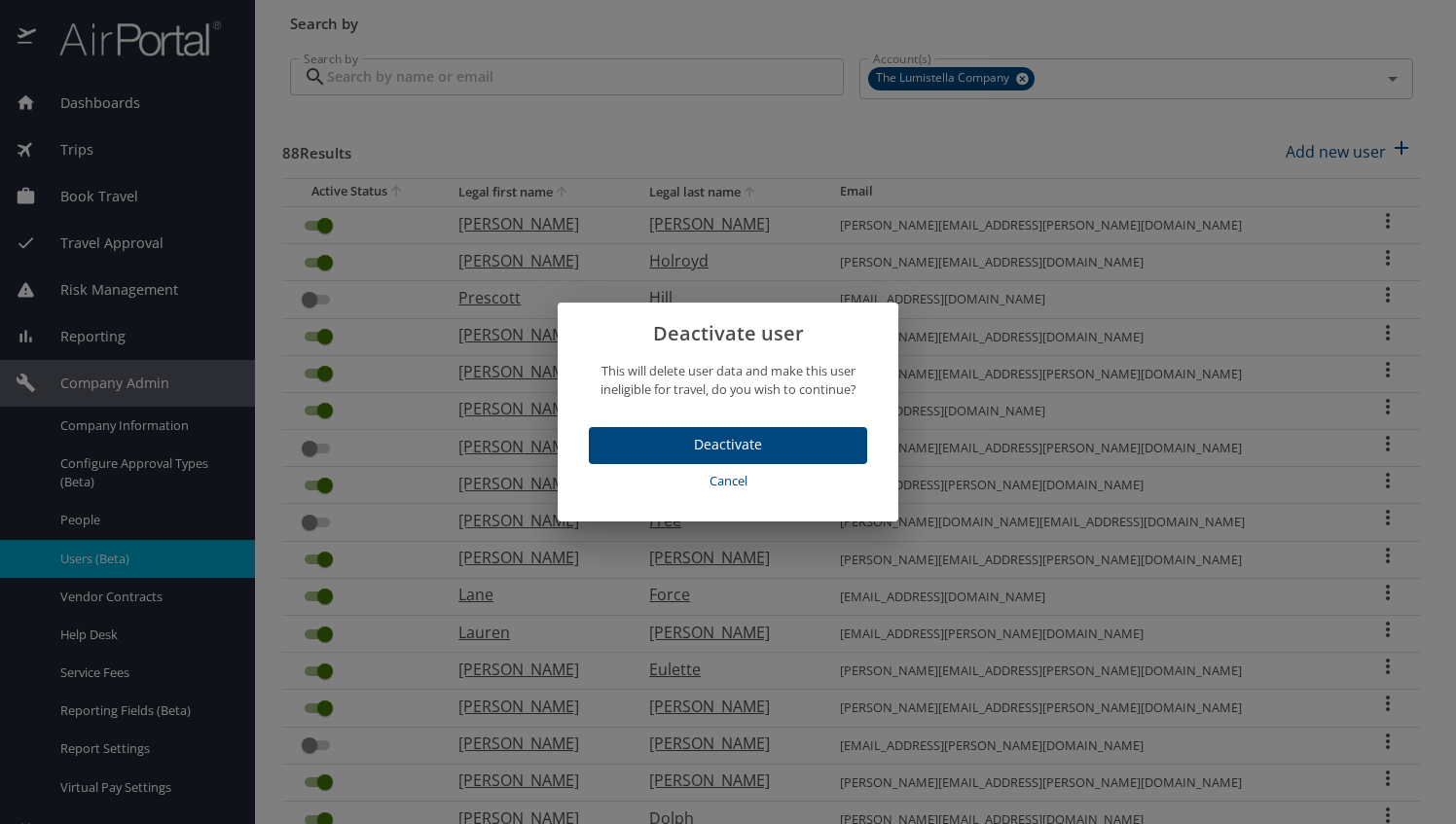
click at [806, 446] on span "Deactivate" at bounding box center [728, 444] width 248 height 24
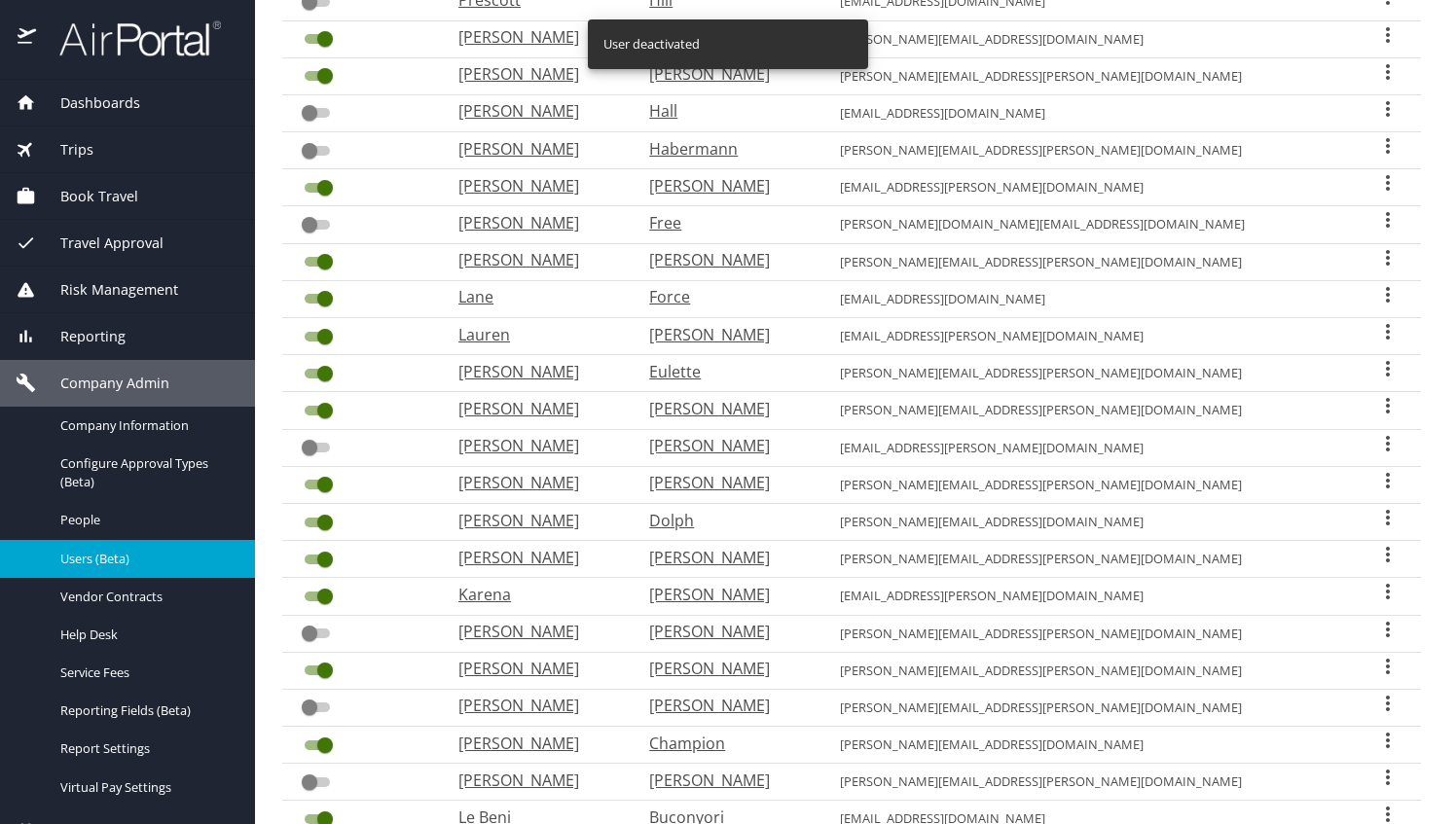
scroll to position [482, 0]
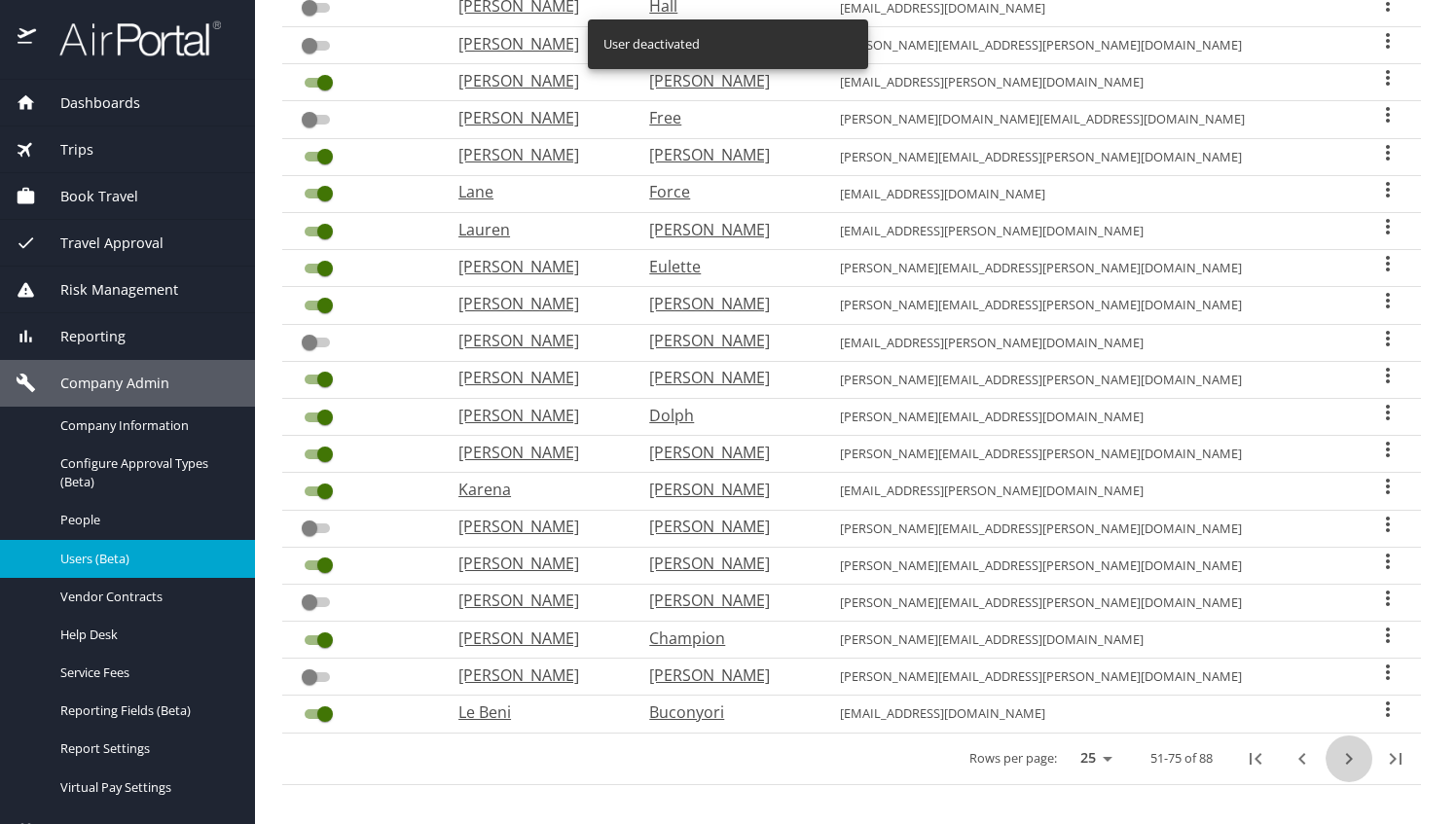
click at [1338, 752] on icon "next page" at bounding box center [1349, 758] width 23 height 23
checkbox input "true"
checkbox input "false"
checkbox input "true"
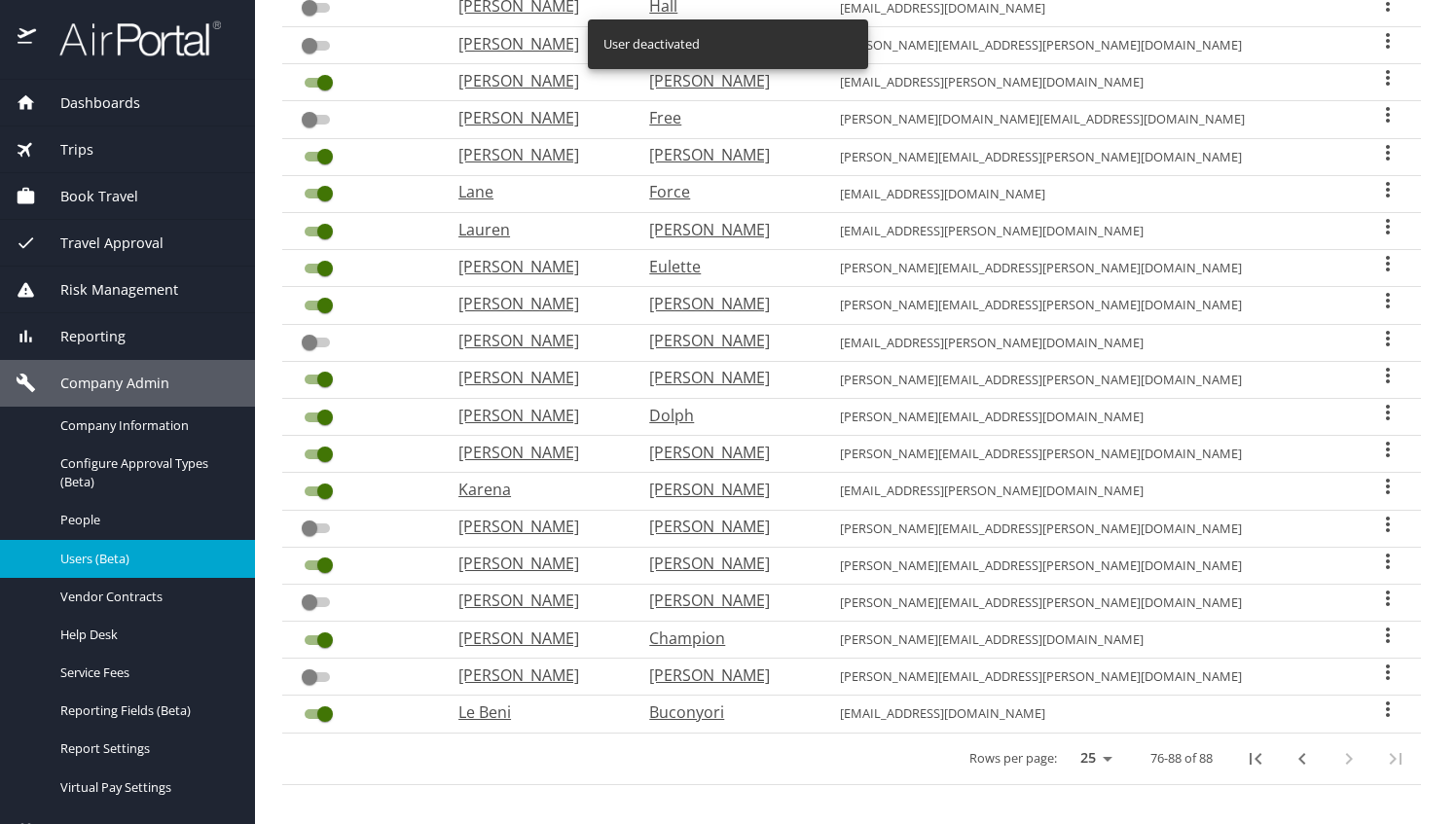
scroll to position [41, 0]
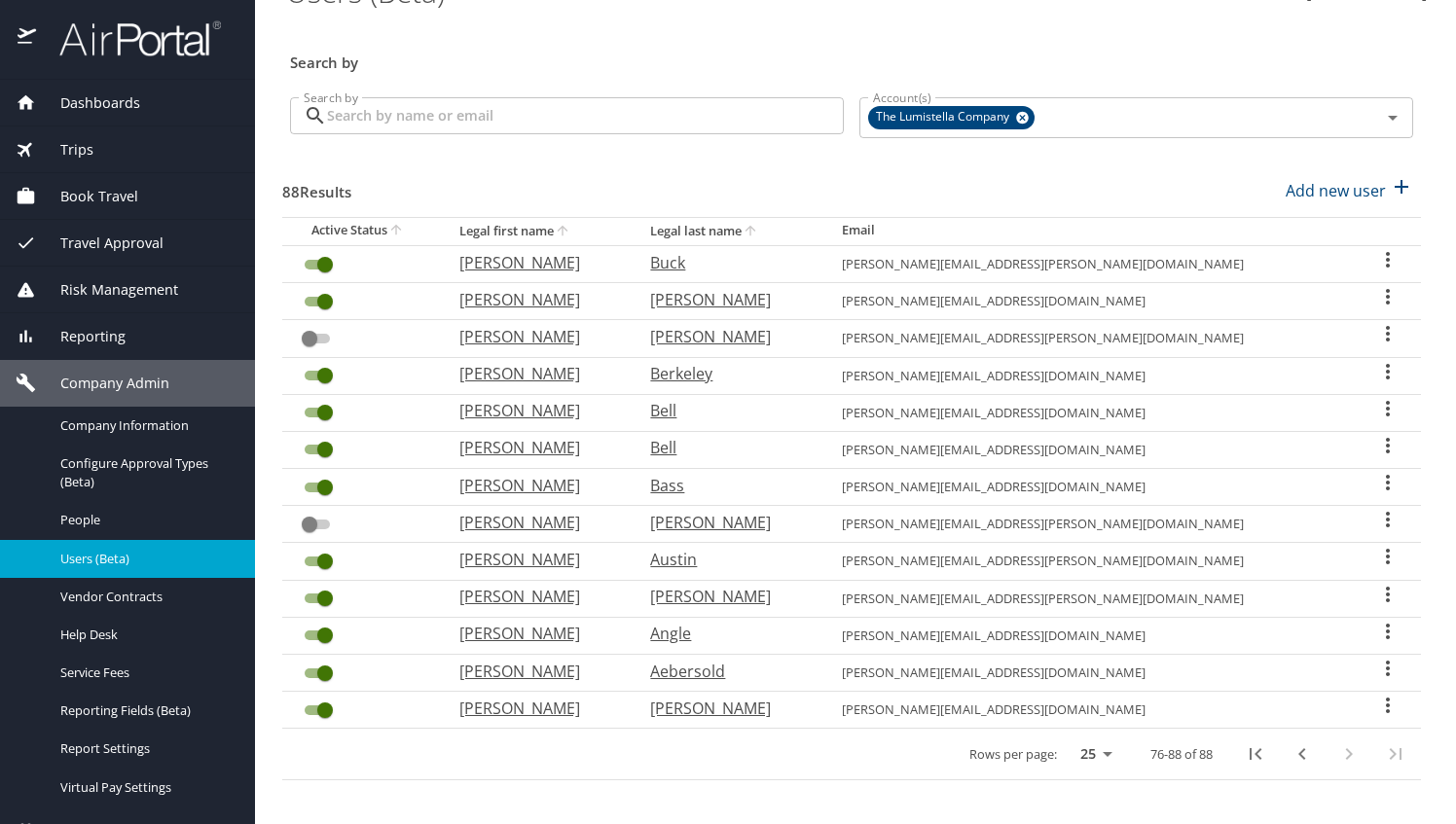
click at [327, 262] on input "User Search Table" at bounding box center [325, 263] width 70 height 23
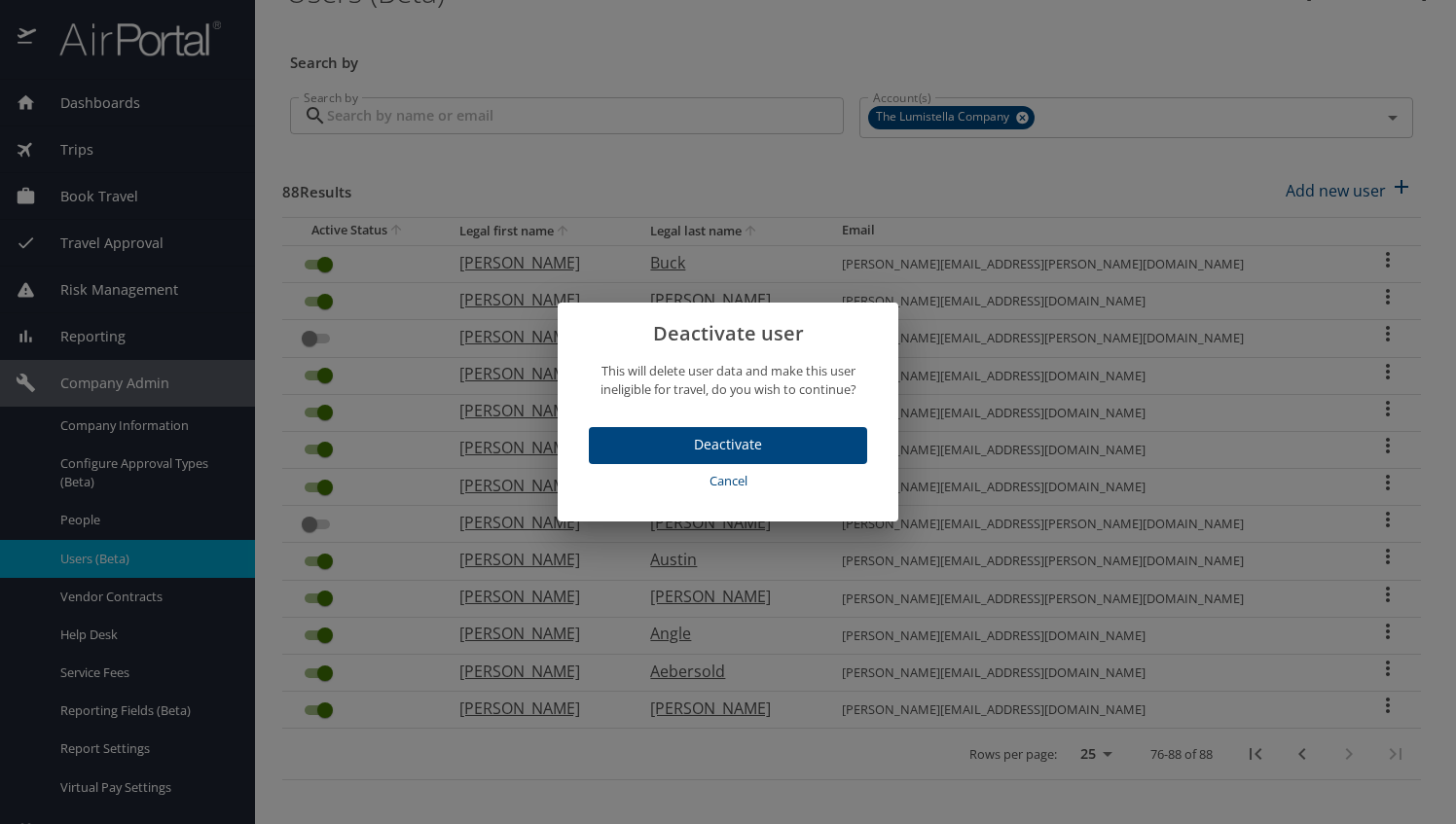
click at [762, 441] on span "Deactivate" at bounding box center [728, 444] width 248 height 24
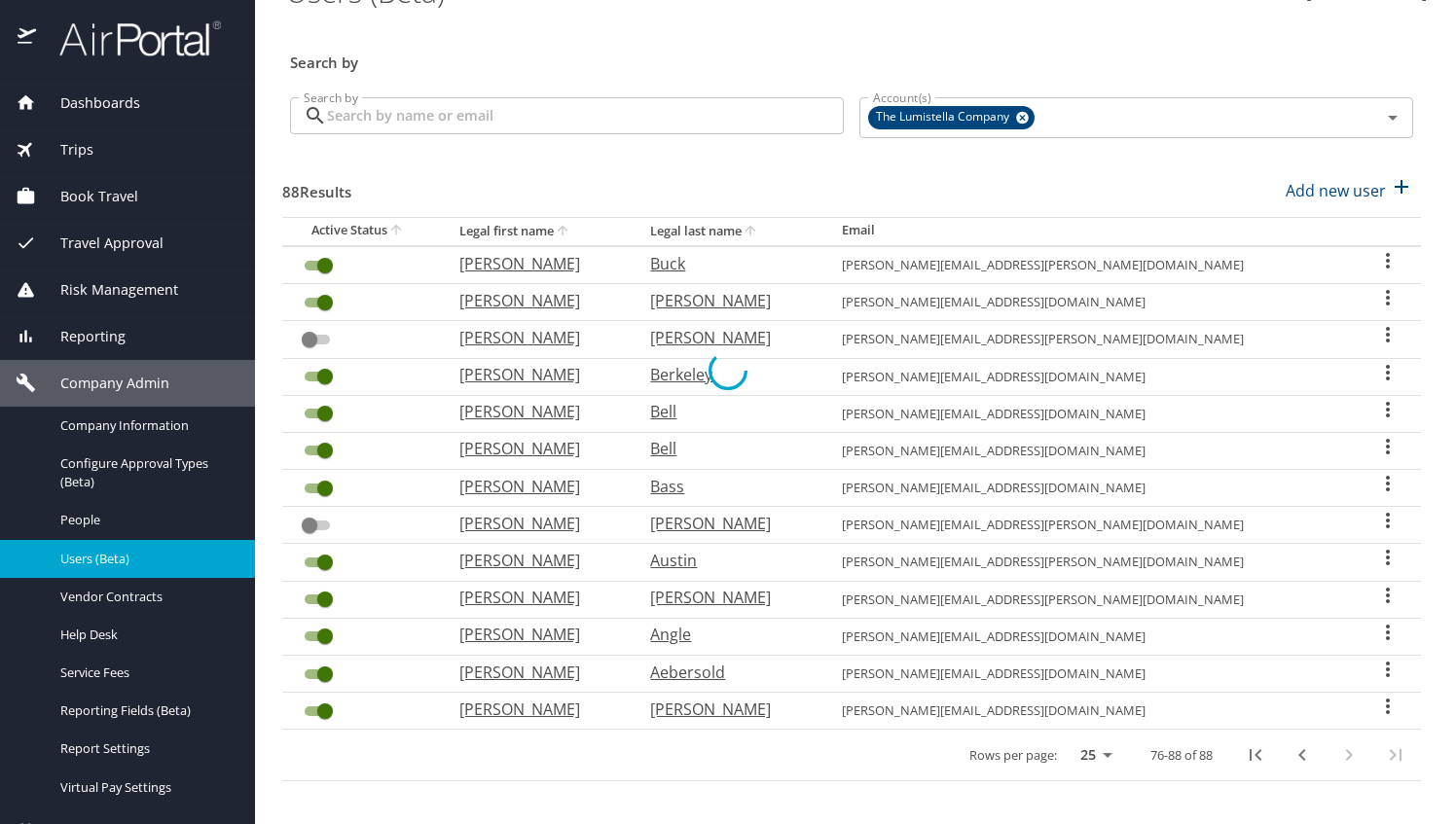
checkbox input "false"
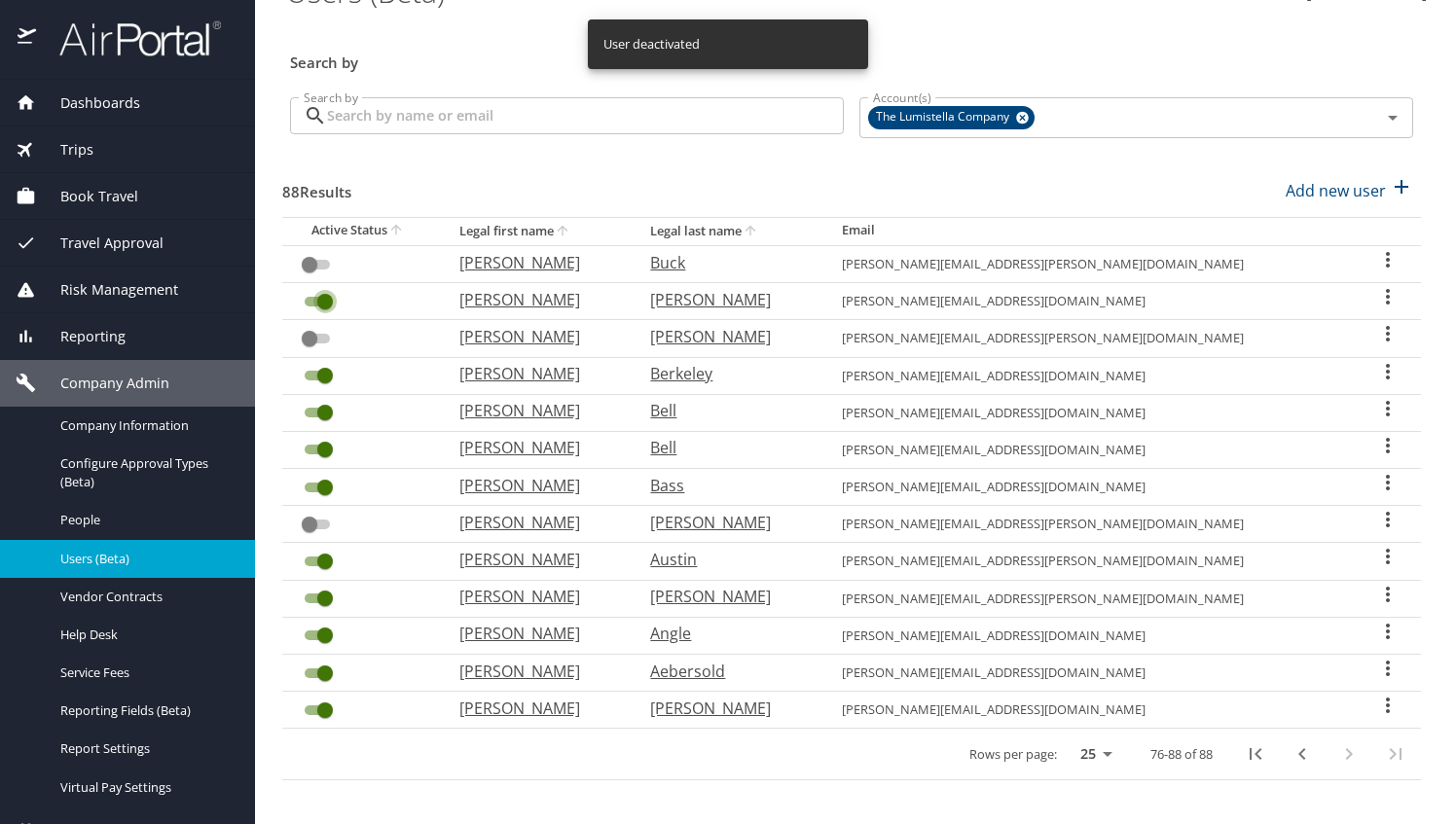
click at [327, 299] on input "User Search Table" at bounding box center [325, 301] width 70 height 23
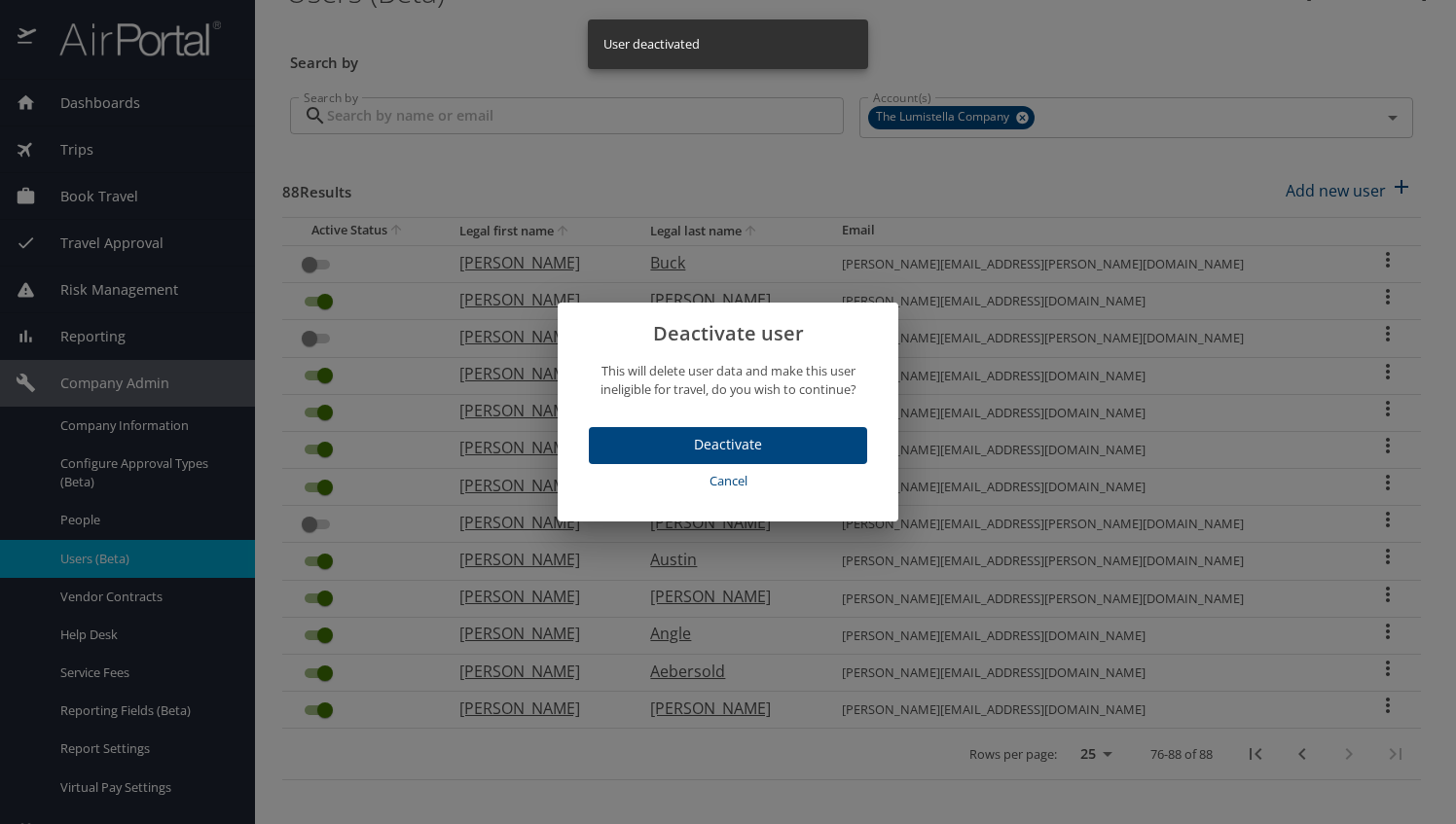
click at [773, 426] on div "Deactivate Cancel" at bounding box center [728, 466] width 341 height 110
click at [777, 453] on span "Deactivate" at bounding box center [728, 444] width 248 height 24
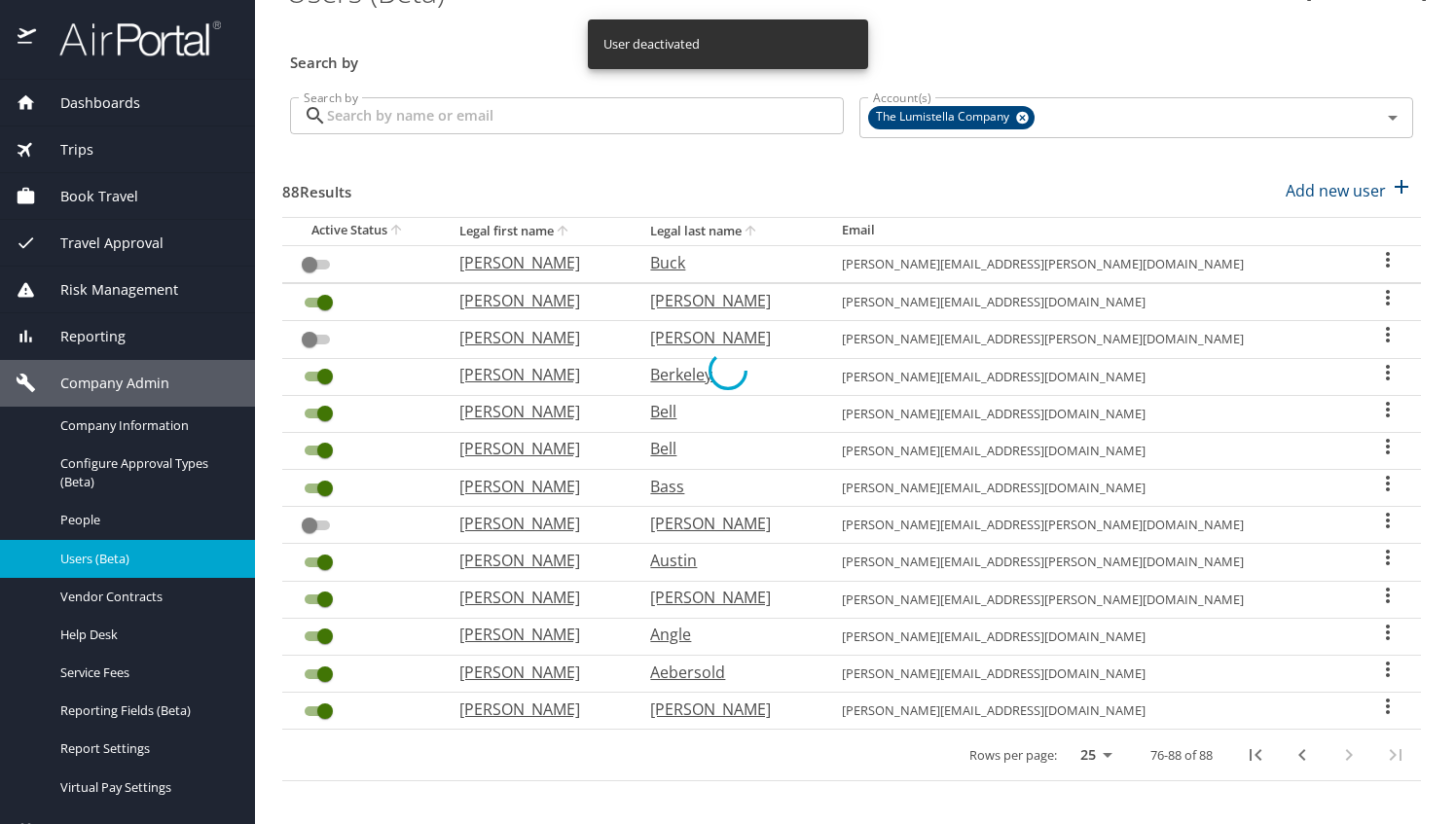
checkbox input "false"
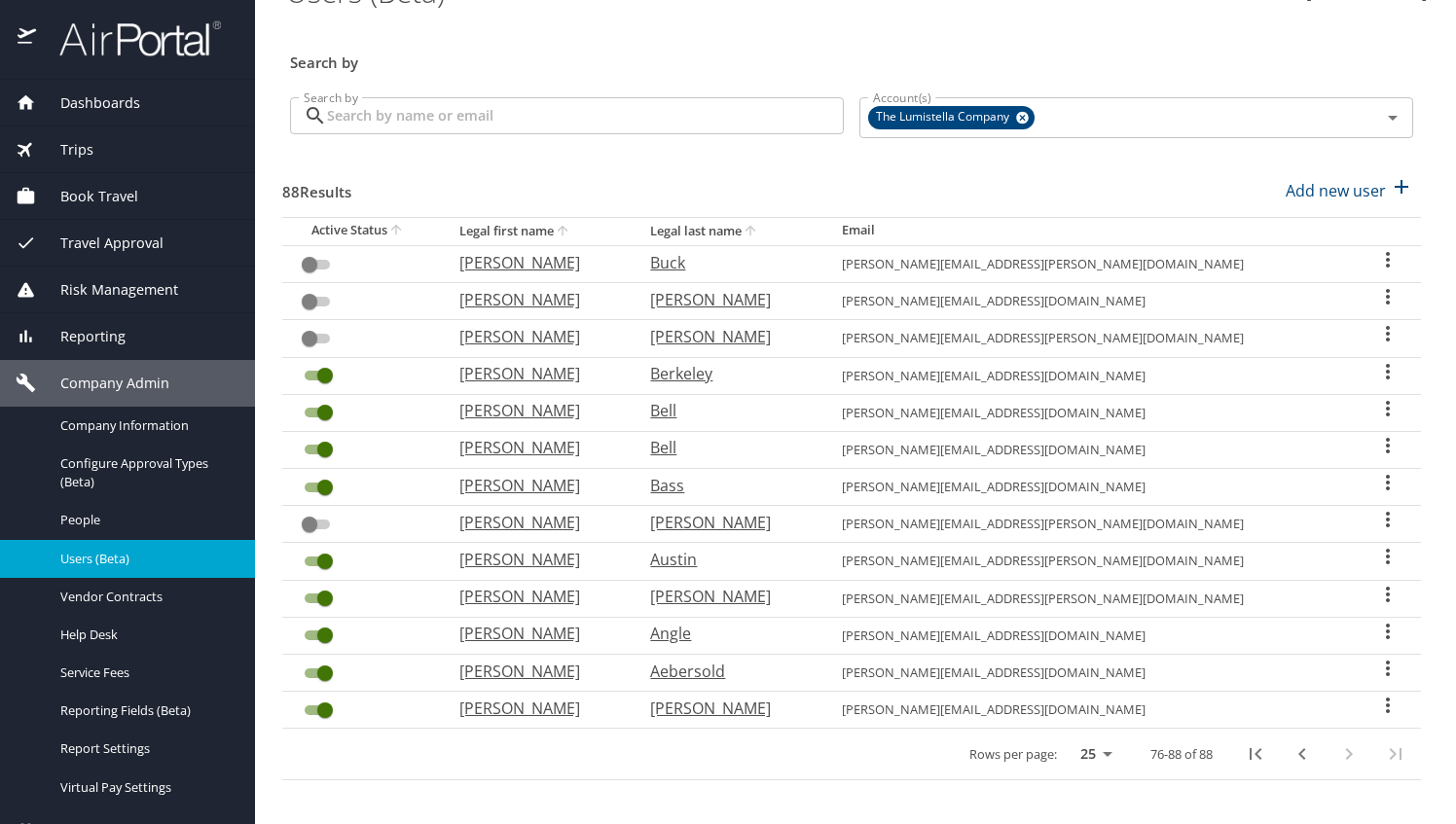
click at [325, 669] on input "User Search Table" at bounding box center [325, 672] width 70 height 23
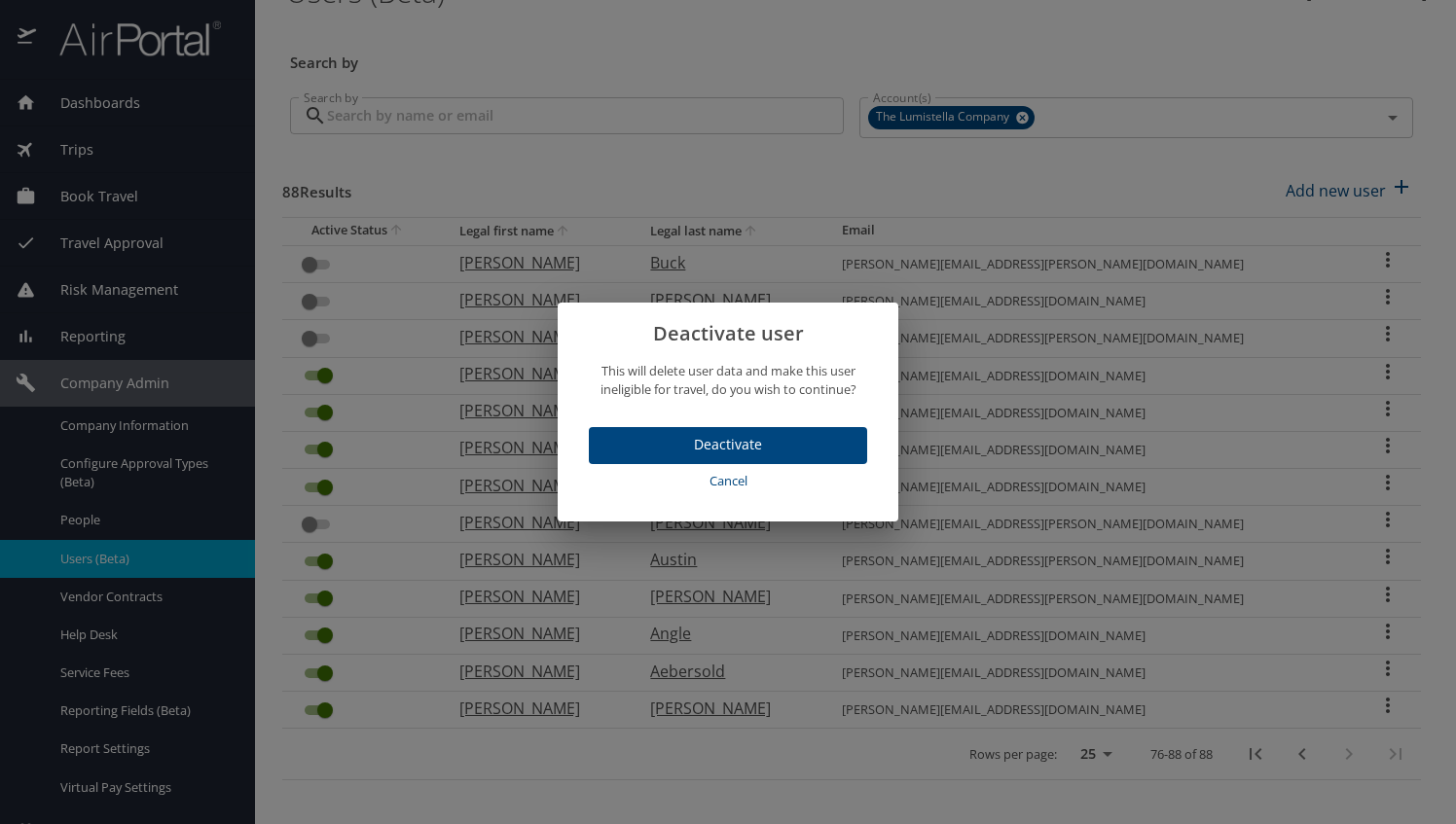
click at [757, 438] on span "Deactivate" at bounding box center [728, 444] width 248 height 24
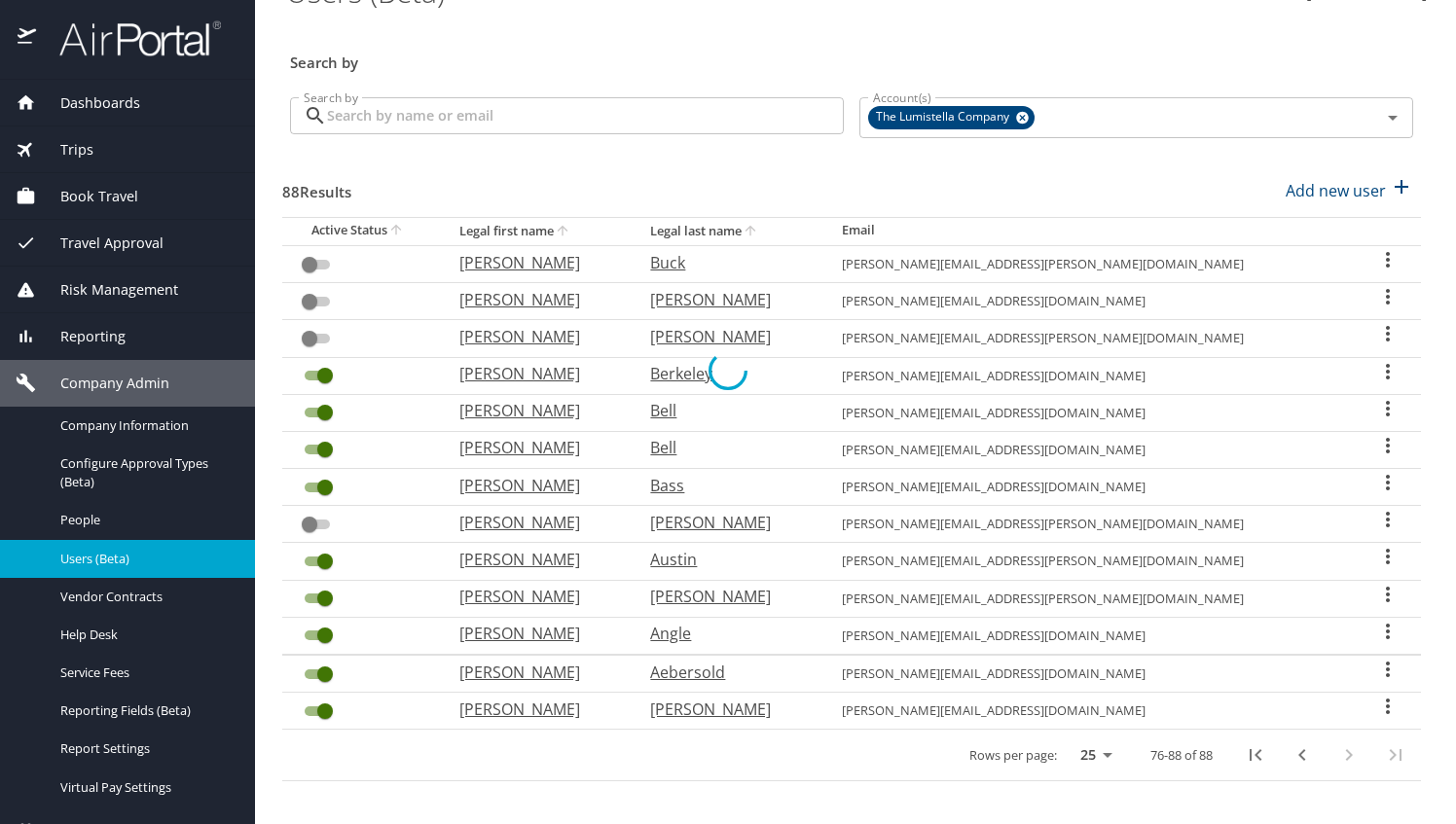
checkbox input "false"
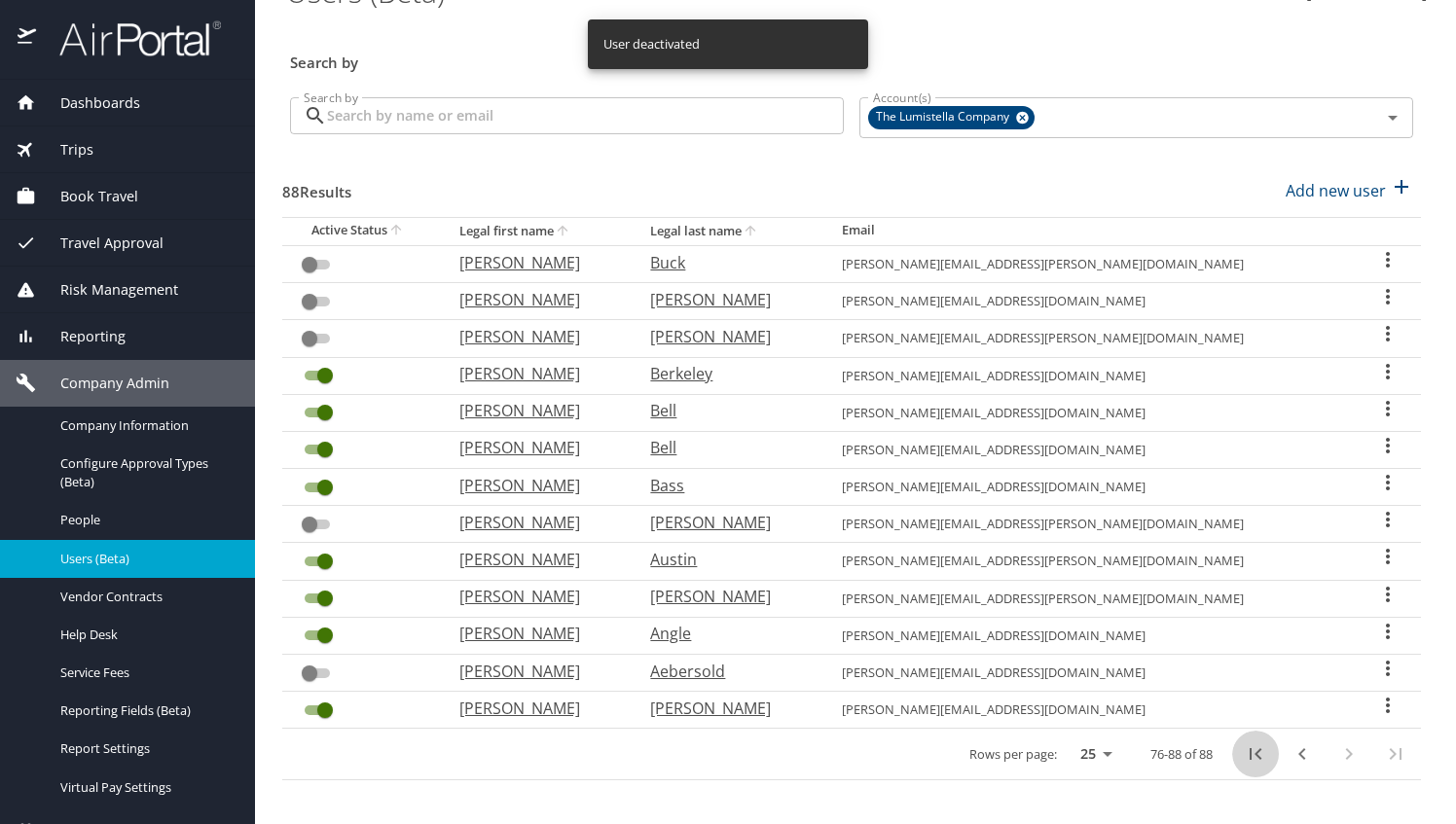
click at [1247, 752] on icon "first page" at bounding box center [1255, 753] width 23 height 23
checkbox input "true"
checkbox input "false"
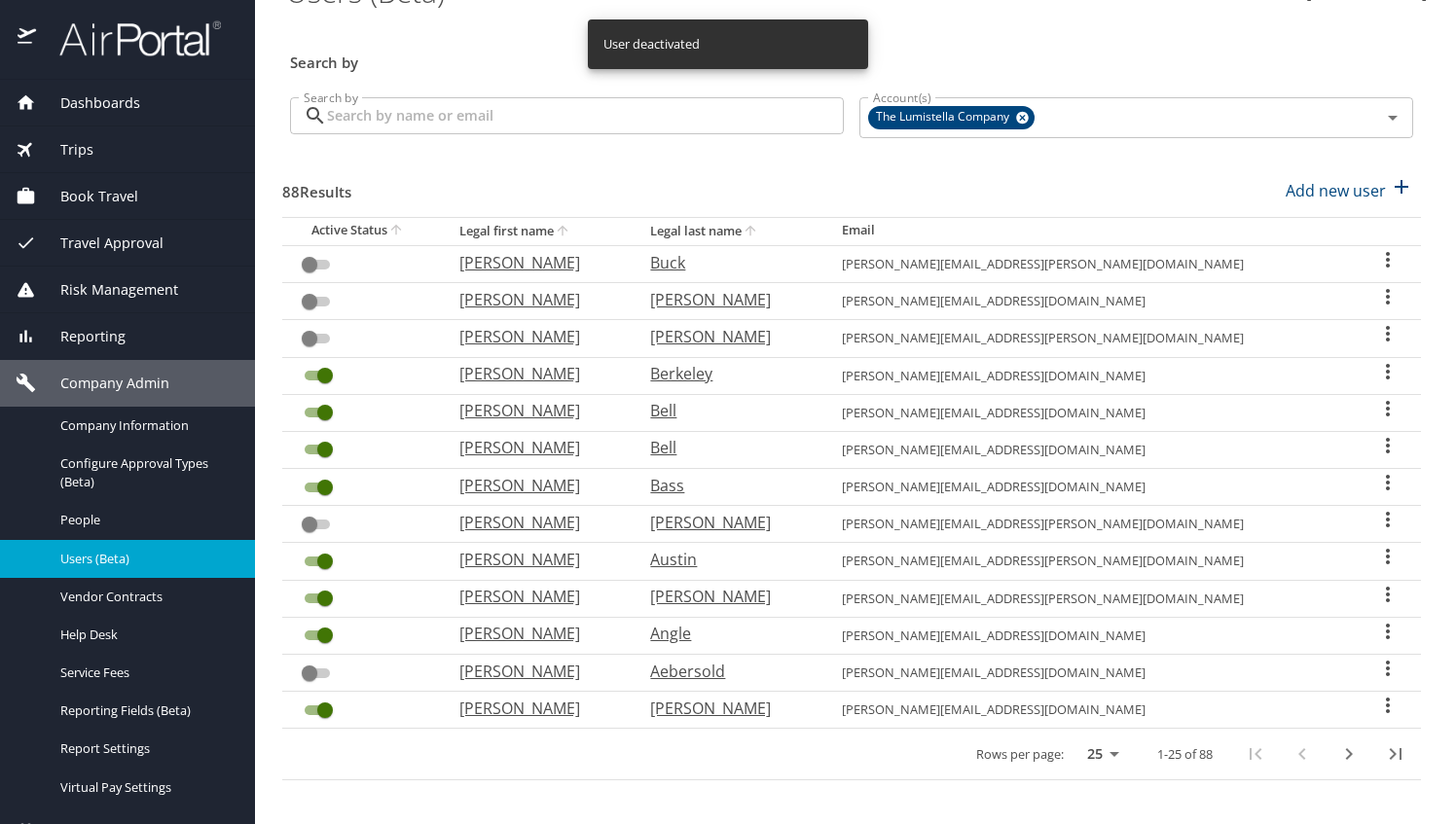
checkbox input "true"
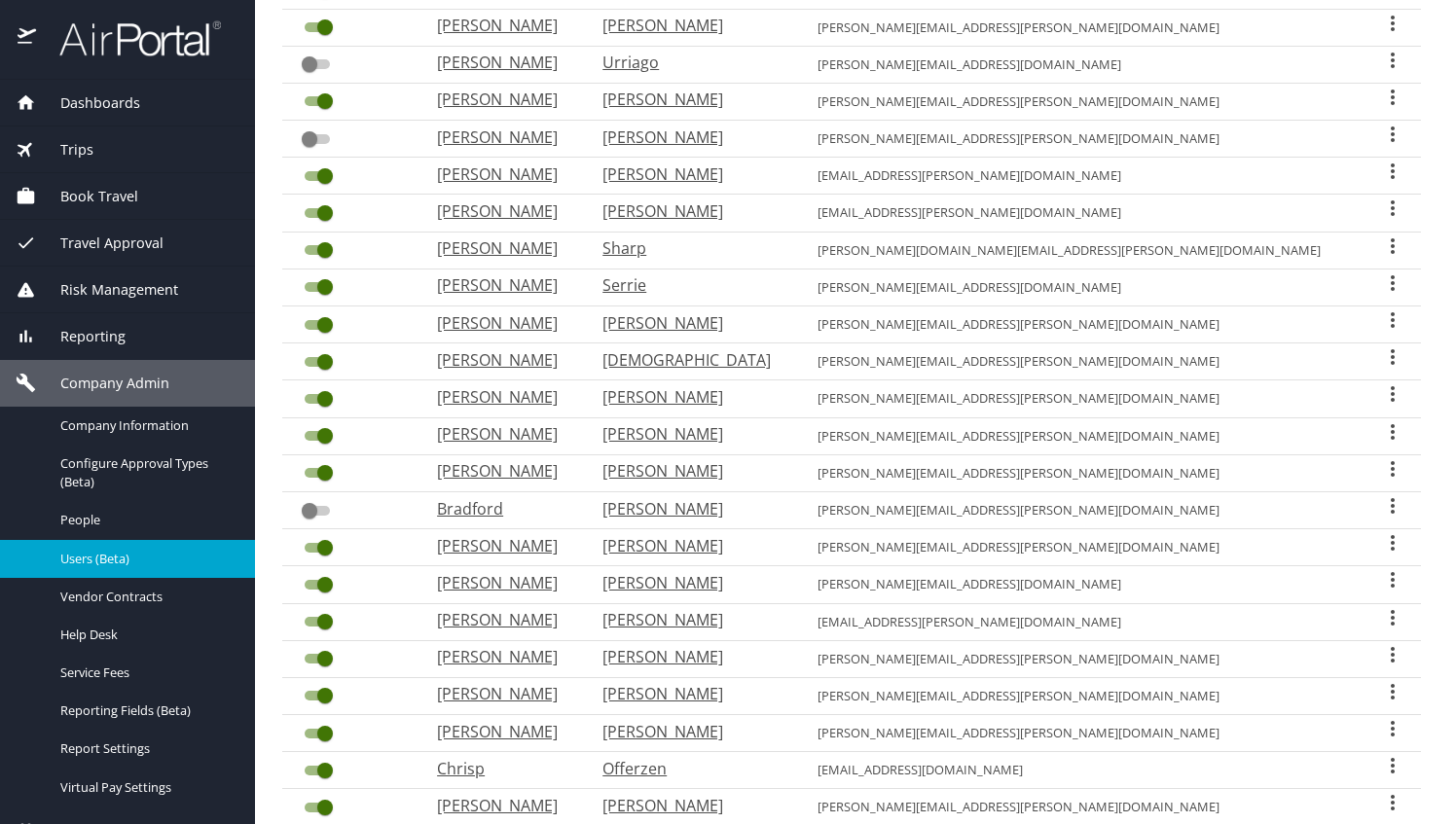
scroll to position [482, 0]
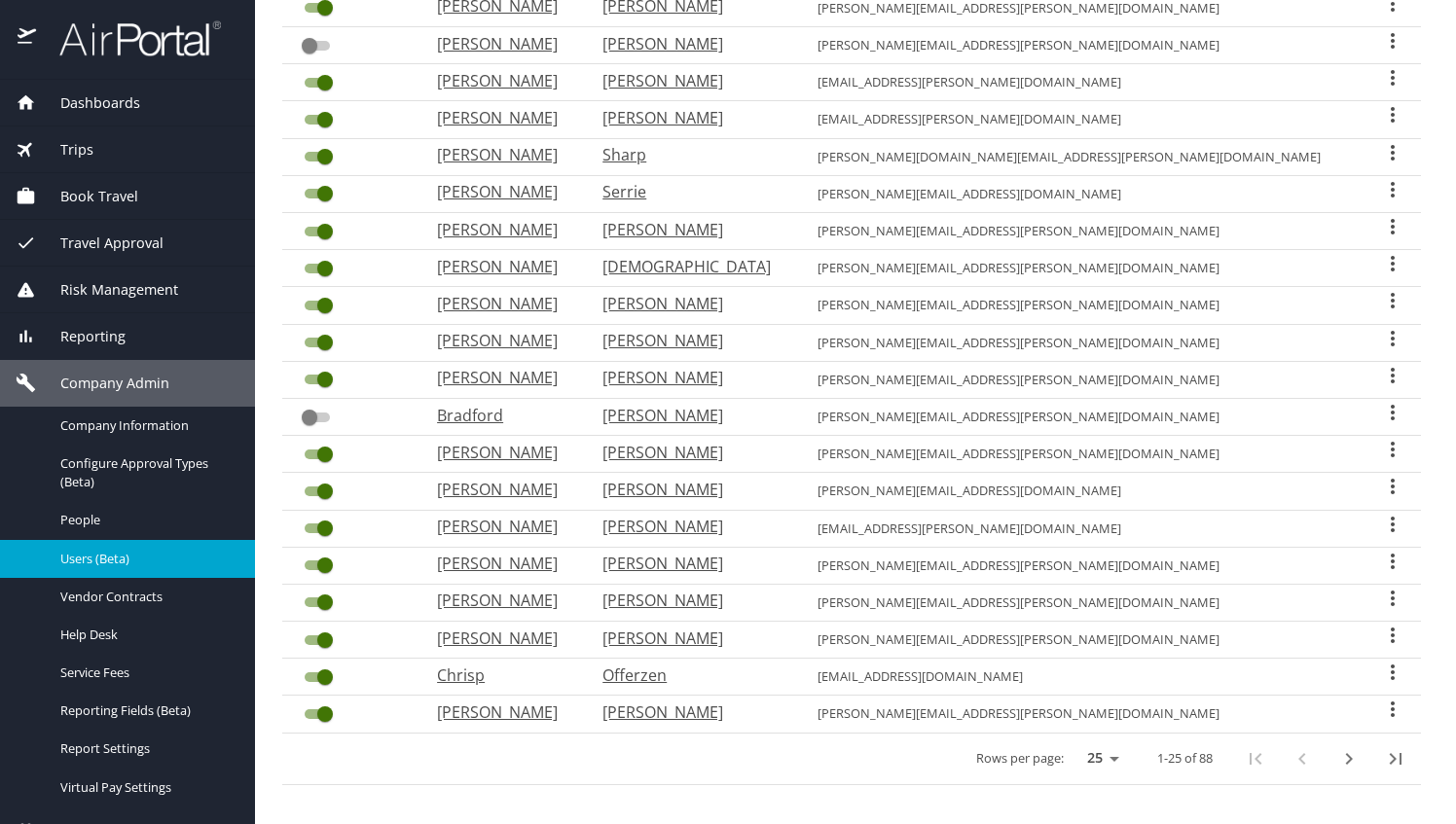
click at [1338, 751] on icon "next page" at bounding box center [1349, 758] width 23 height 23
checkbox input "true"
checkbox input "false"
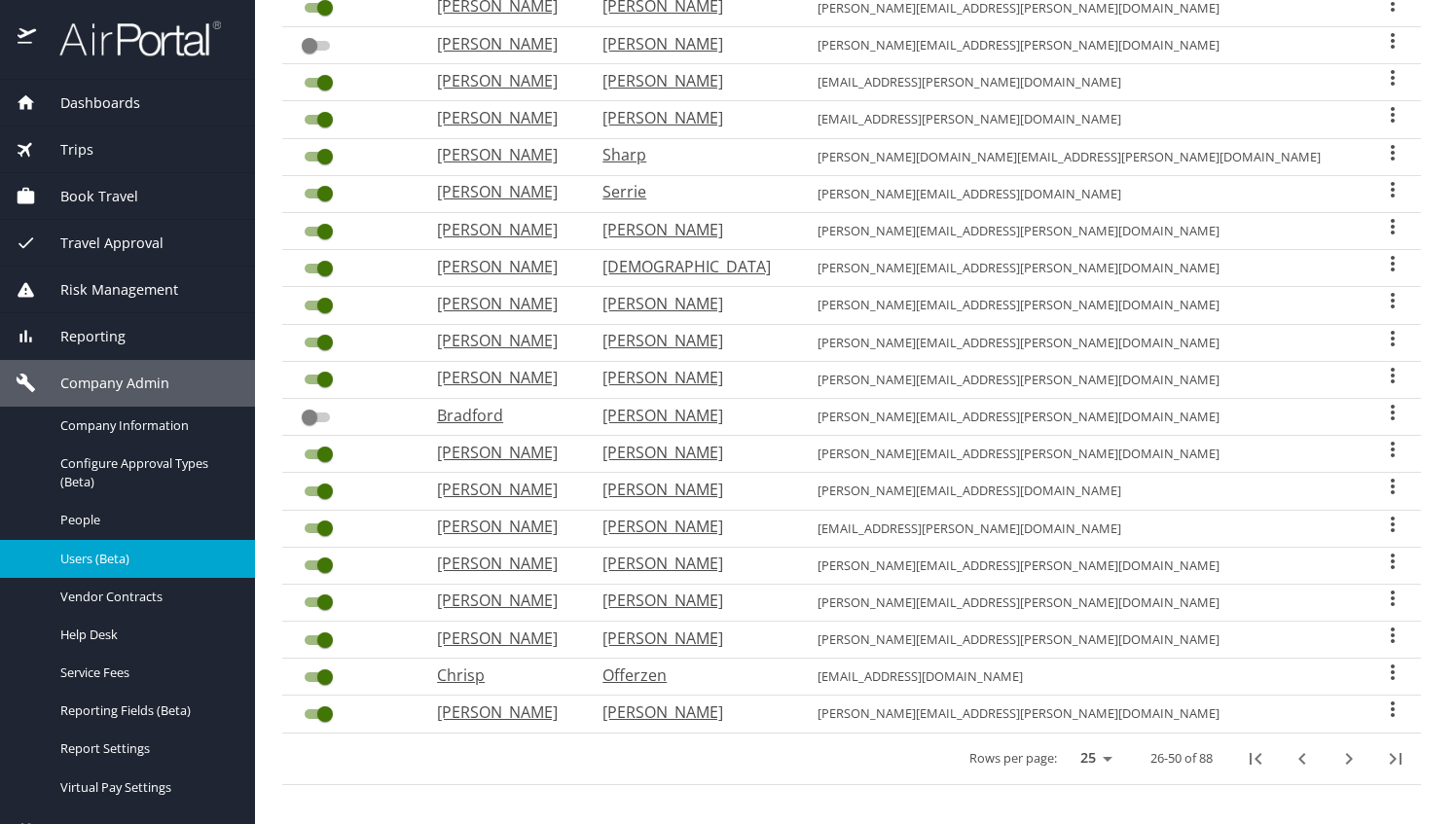
checkbox input "false"
checkbox input "true"
checkbox input "false"
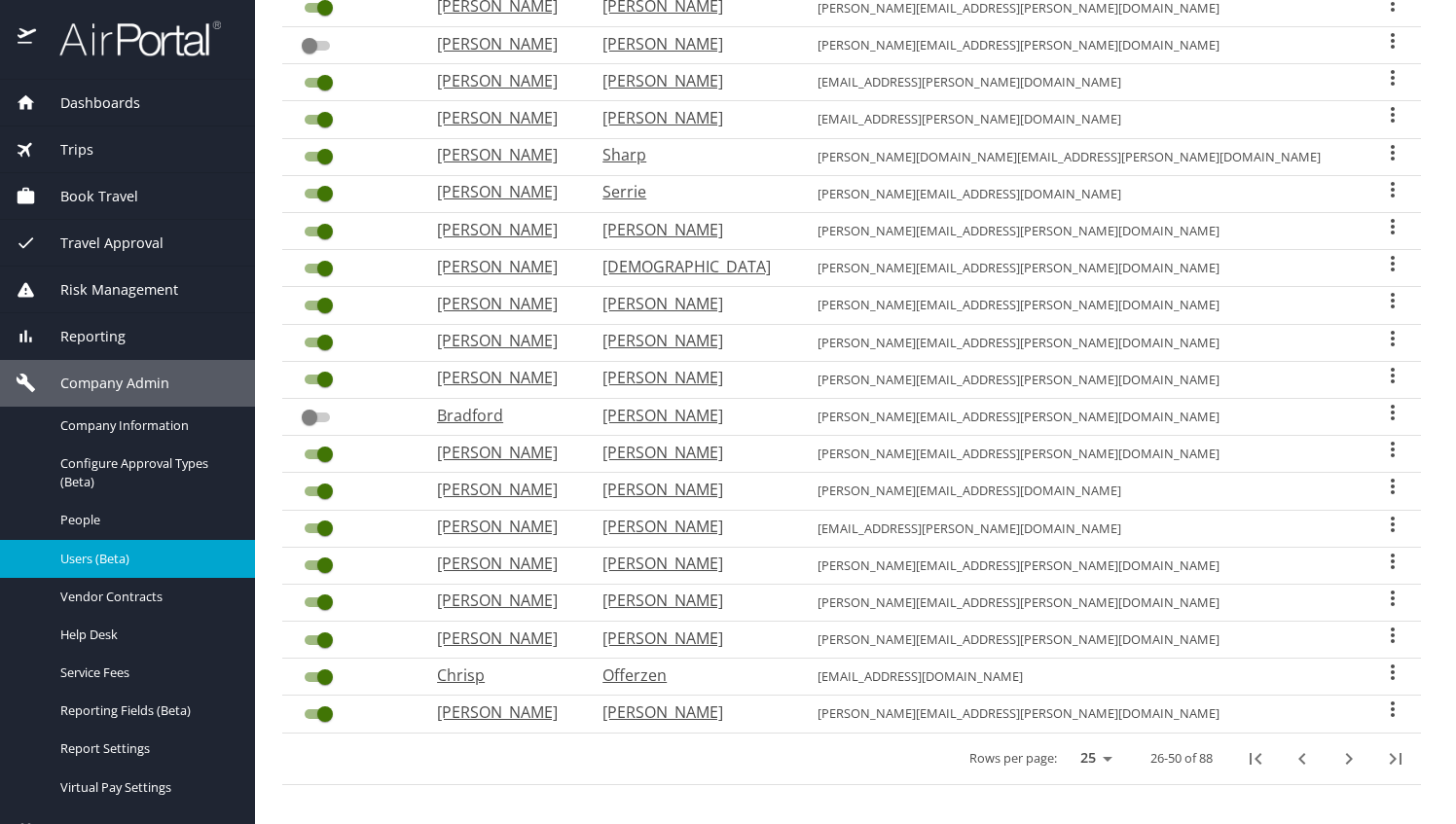
checkbox input "false"
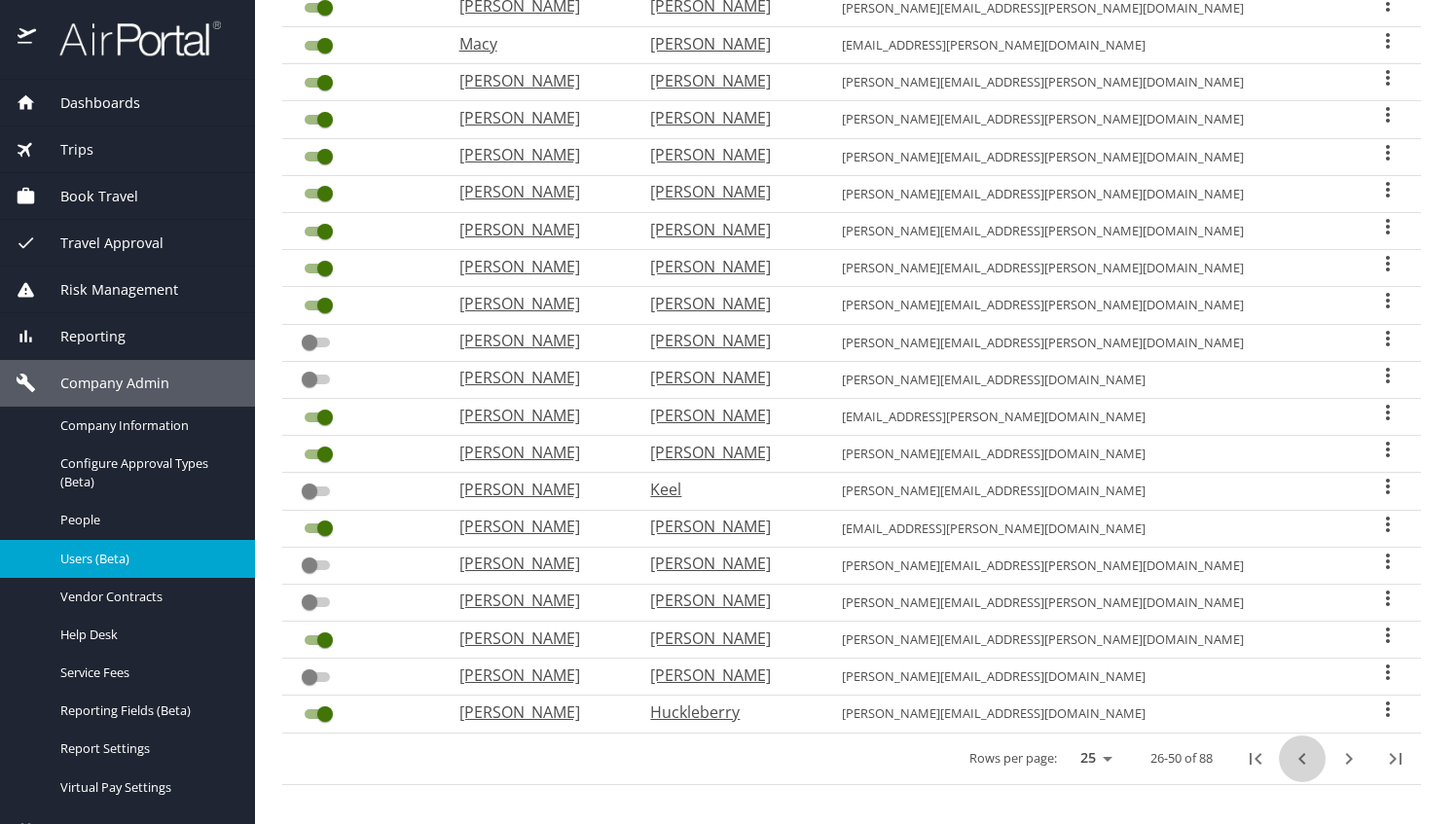
click at [1291, 752] on icon "previous page" at bounding box center [1302, 758] width 23 height 23
checkbox input "false"
checkbox input "true"
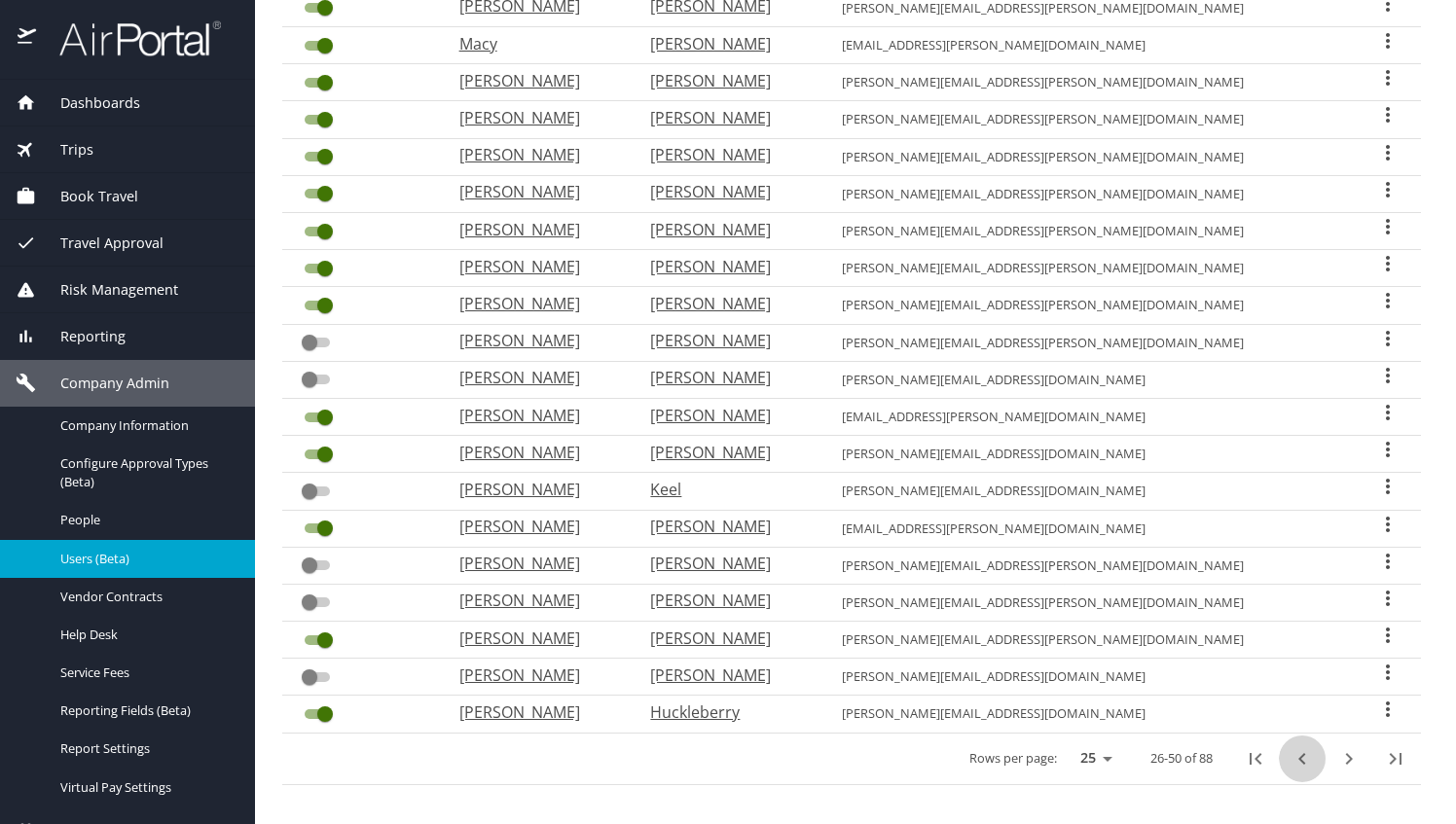
checkbox input "true"
checkbox input "false"
checkbox input "true"
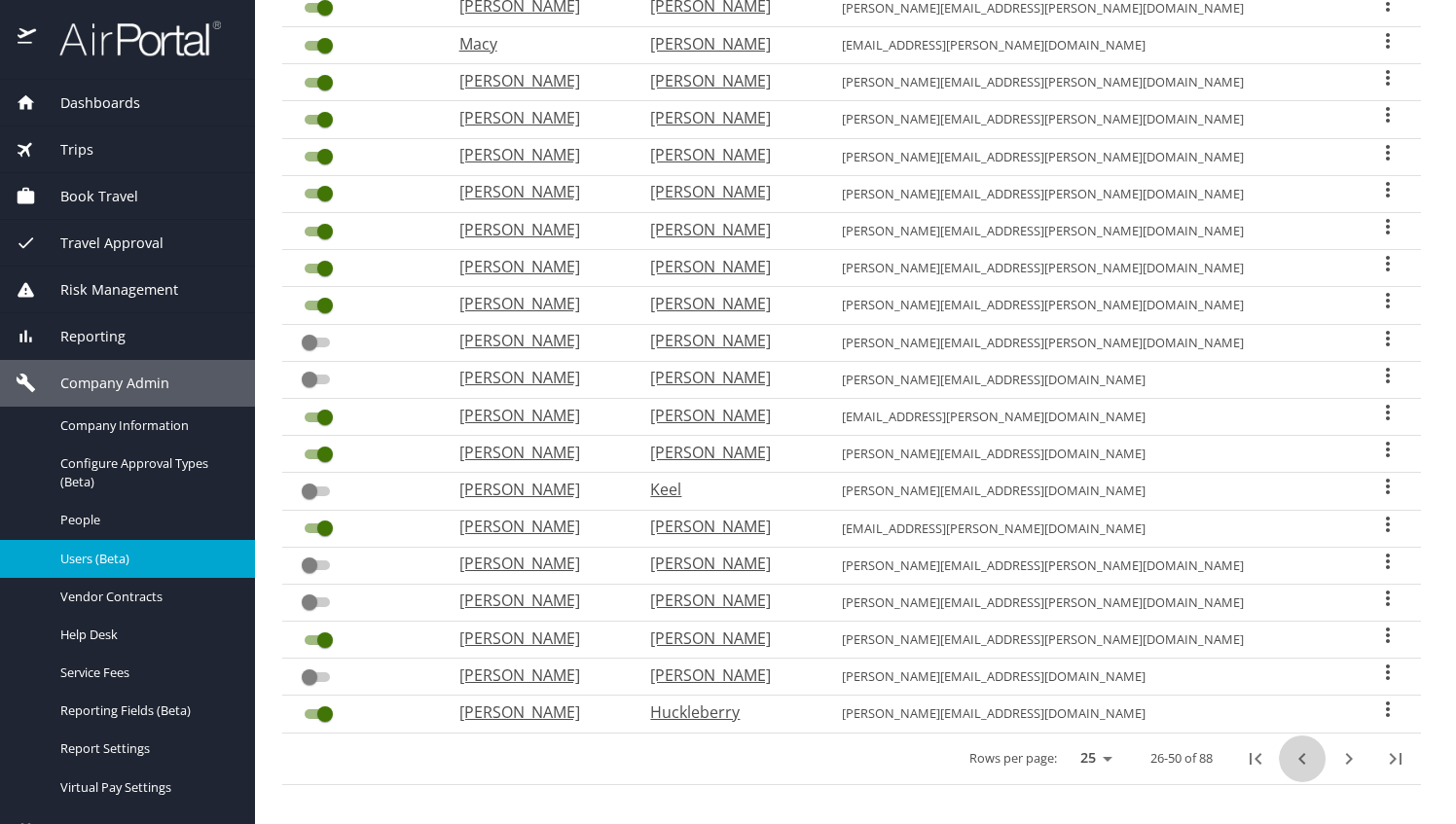
checkbox input "true"
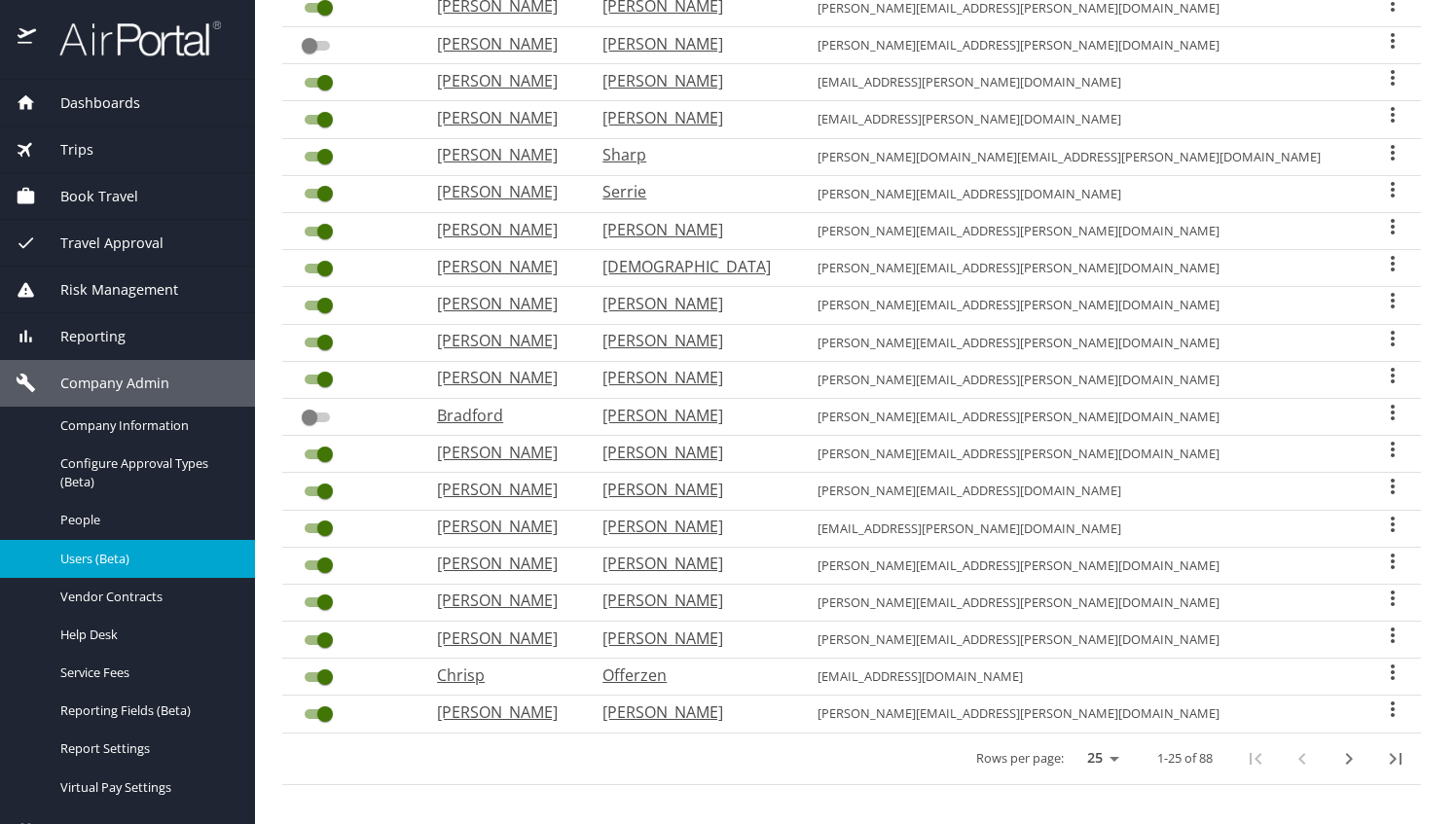
click at [1281, 752] on div "User Search Table" at bounding box center [1326, 758] width 187 height 47
click at [1338, 747] on icon "next page" at bounding box center [1349, 758] width 23 height 23
checkbox input "true"
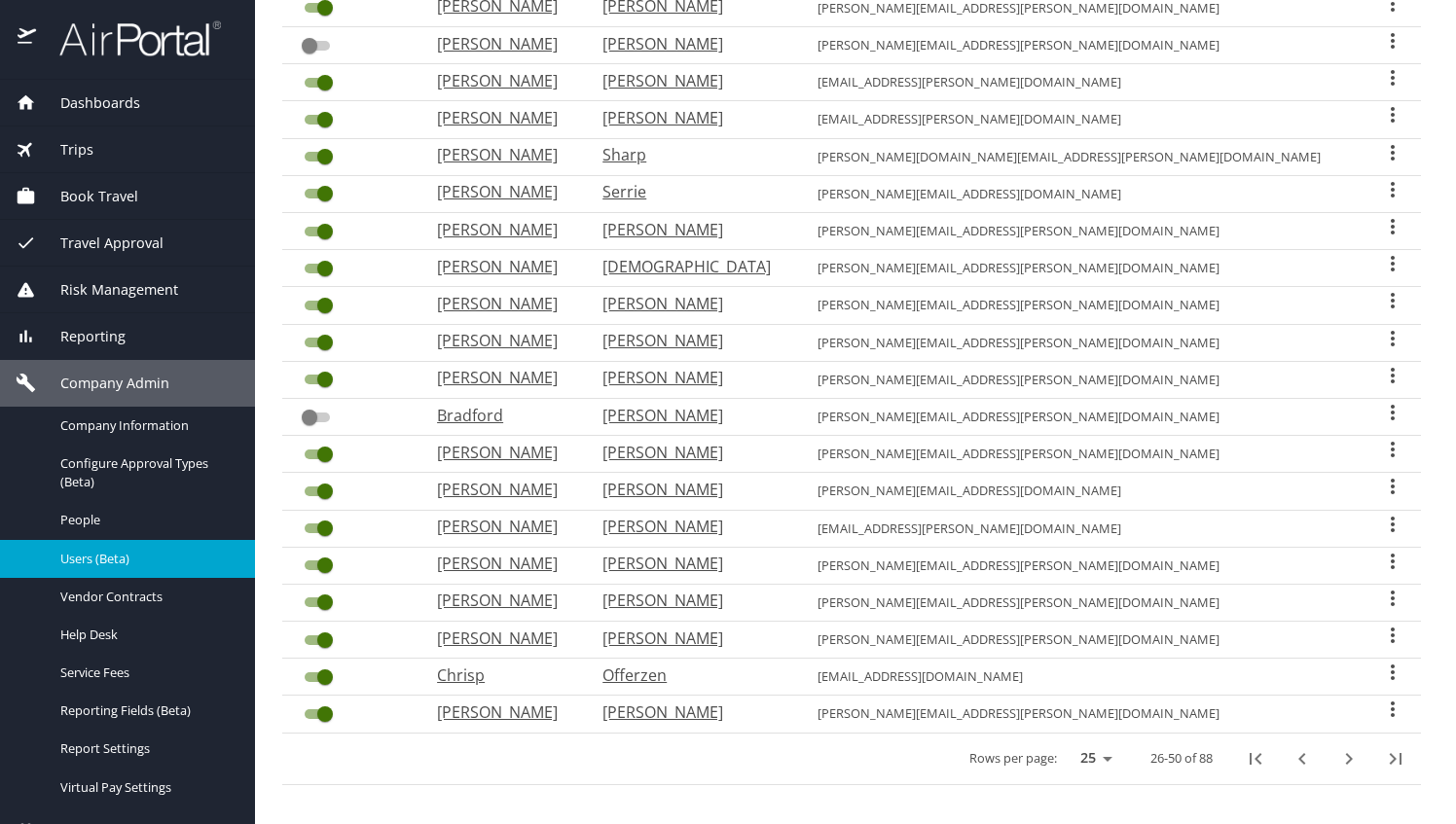
checkbox input "false"
checkbox input "true"
checkbox input "false"
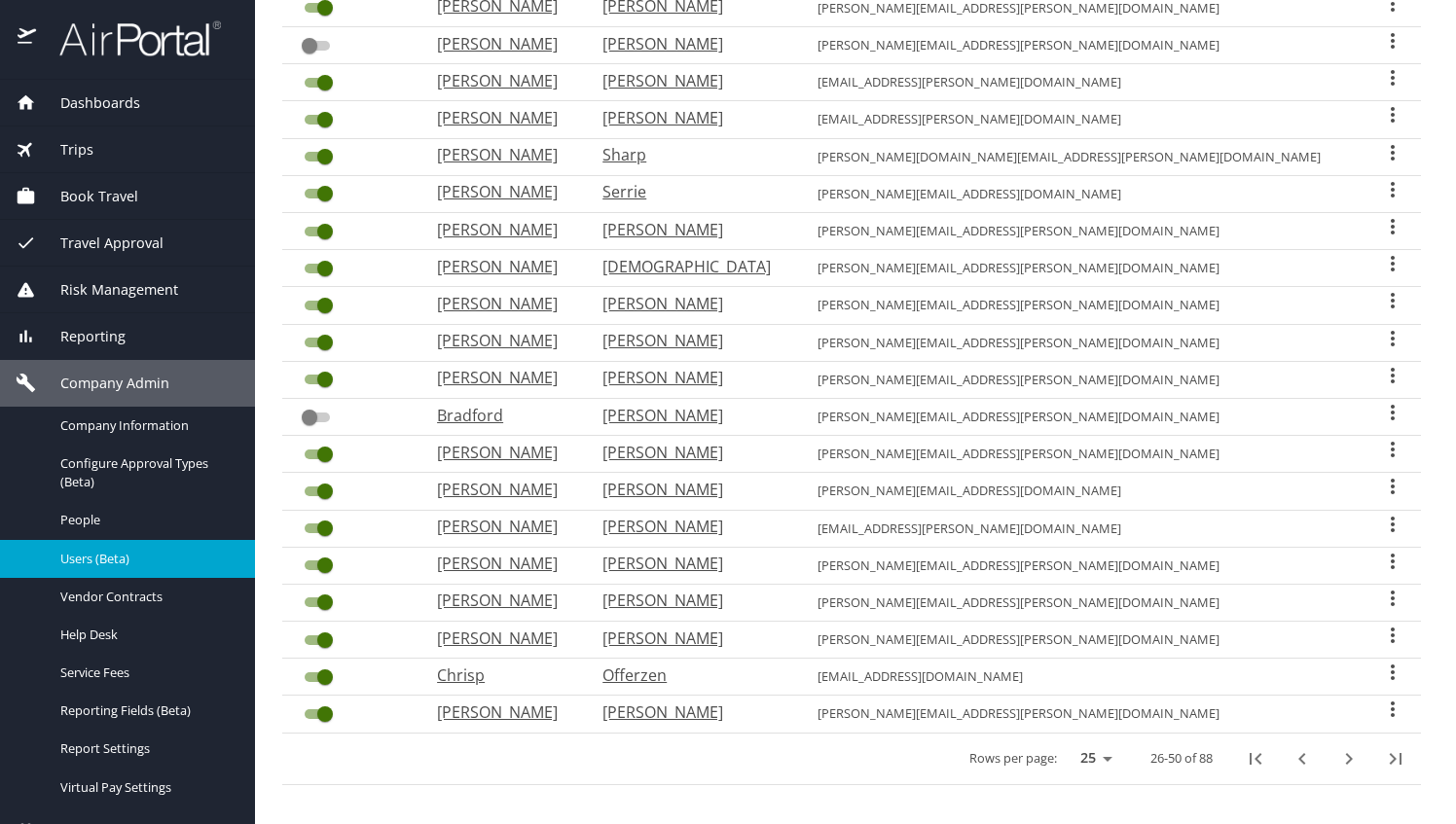
checkbox input "false"
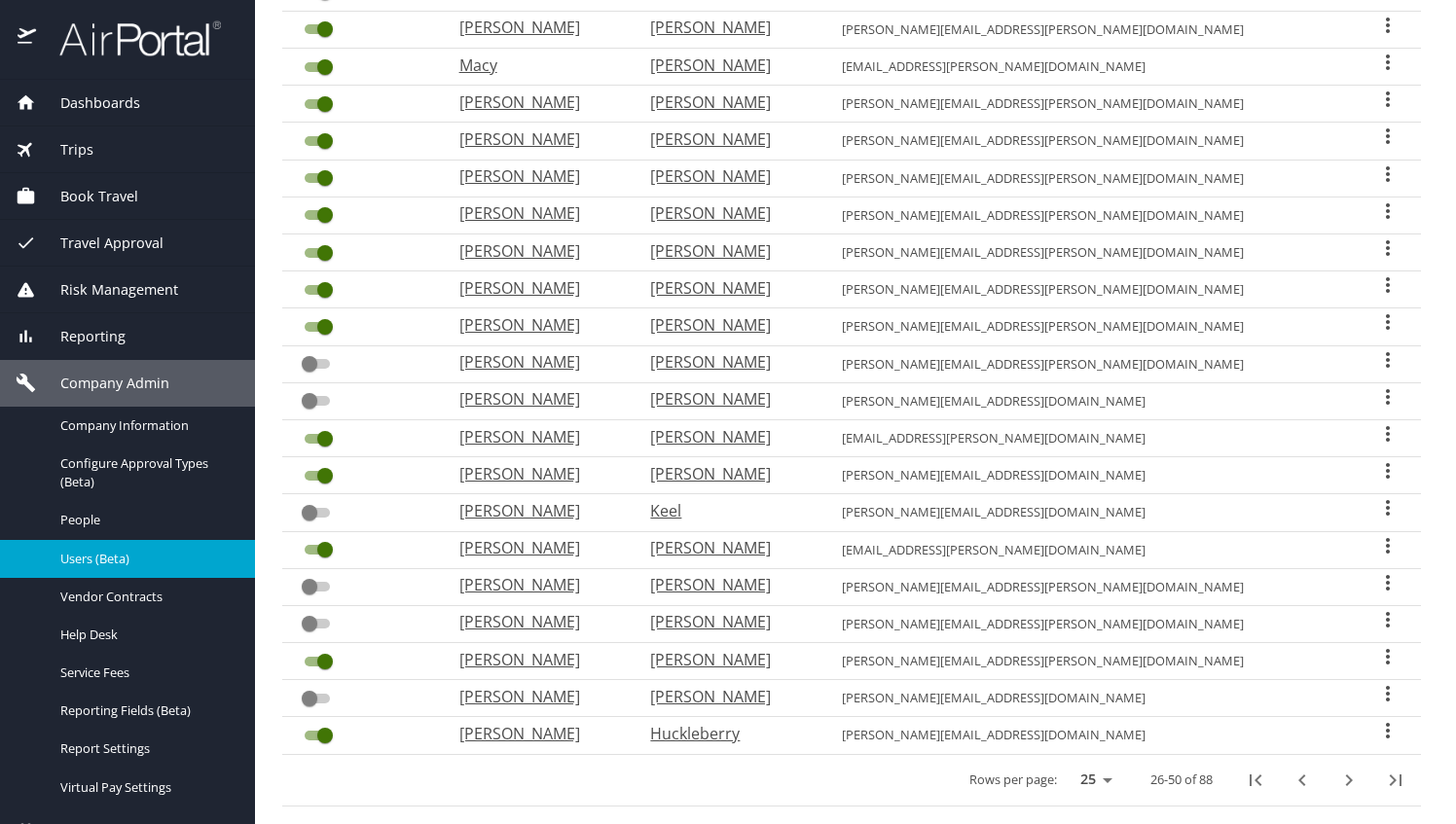
scroll to position [477, 0]
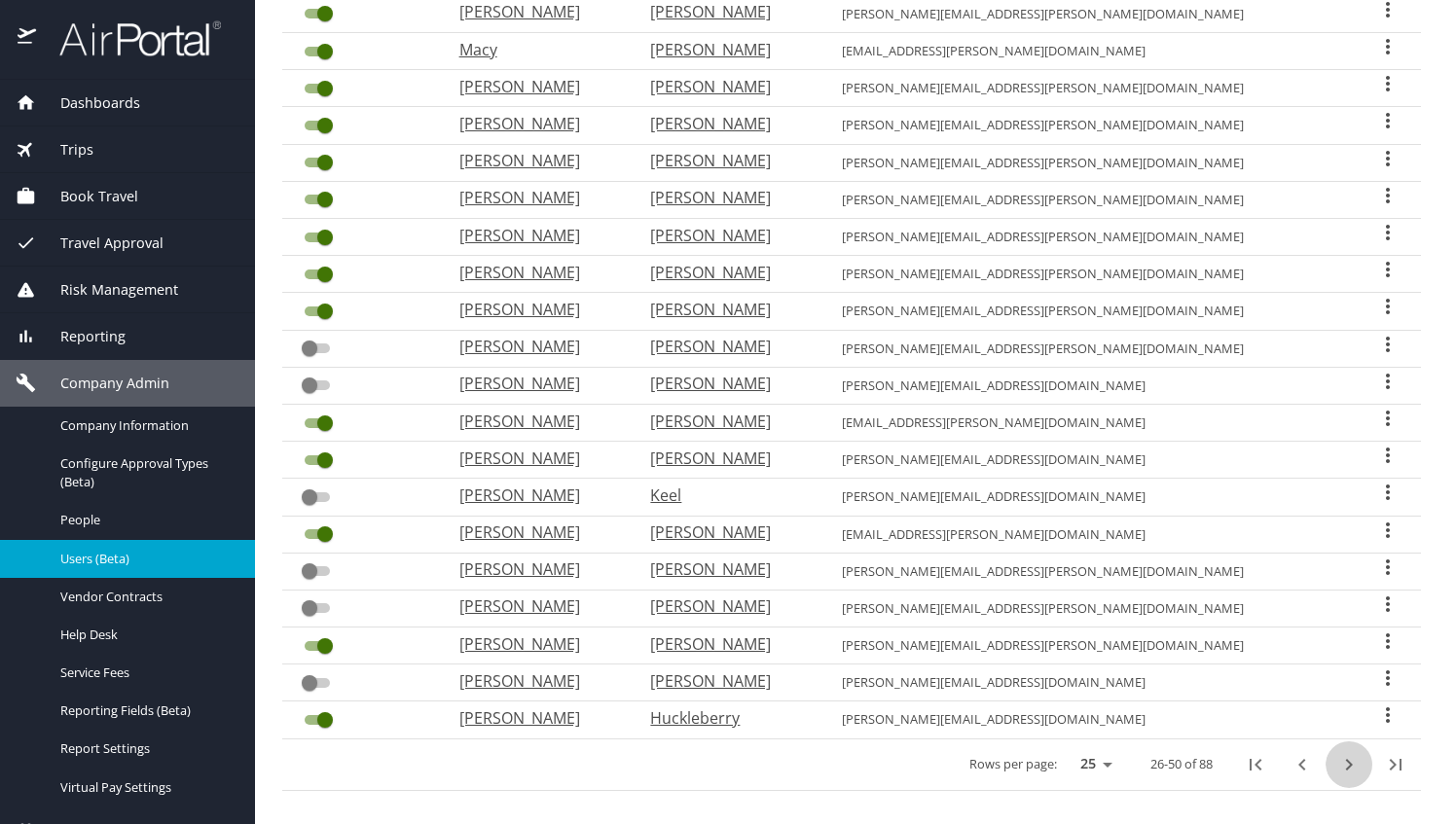
click at [1338, 752] on icon "next page" at bounding box center [1349, 763] width 23 height 23
checkbox input "false"
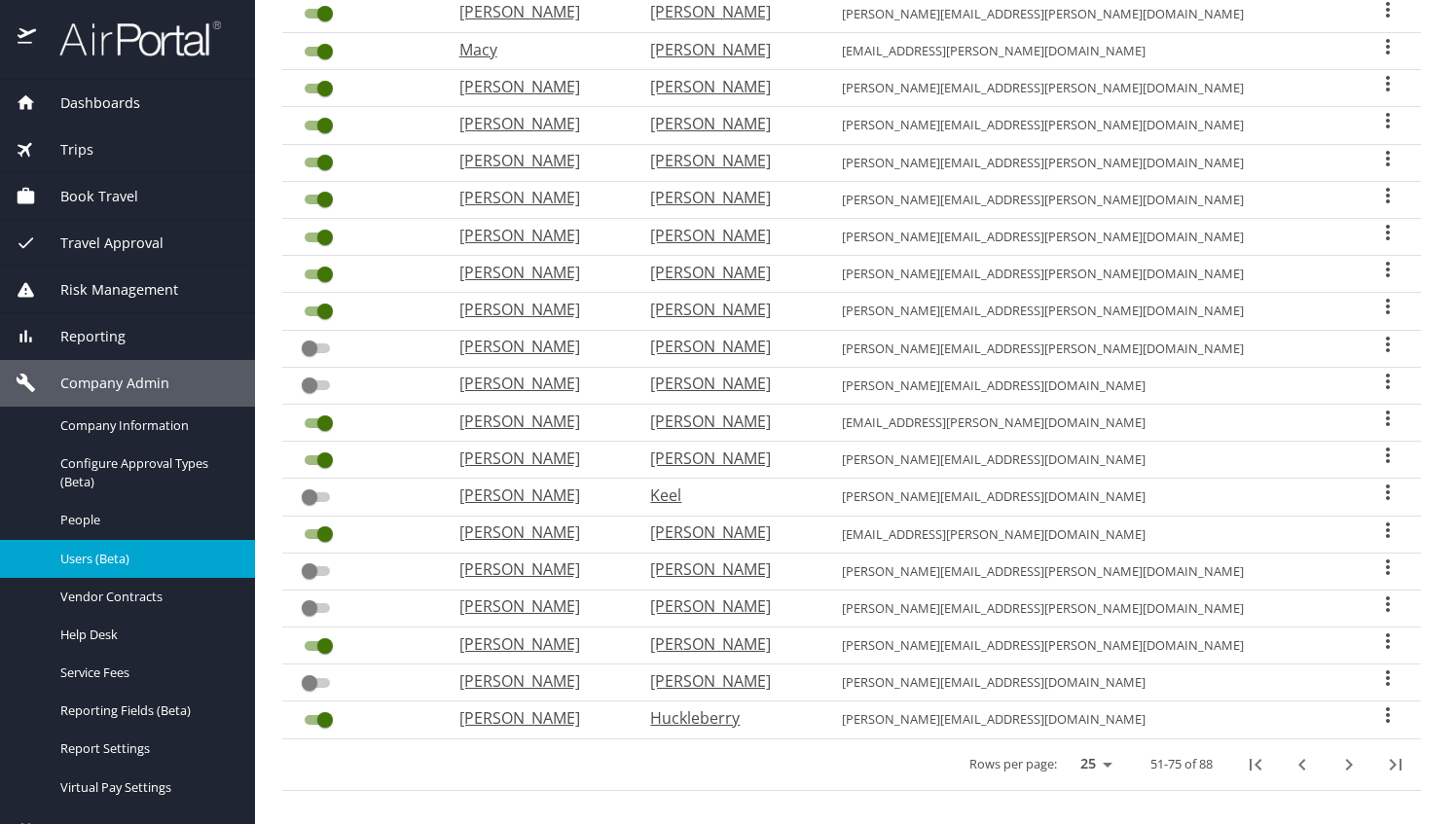
checkbox input "true"
checkbox input "false"
checkbox input "true"
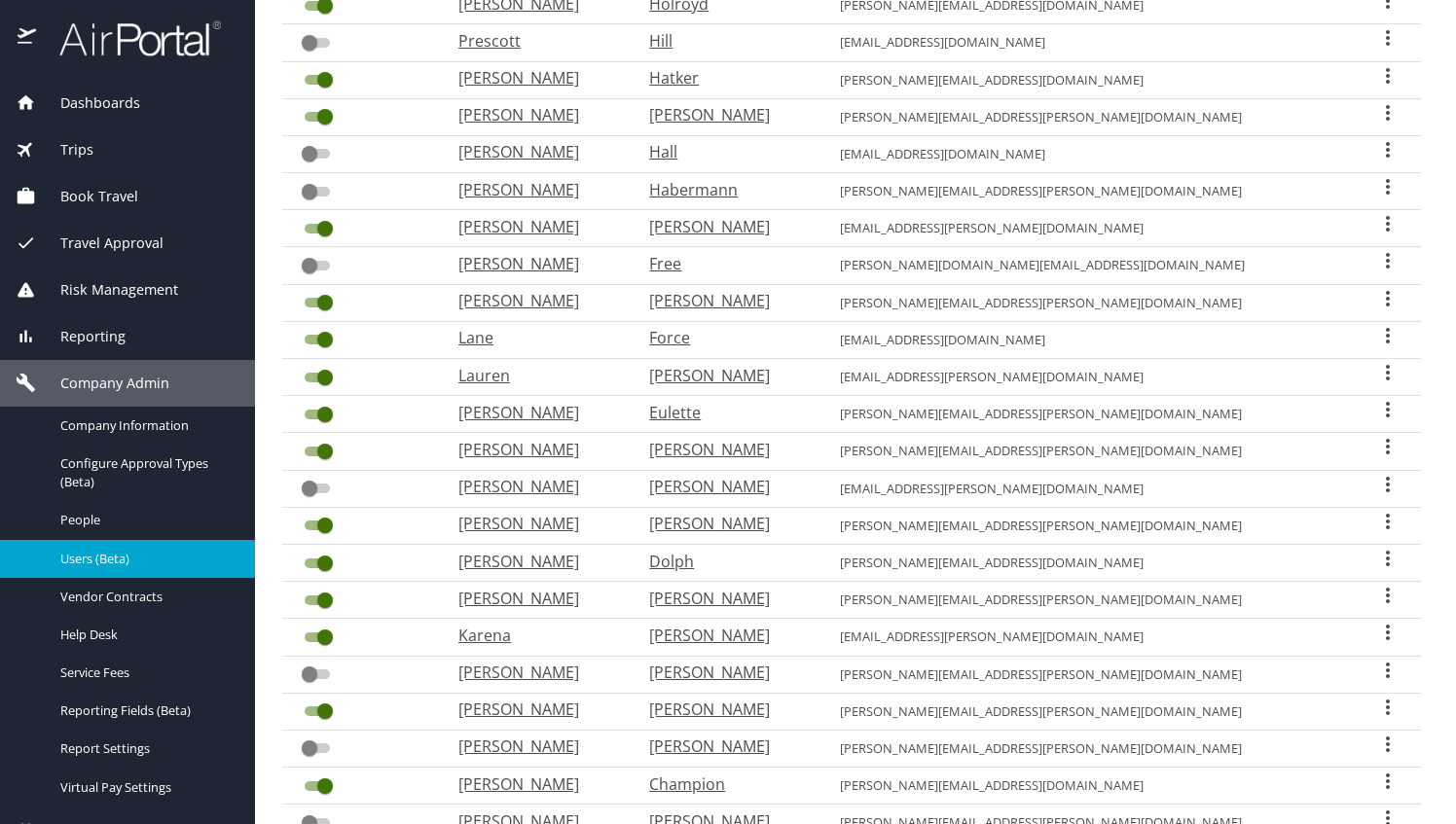
scroll to position [341, 0]
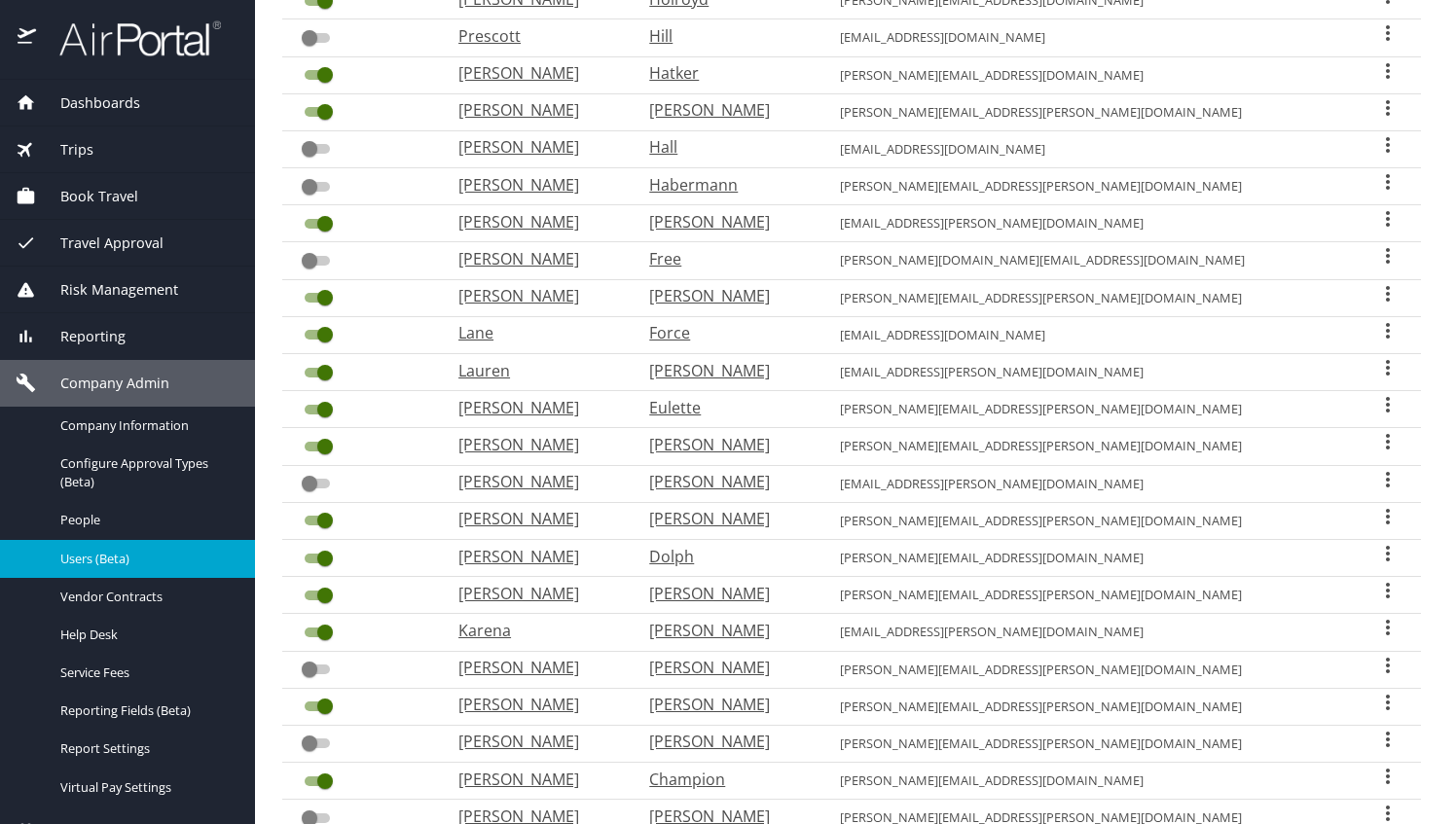
click at [547, 222] on p "[PERSON_NAME]" at bounding box center [534, 221] width 152 height 23
select select "US"
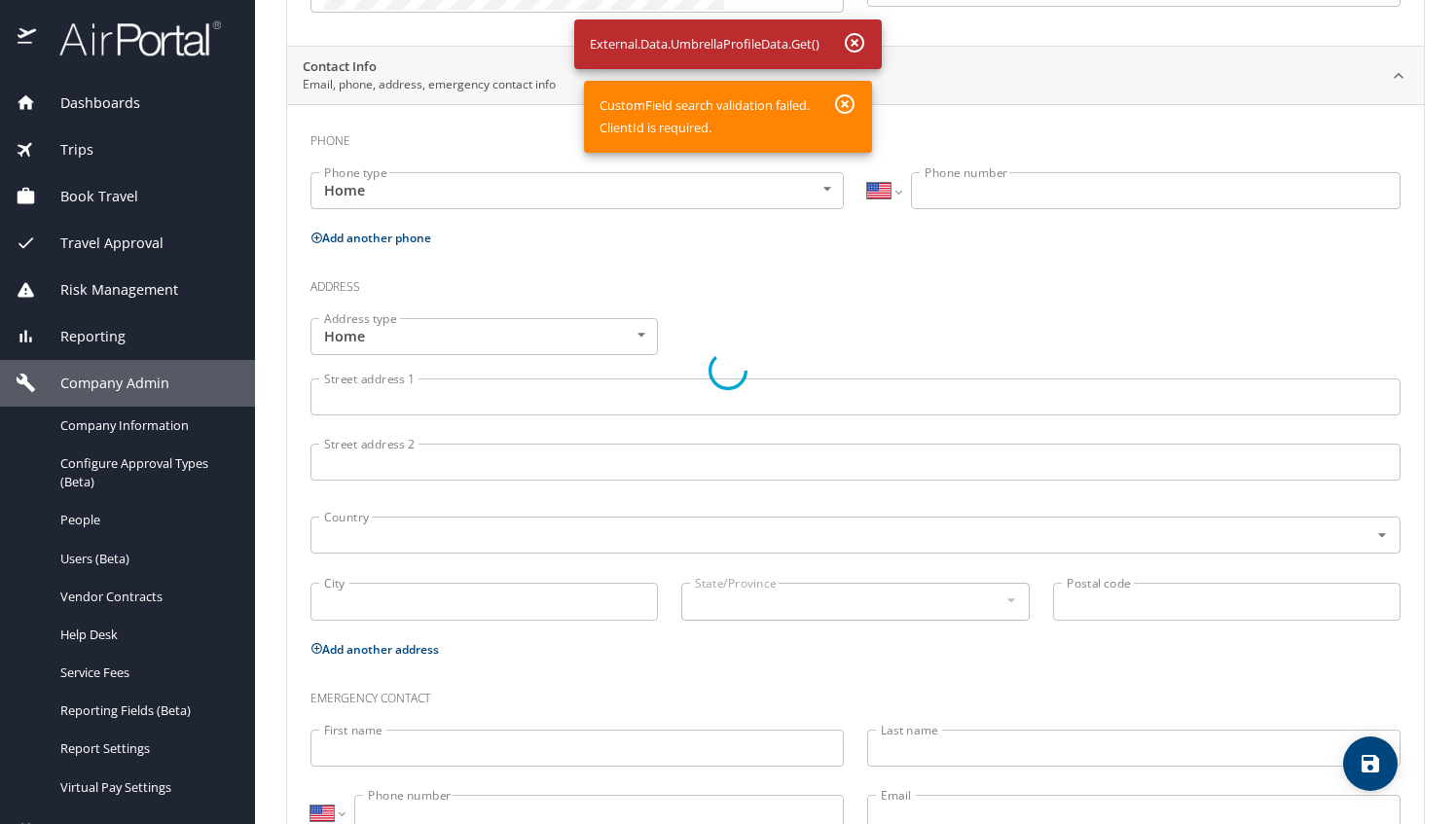
click at [856, 36] on div at bounding box center [728, 371] width 1456 height 906
drag, startPoint x: 1446, startPoint y: 423, endPoint x: 1459, endPoint y: 134, distance: 289.3
click at [1455, 134] on html "Dashboards AirPortal 360™ Manager My Travel Dashboard Trips Airtinerary® Lookup…" at bounding box center [728, 412] width 1456 height 824
click at [883, 270] on div at bounding box center [728, 371] width 1456 height 906
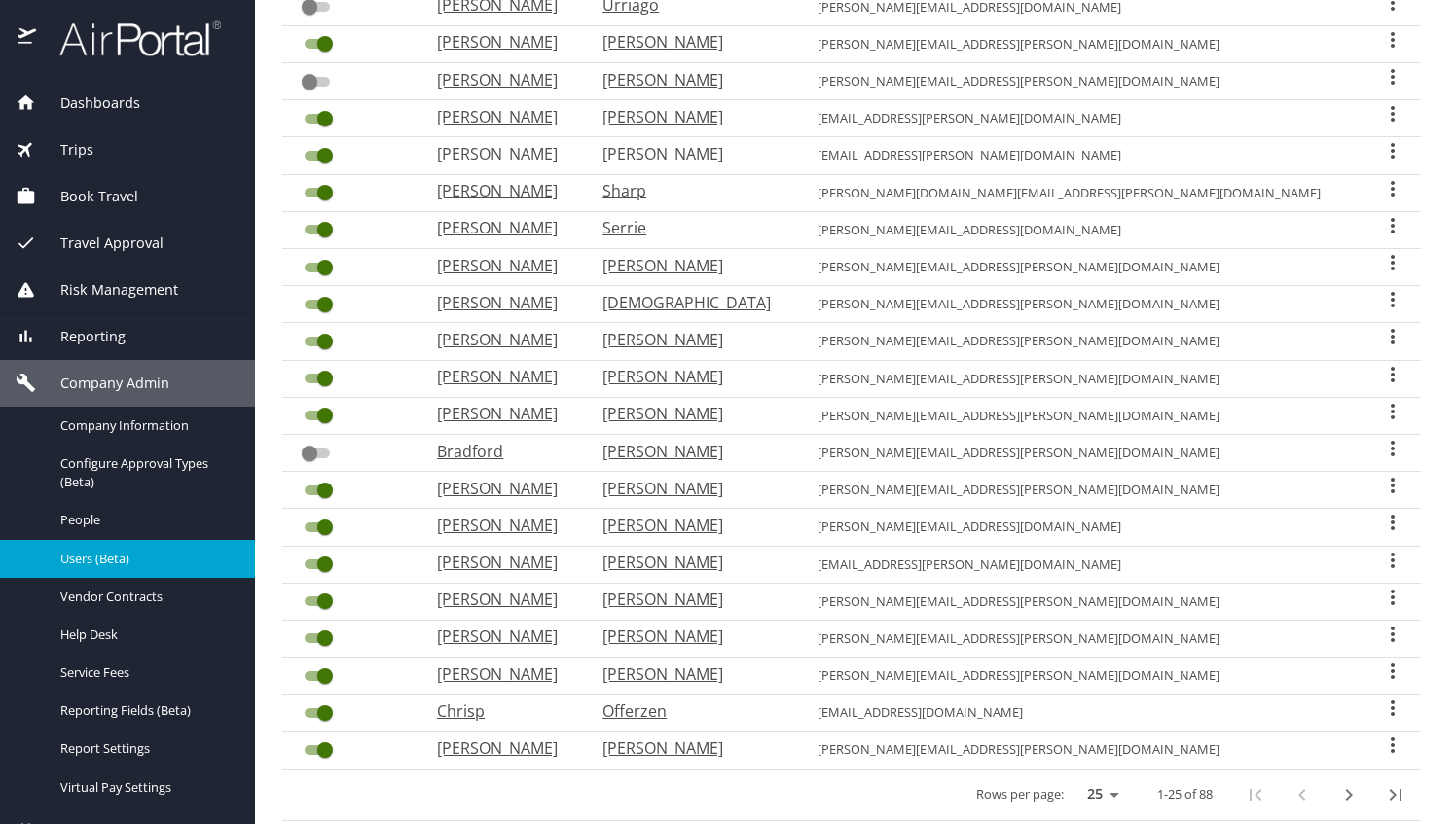
scroll to position [453, 0]
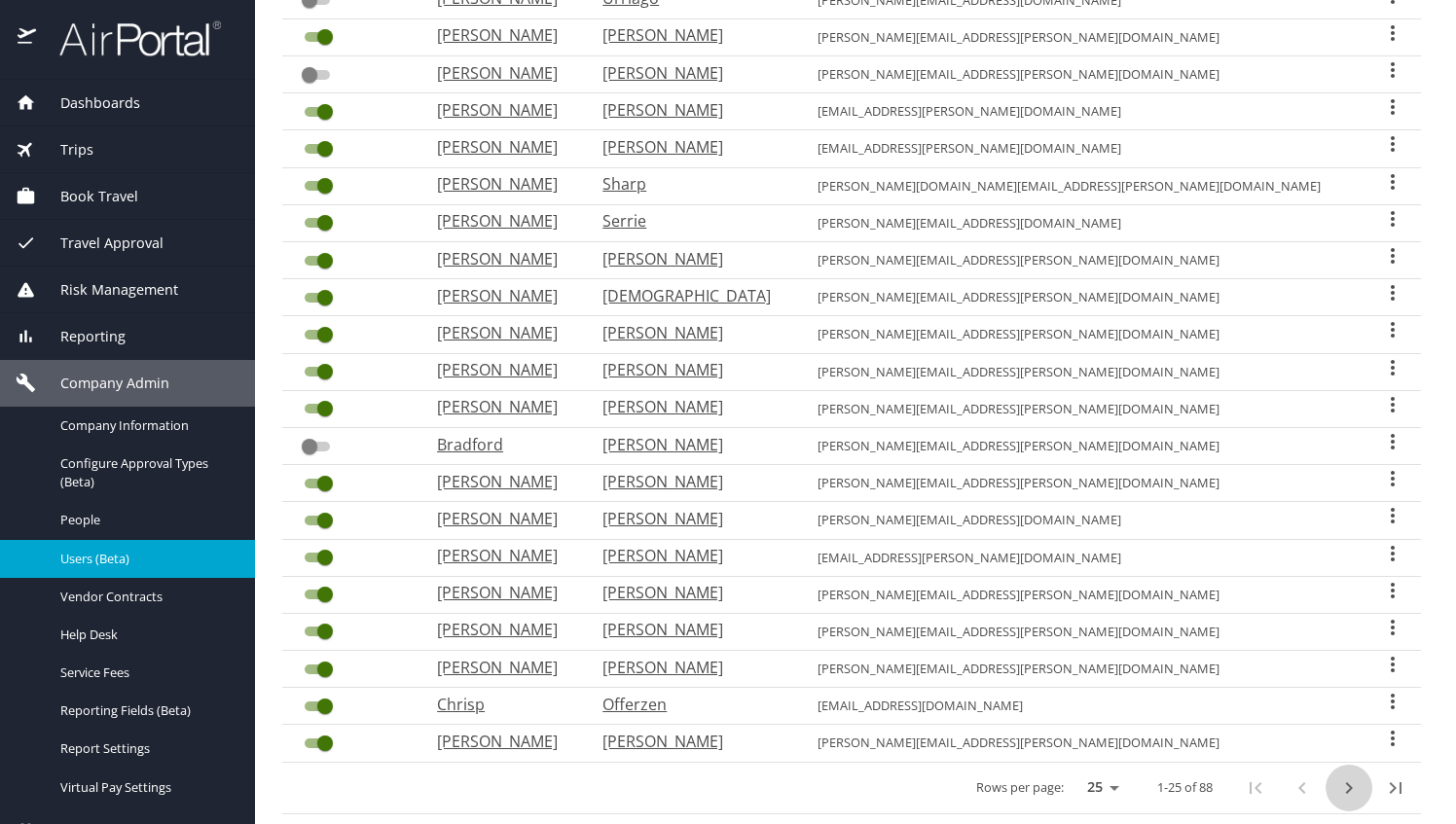
click at [1338, 783] on icon "next page" at bounding box center [1349, 787] width 23 height 23
checkbox input "true"
checkbox input "false"
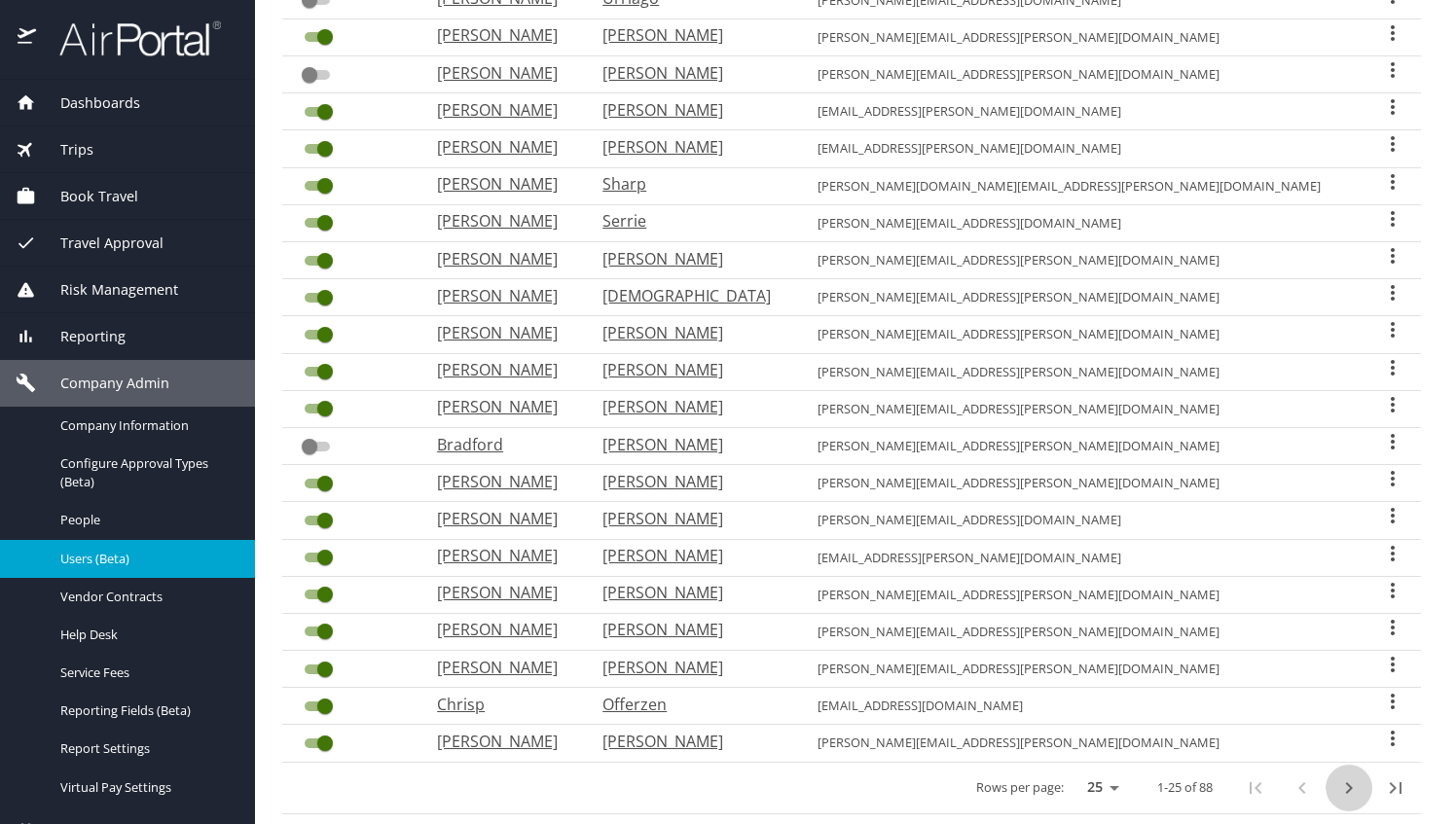
checkbox input "false"
checkbox input "true"
checkbox input "false"
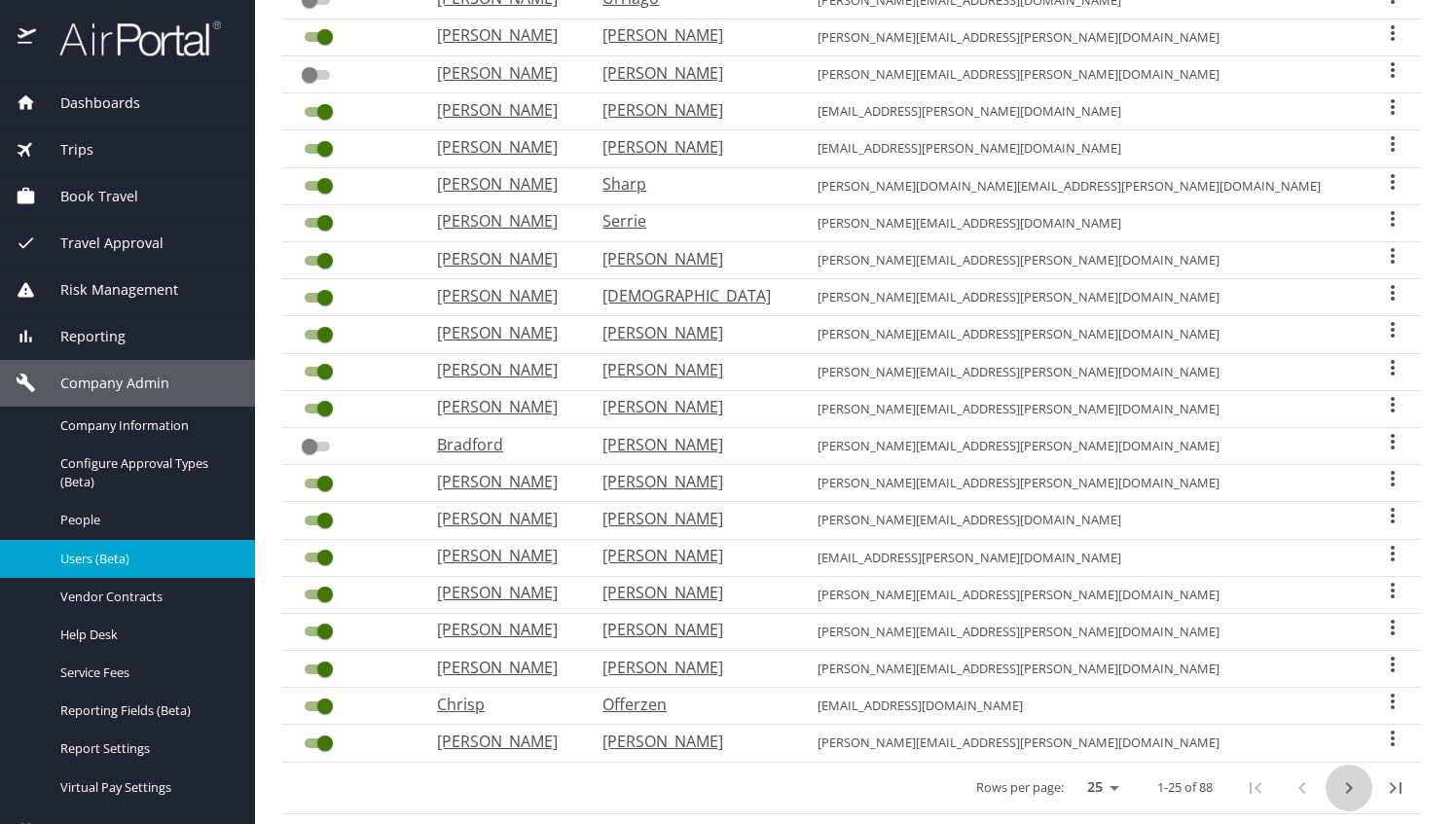
checkbox input "false"
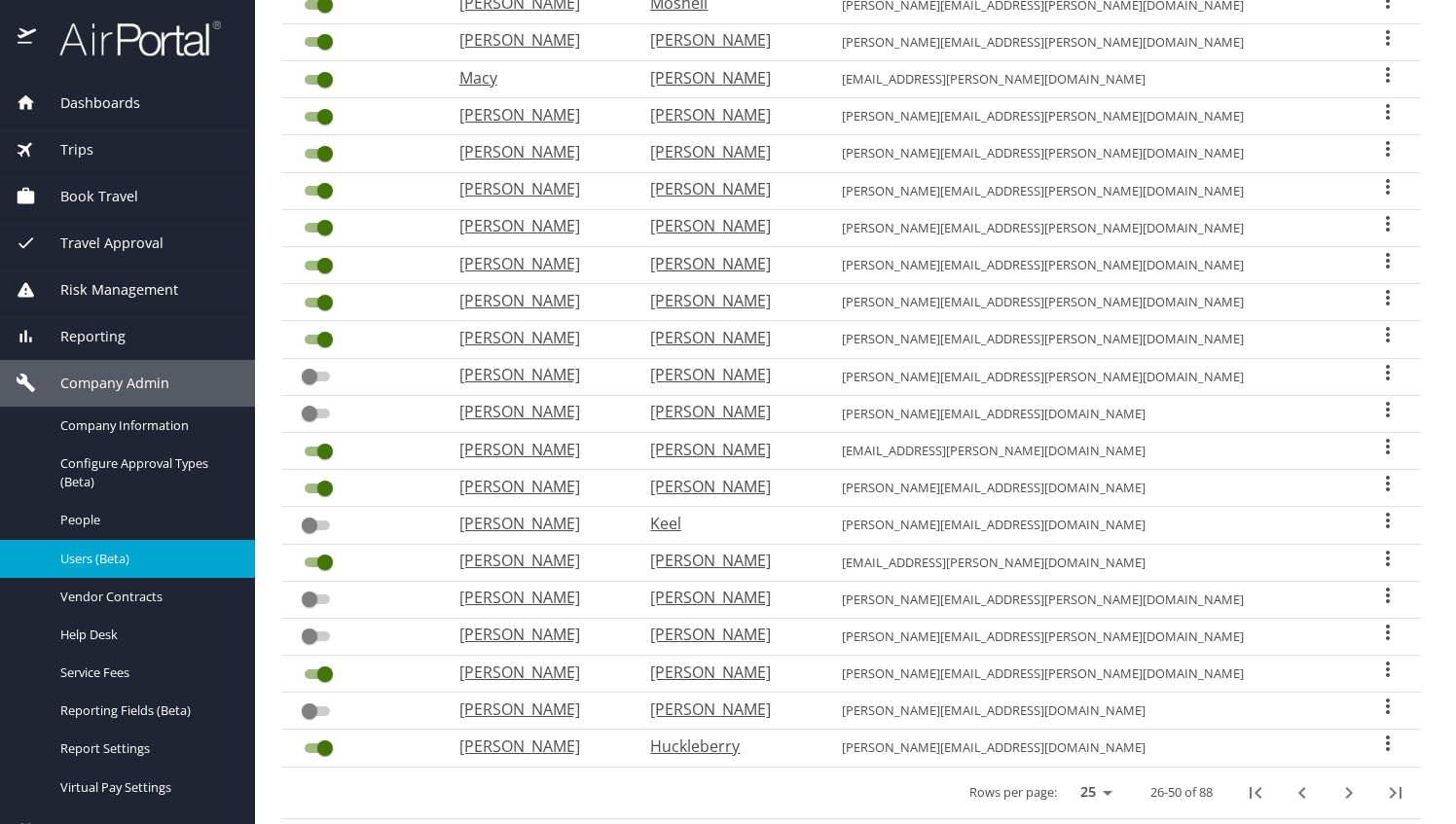
scroll to position [468, 0]
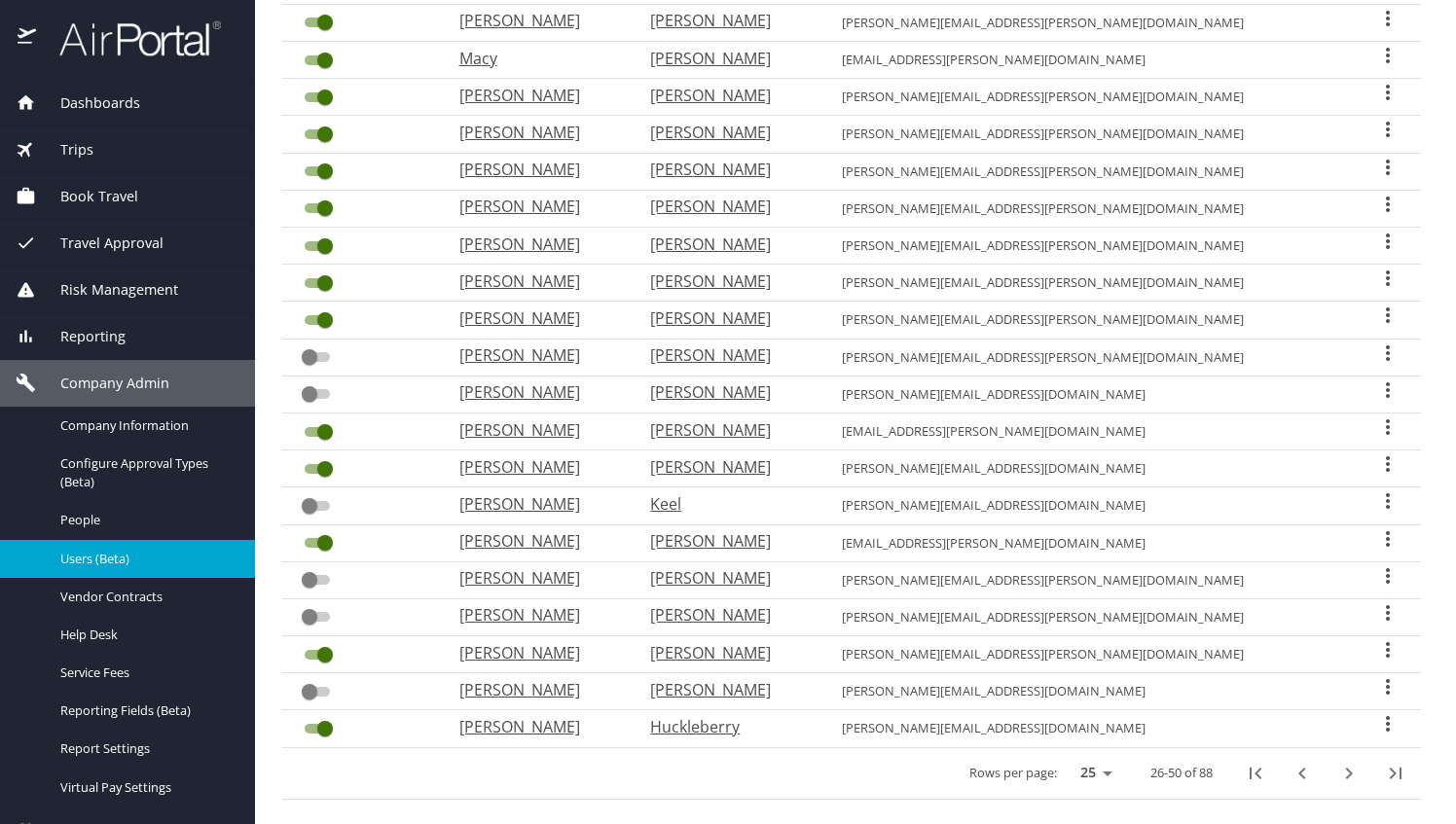
click at [1340, 761] on icon "next page" at bounding box center [1349, 772] width 23 height 23
checkbox input "false"
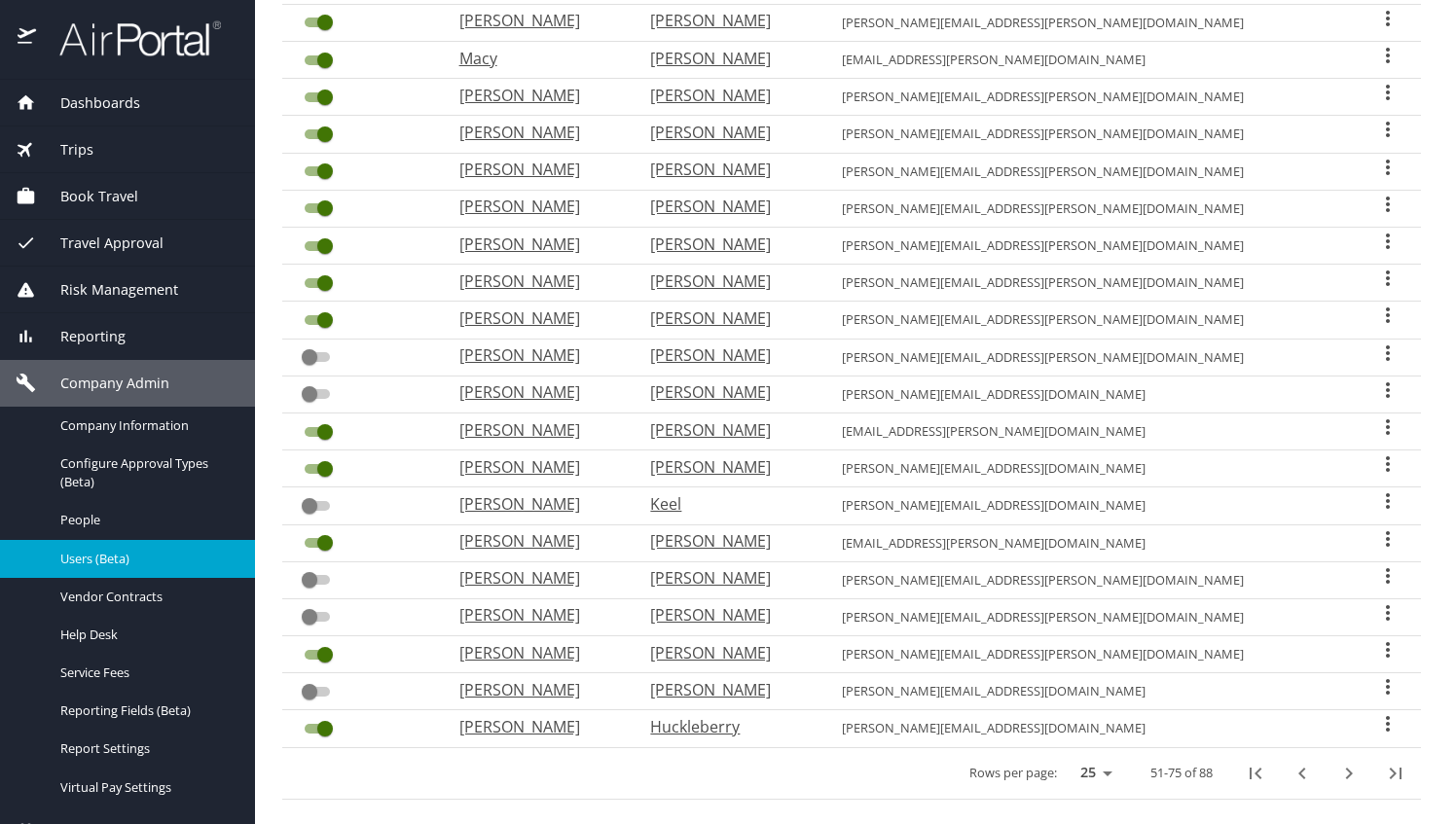
checkbox input "true"
checkbox input "false"
checkbox input "true"
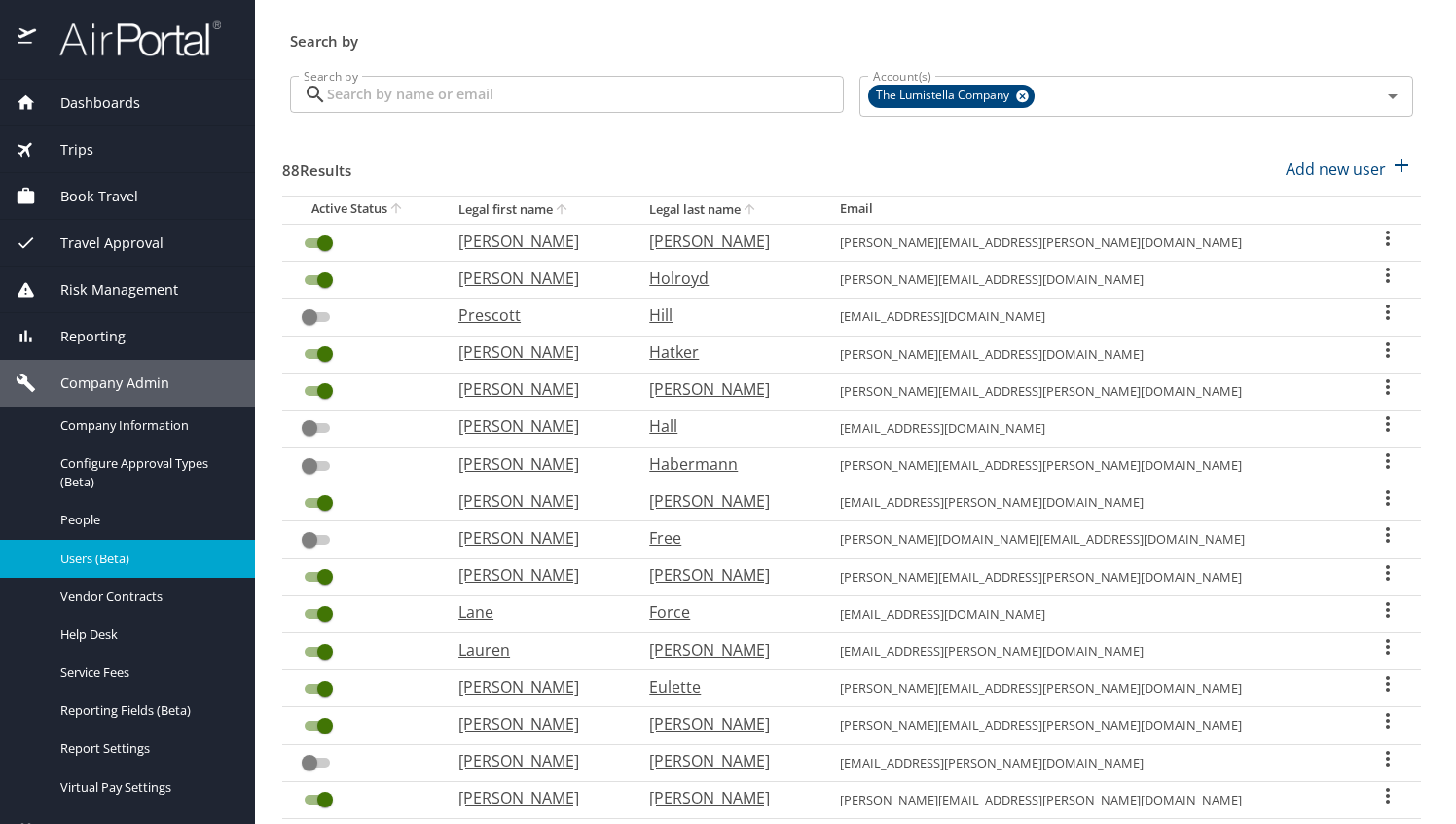
scroll to position [47, 0]
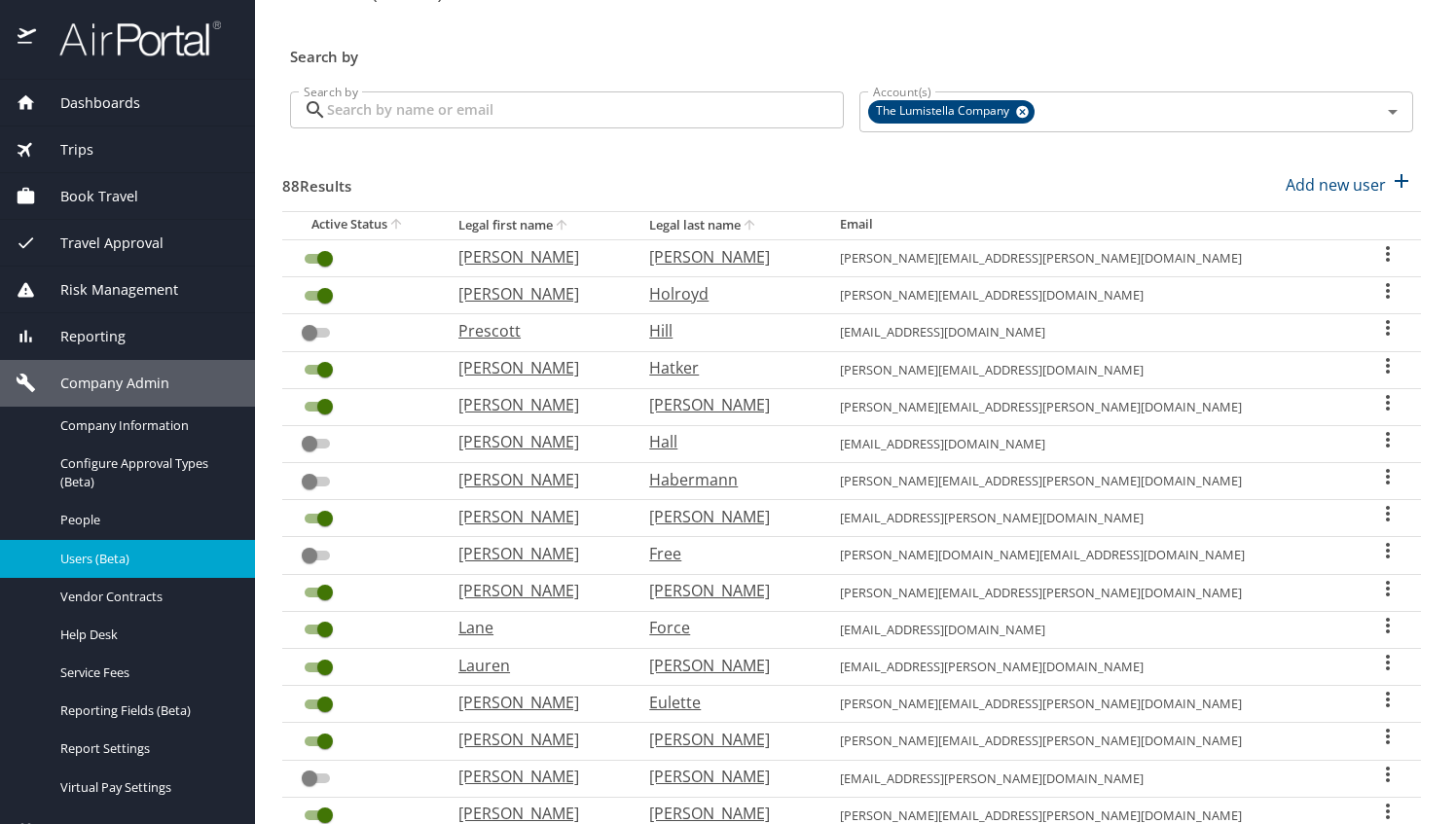
click at [1376, 508] on icon "User Search Table" at bounding box center [1387, 513] width 23 height 23
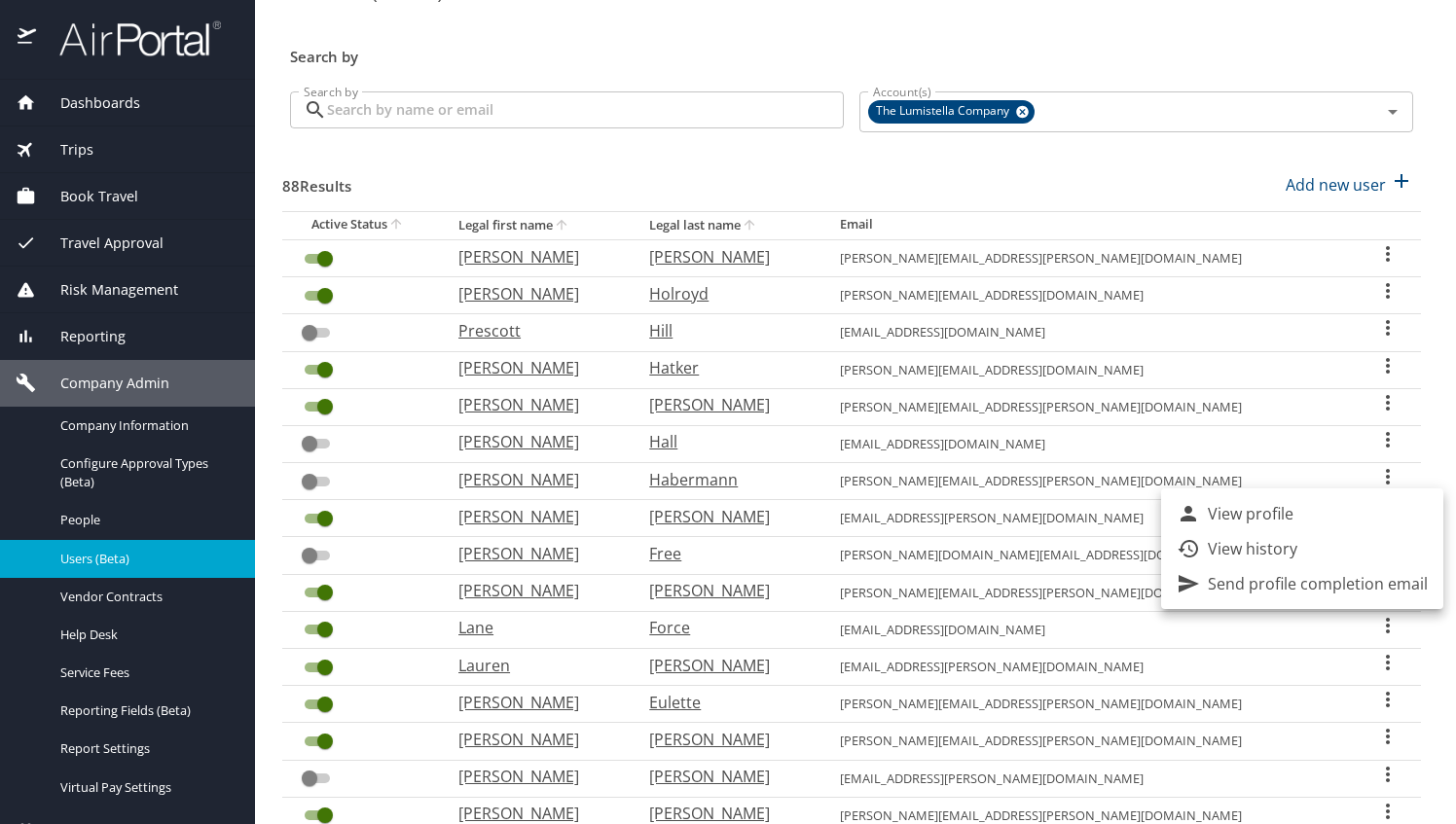
click at [1316, 586] on p "Send profile completion email" at bounding box center [1317, 582] width 220 height 23
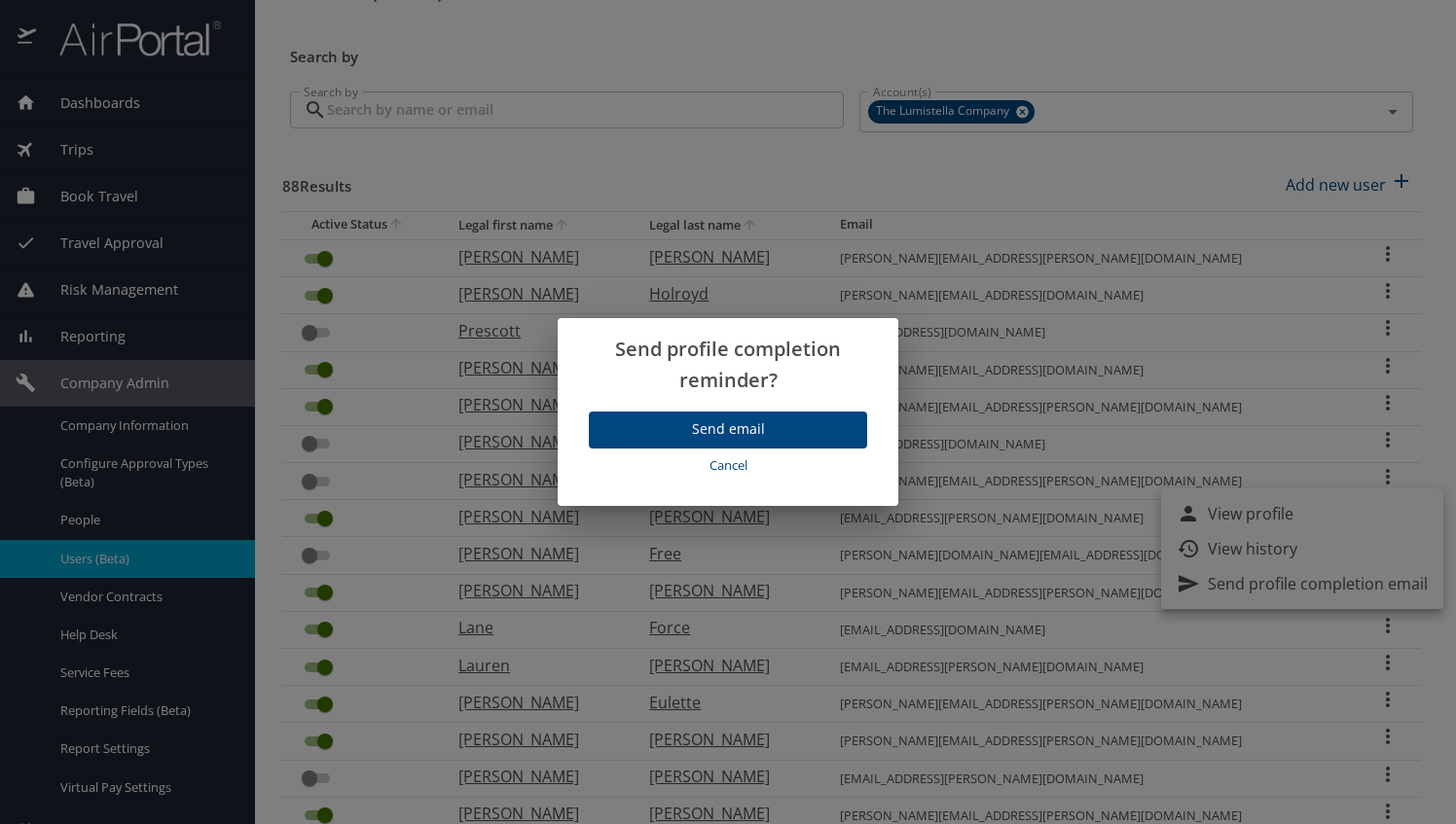
click at [817, 419] on span "Send email" at bounding box center [728, 429] width 248 height 24
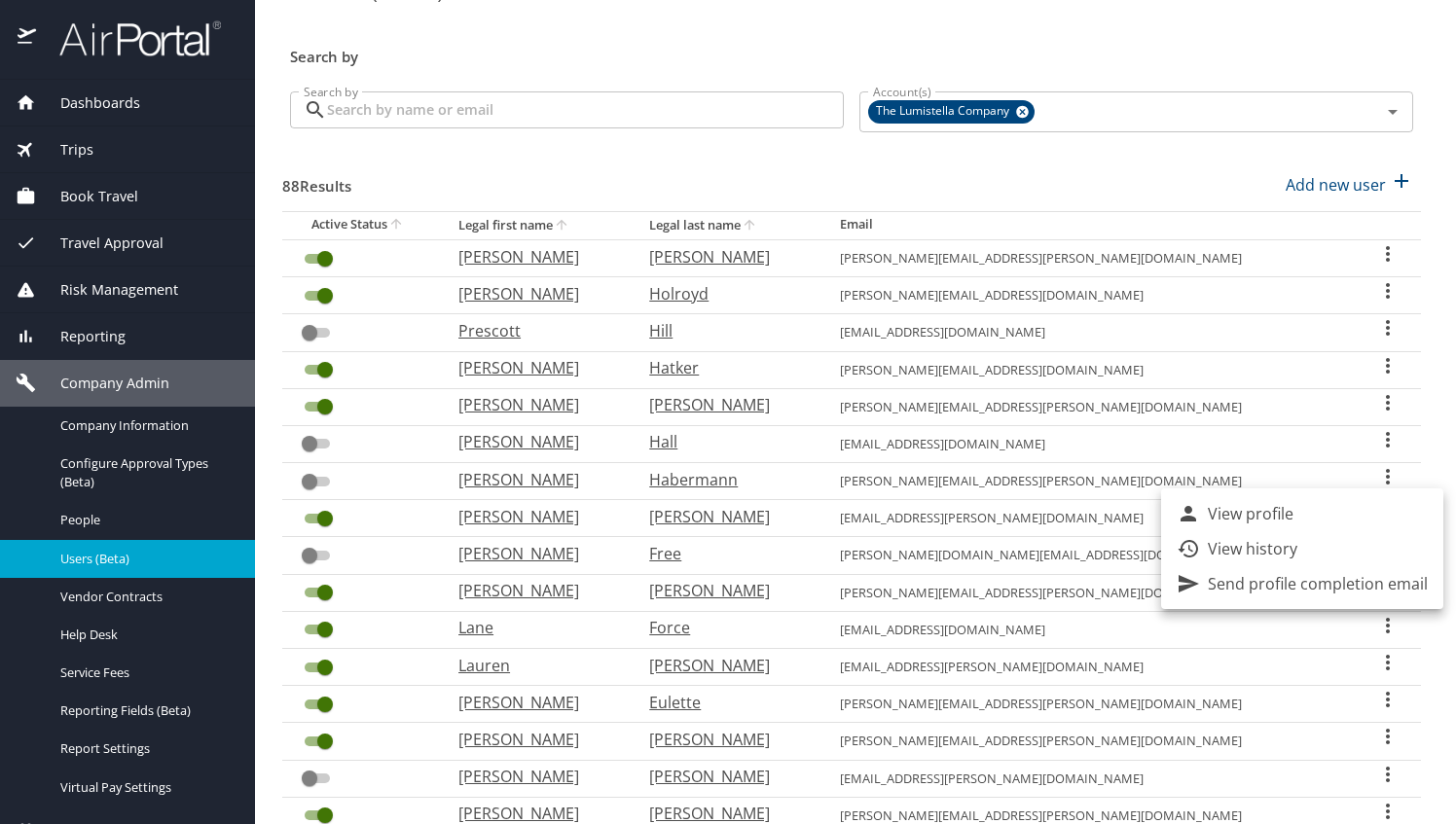
click at [107, 99] on div at bounding box center [728, 412] width 1456 height 824
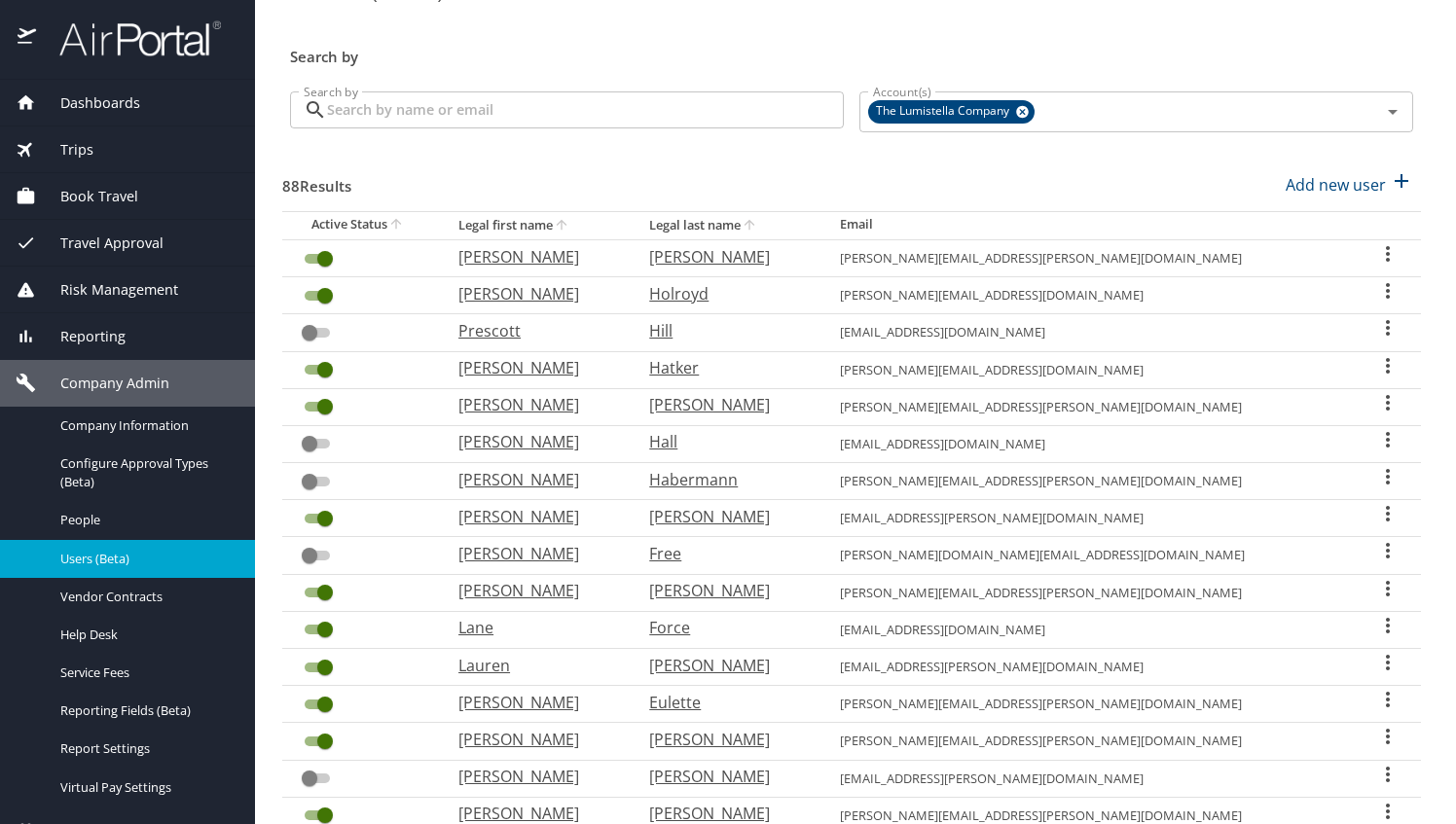
scroll to position [0, 0]
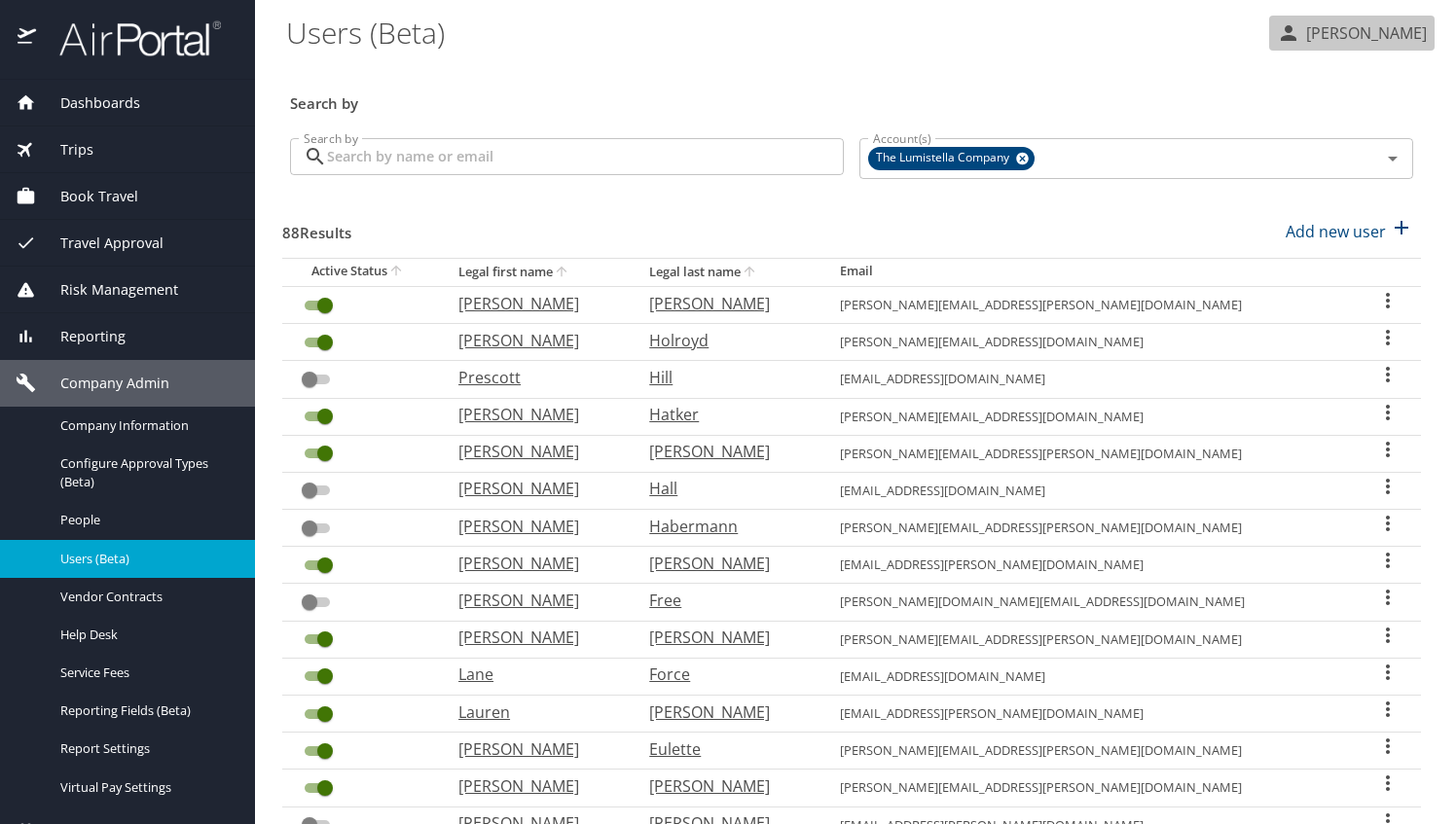
click at [1378, 25] on p "[PERSON_NAME]" at bounding box center [1363, 33] width 126 height 23
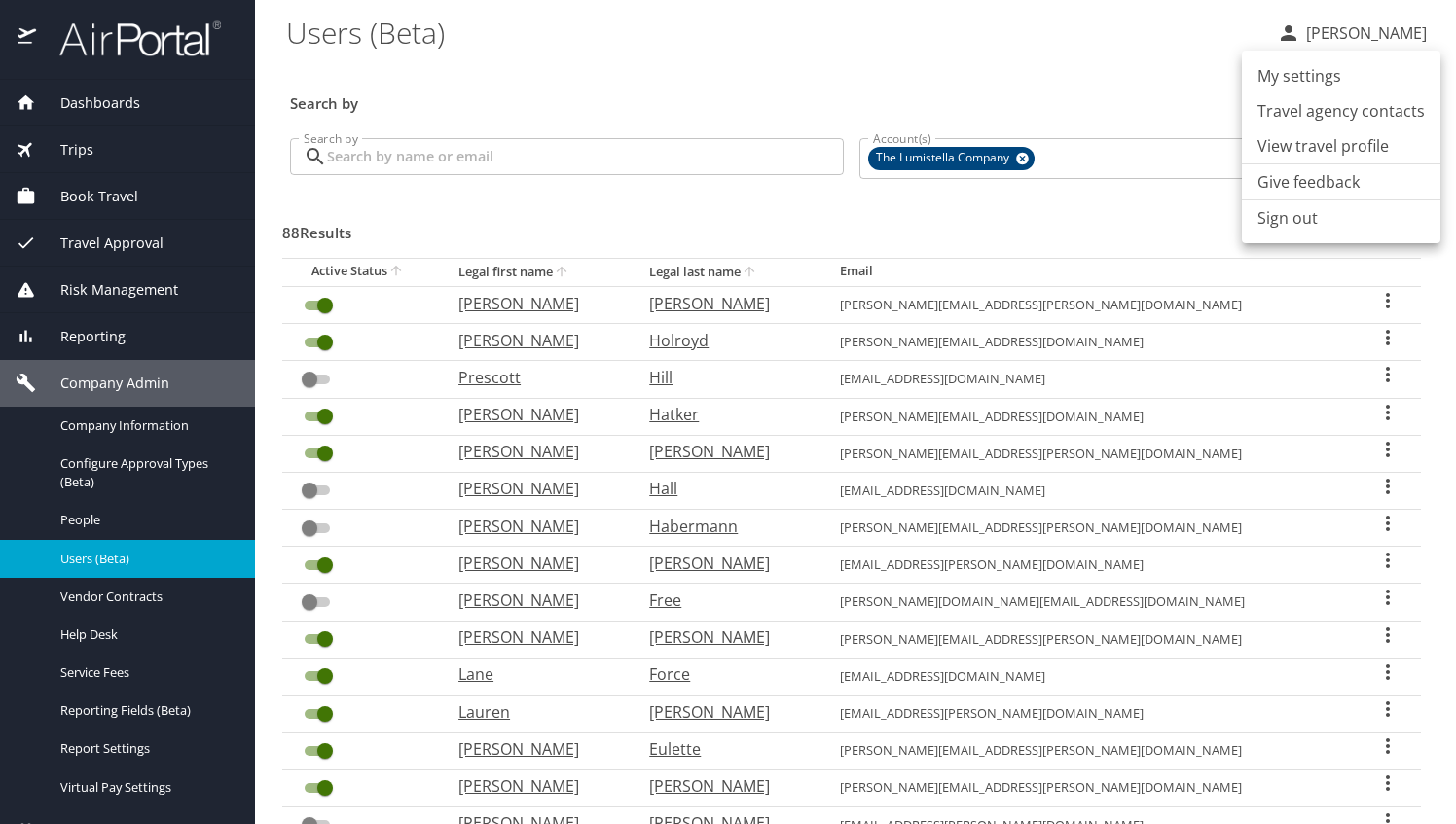
click at [1314, 150] on li "View travel profile" at bounding box center [1342, 145] width 199 height 35
